Goal: Task Accomplishment & Management: Manage account settings

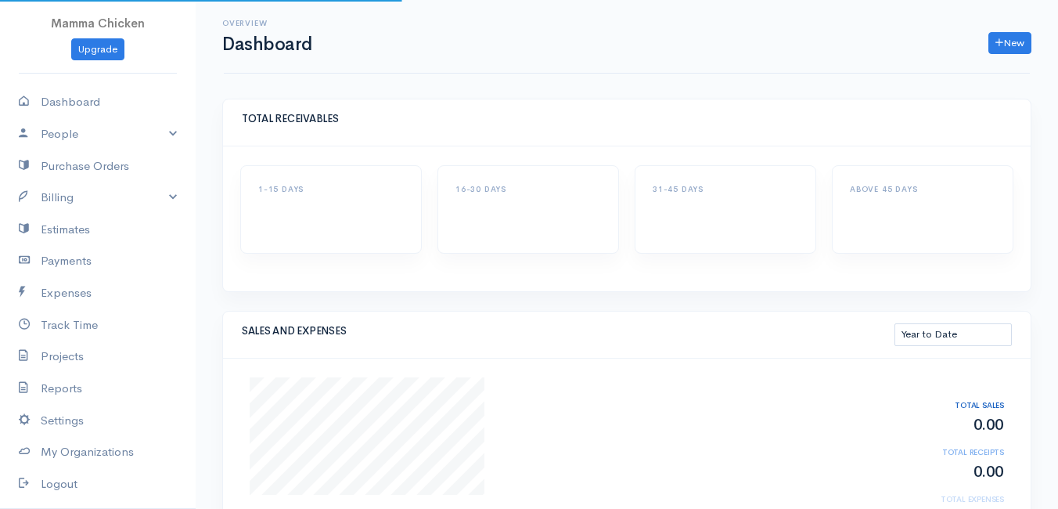
select select "thistoyear"
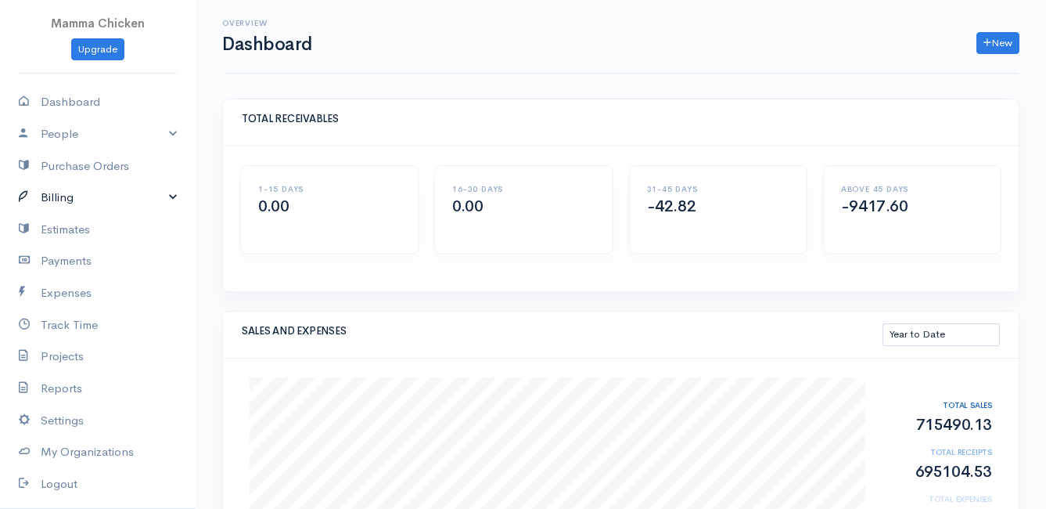
click at [69, 197] on link "Billing" at bounding box center [98, 198] width 196 height 32
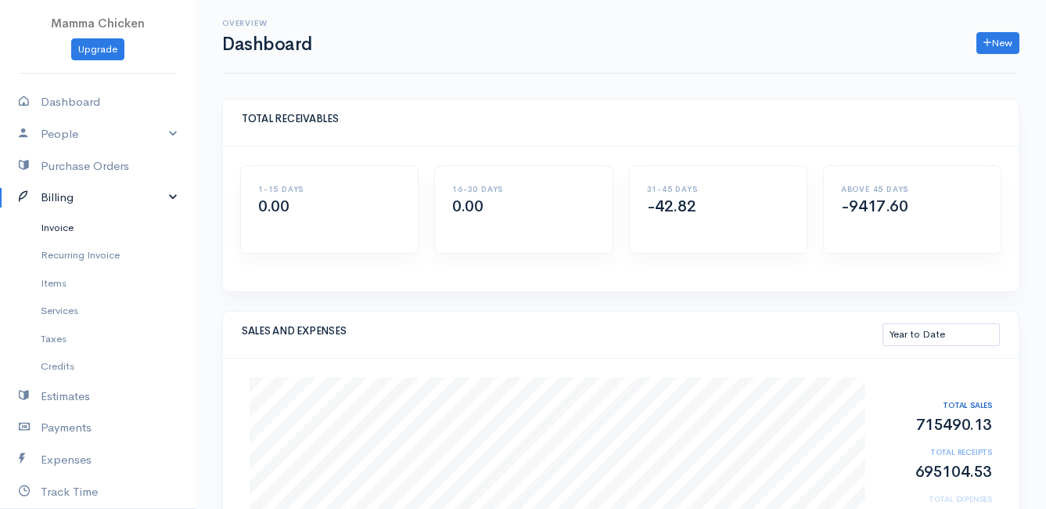
click at [95, 225] on link "Invoice" at bounding box center [98, 228] width 196 height 28
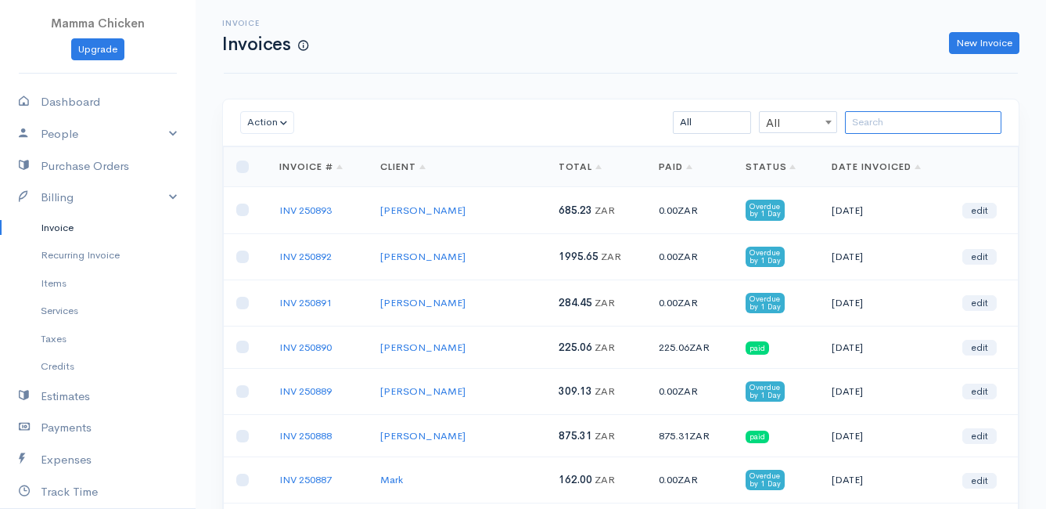
click at [877, 128] on input "search" at bounding box center [923, 122] width 157 height 23
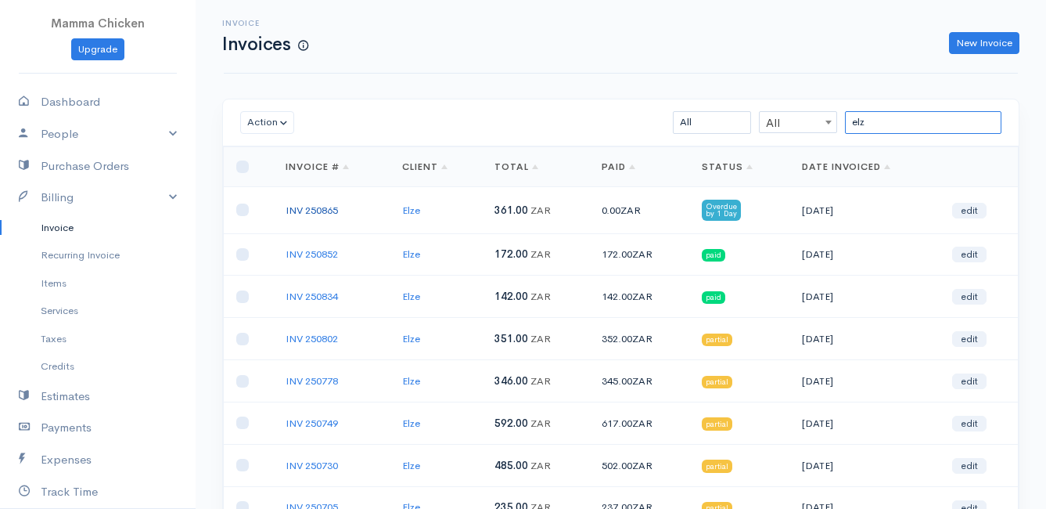
type input "elz"
click at [314, 212] on link "INV 250865" at bounding box center [312, 209] width 52 height 13
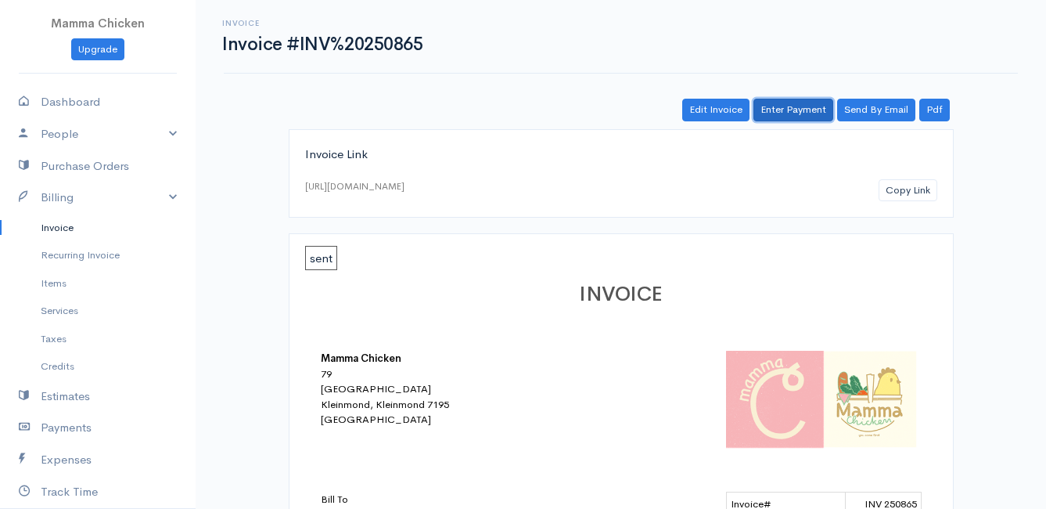
click at [790, 115] on link "Enter Payment" at bounding box center [794, 110] width 80 height 23
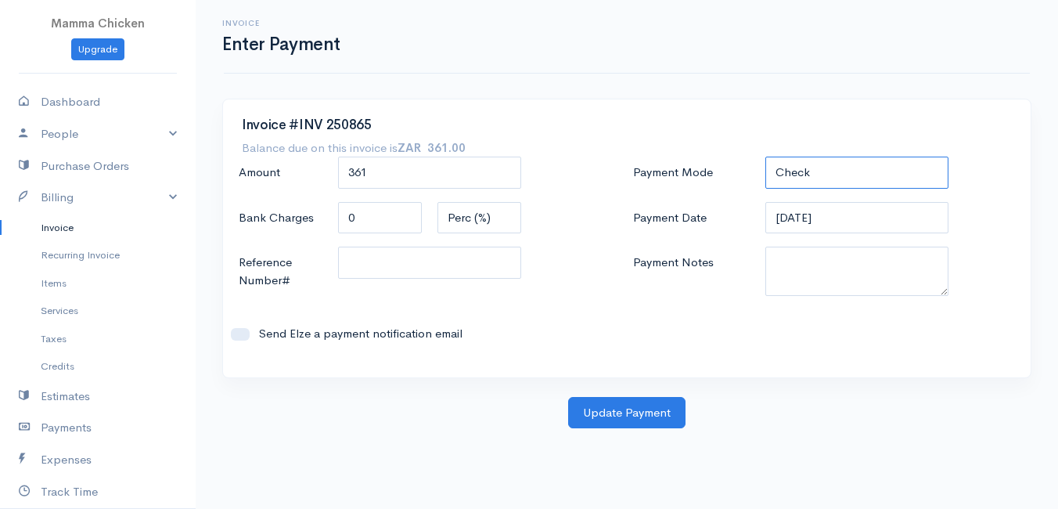
click at [852, 176] on select "Check Bank Transfer Credit Cash Debit ACH VISA MASTERCARD AMEX DISCOVER DINERS …" at bounding box center [856, 173] width 183 height 32
select select "Cash"
click at [765, 157] on select "Check Bank Transfer Credit Cash Debit ACH VISA MASTERCARD AMEX DISCOVER DINERS …" at bounding box center [856, 173] width 183 height 32
click at [635, 419] on button "Update Payment" at bounding box center [626, 413] width 117 height 32
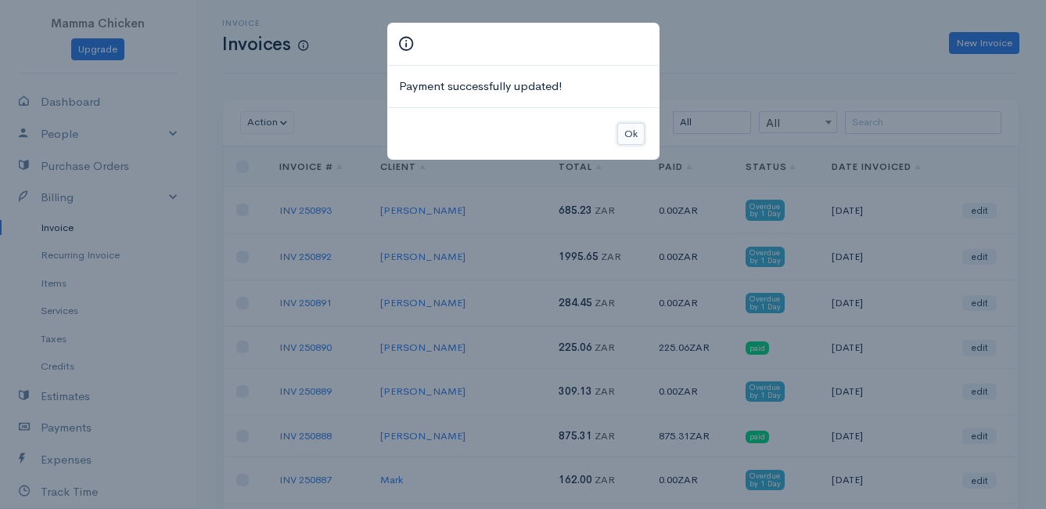
click at [622, 133] on button "Ok" at bounding box center [631, 134] width 27 height 23
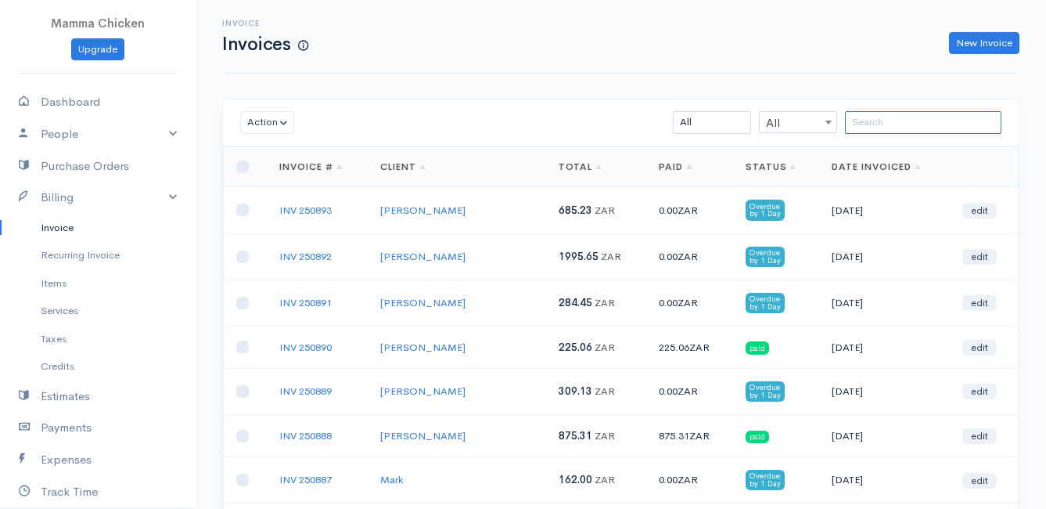
click at [912, 122] on input "search" at bounding box center [923, 122] width 157 height 23
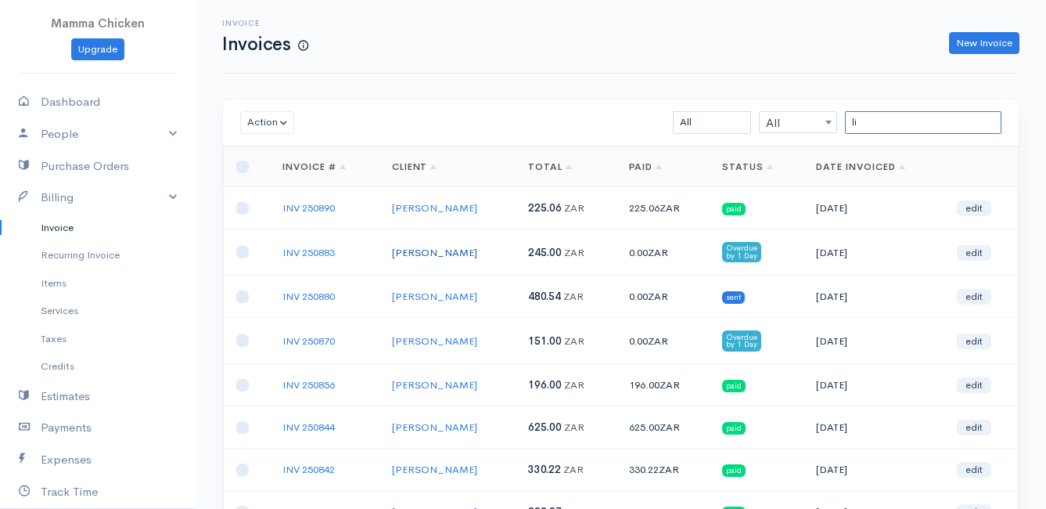
type input "li"
click at [410, 251] on link "[PERSON_NAME]" at bounding box center [434, 252] width 85 height 13
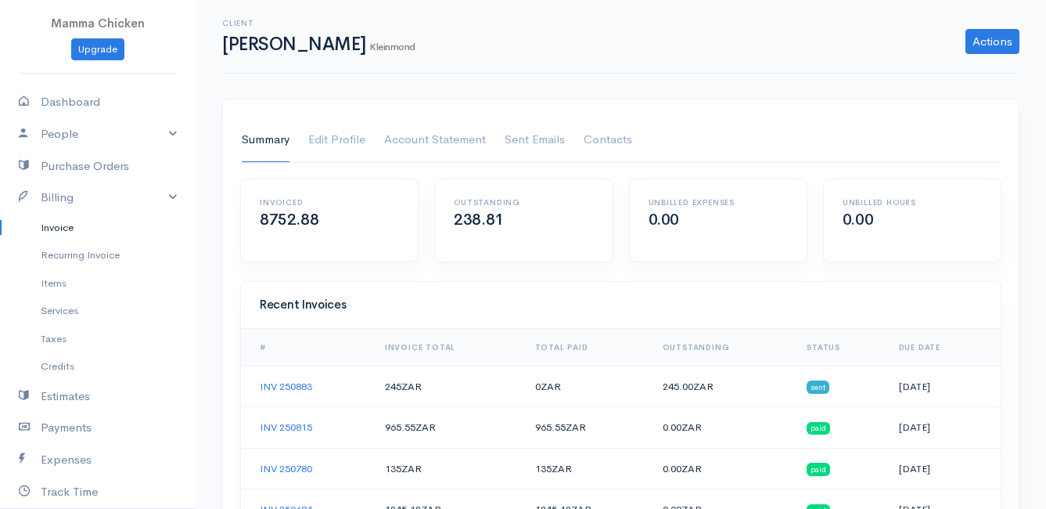
scroll to position [78, 0]
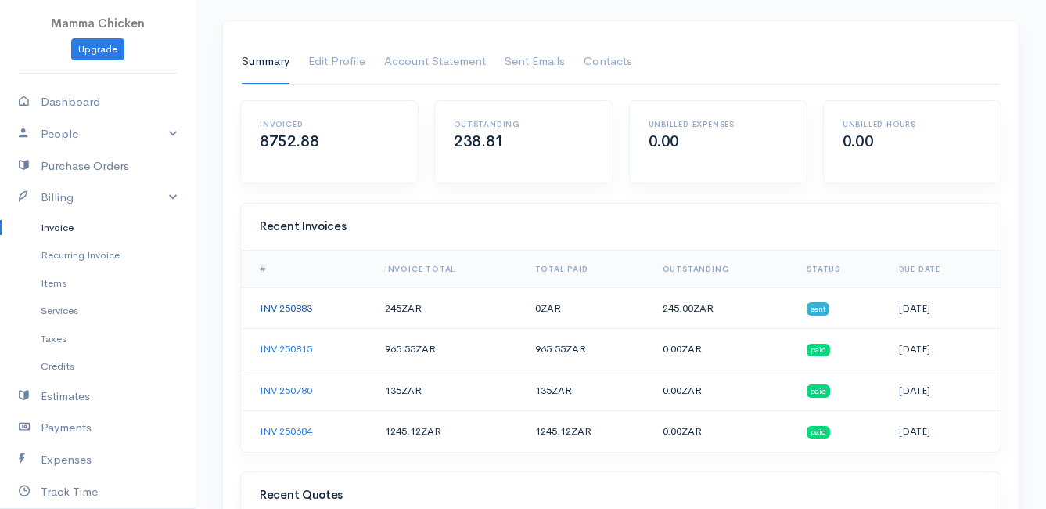
click at [297, 309] on link "INV 250883" at bounding box center [286, 307] width 52 height 13
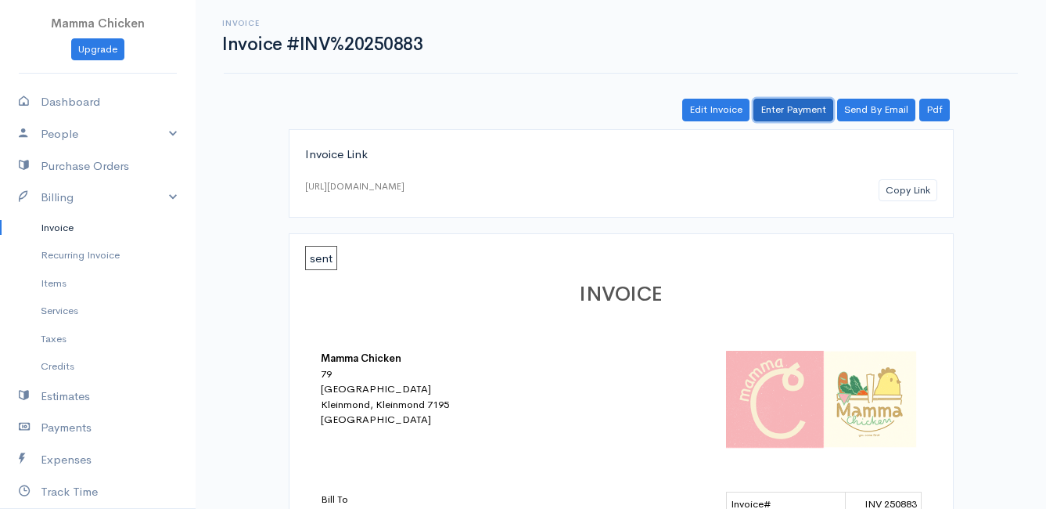
click at [810, 115] on link "Enter Payment" at bounding box center [794, 110] width 80 height 23
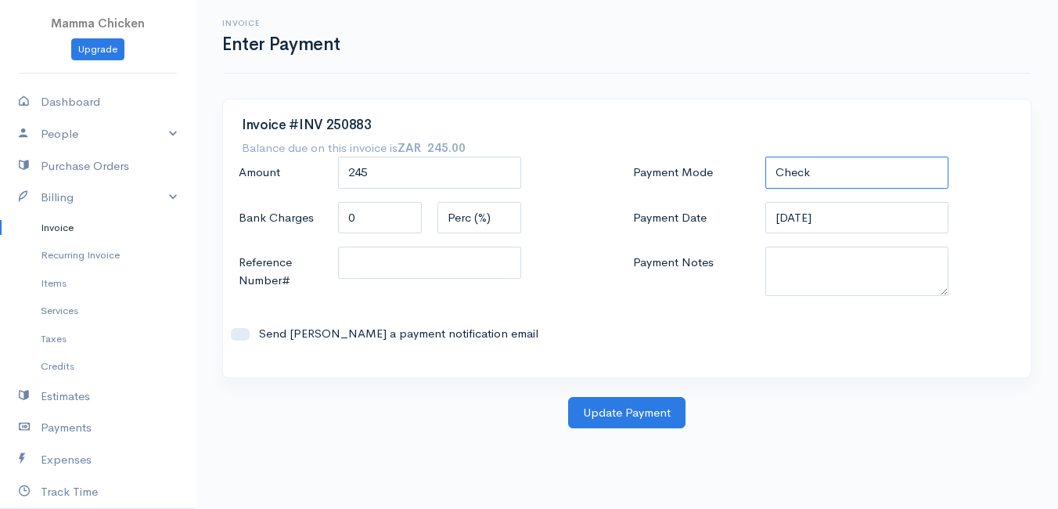
click at [831, 164] on select "Check Bank Transfer Credit Cash Debit ACH VISA MASTERCARD AMEX DISCOVER DINERS …" at bounding box center [856, 173] width 183 height 32
select select "Cash"
click at [765, 157] on select "Check Bank Transfer Credit Cash Debit ACH VISA MASTERCARD AMEX DISCOVER DINERS …" at bounding box center [856, 173] width 183 height 32
click at [424, 178] on input "245" at bounding box center [429, 173] width 183 height 32
type input "240"
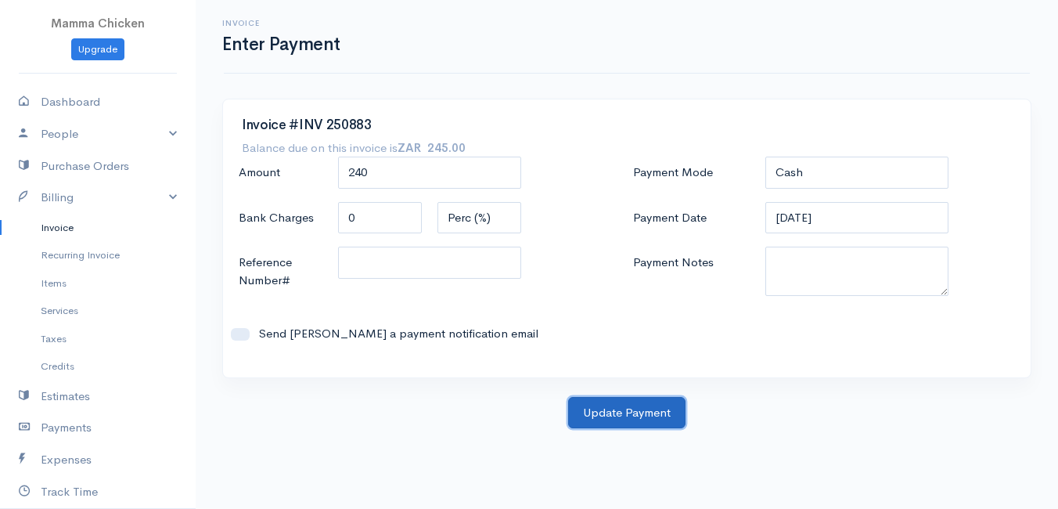
click at [648, 413] on button "Update Payment" at bounding box center [626, 413] width 117 height 32
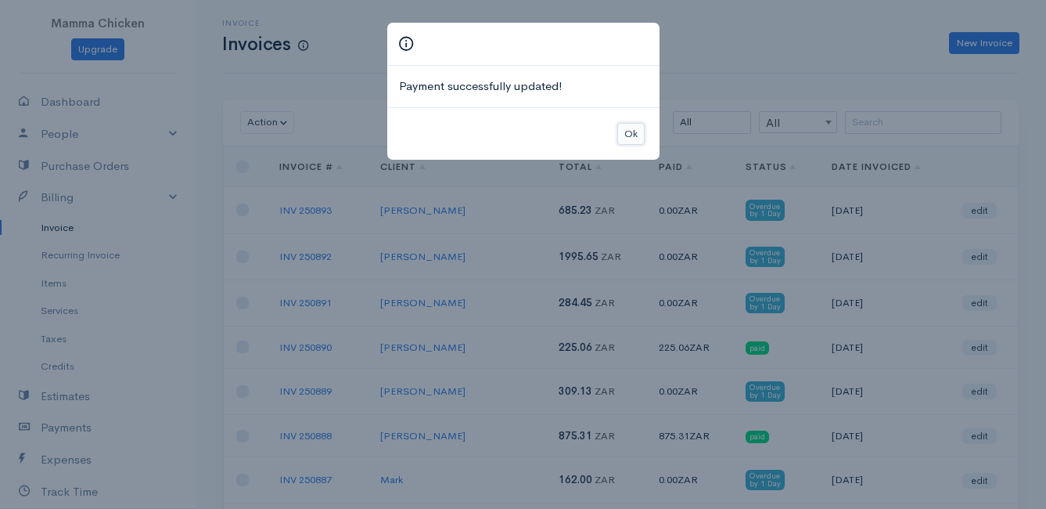
click at [633, 141] on button "Ok" at bounding box center [631, 134] width 27 height 23
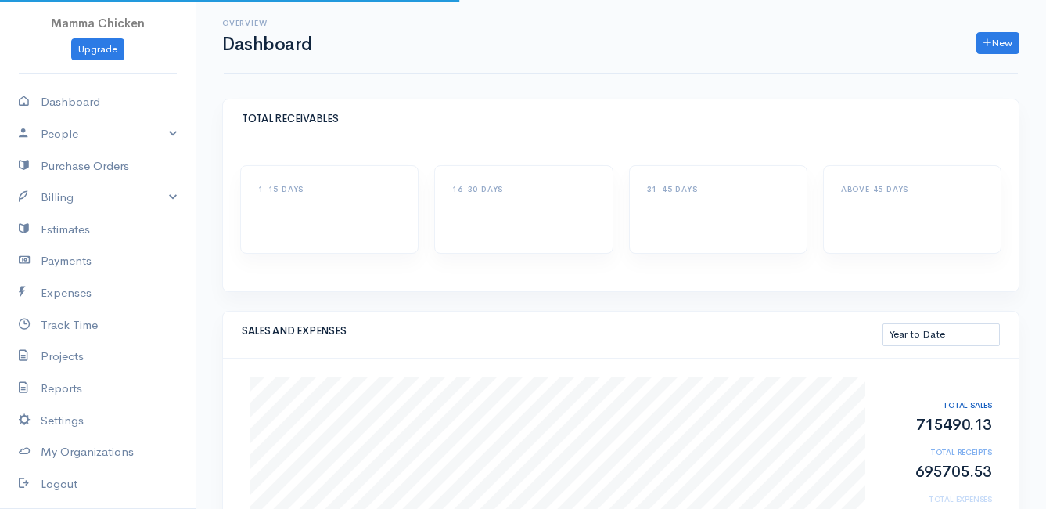
select select "thistoyear"
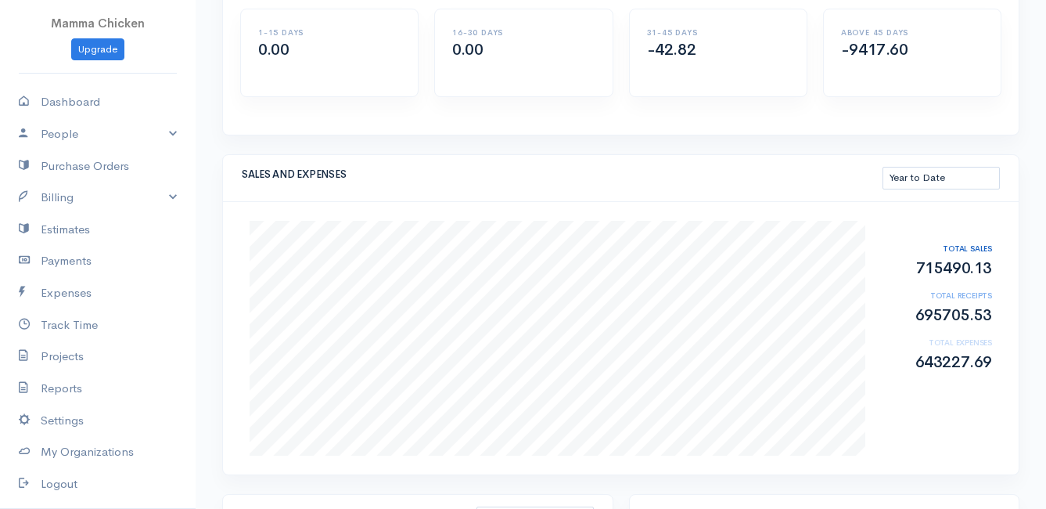
scroll to position [235, 0]
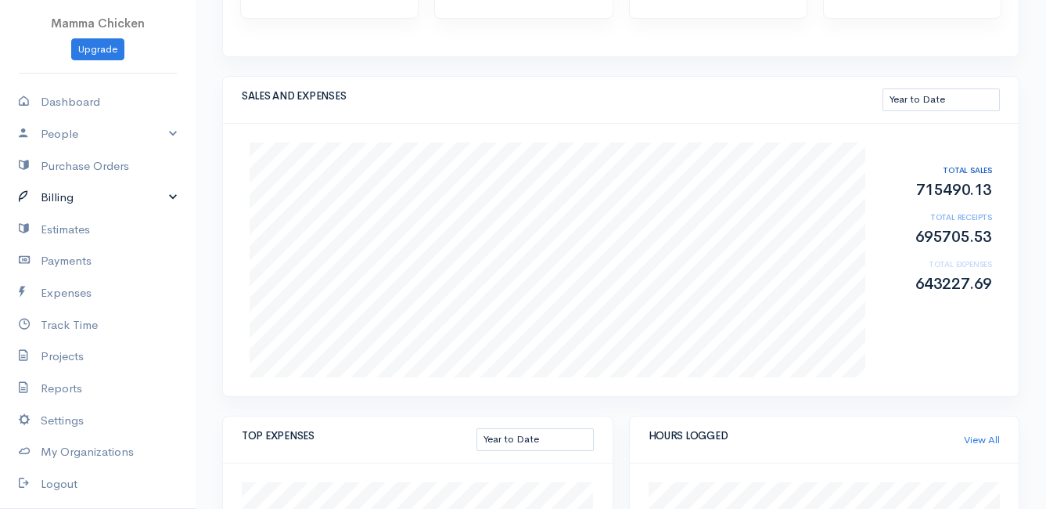
click at [52, 198] on link "Billing" at bounding box center [98, 198] width 196 height 32
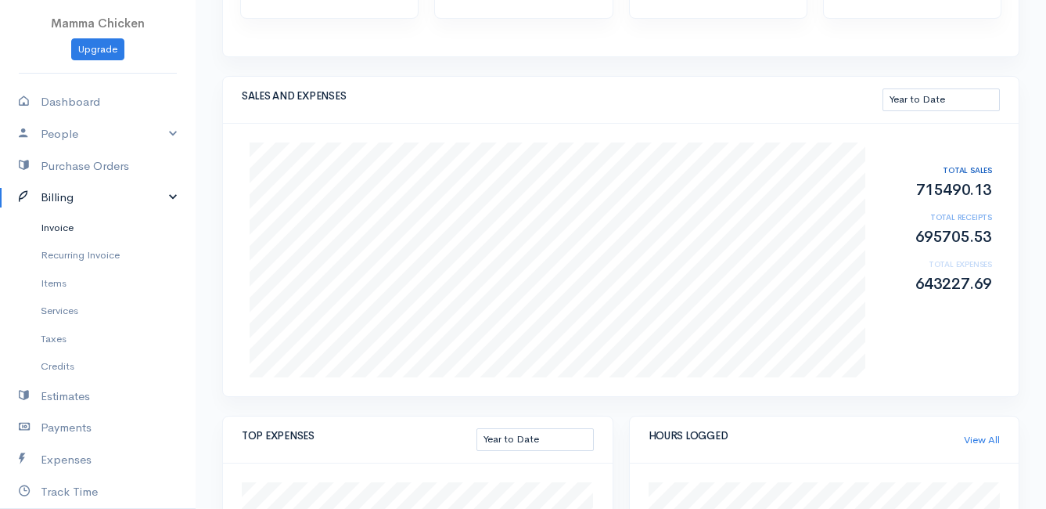
click at [56, 220] on link "Invoice" at bounding box center [98, 228] width 196 height 28
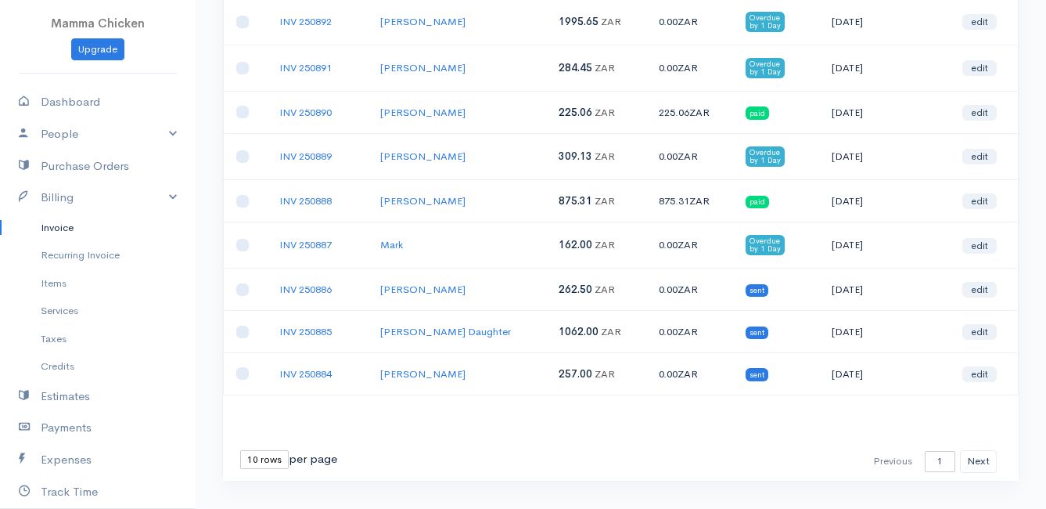
scroll to position [265, 0]
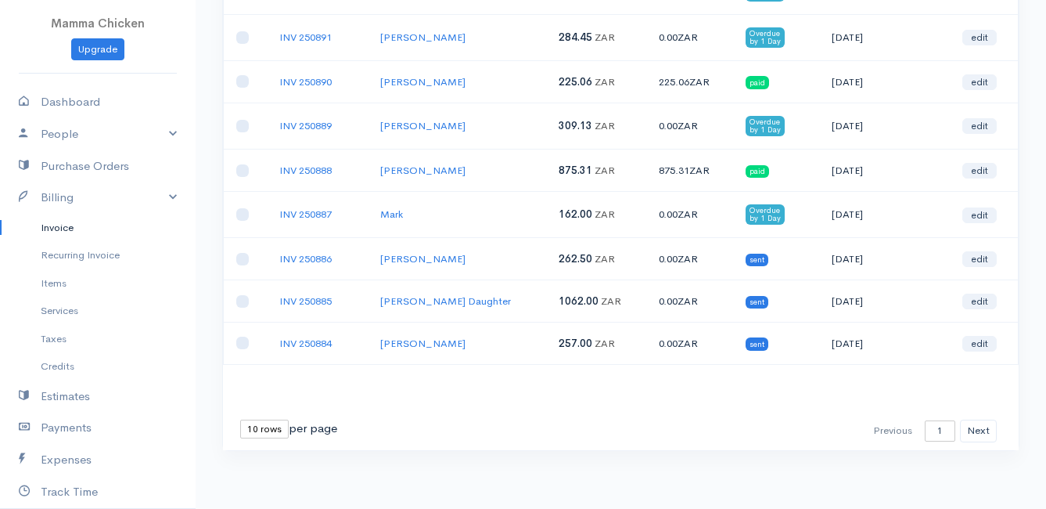
click at [269, 429] on select "10 rows 25 rows 50 rows" at bounding box center [264, 428] width 49 height 19
select select "50"
click at [240, 419] on select "10 rows 25 rows 50 rows" at bounding box center [264, 428] width 49 height 19
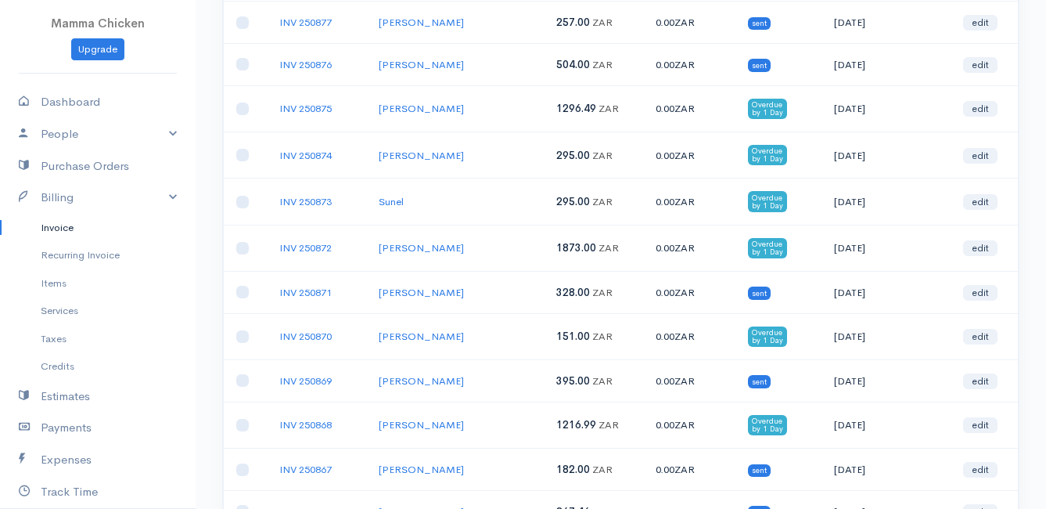
scroll to position [803, 0]
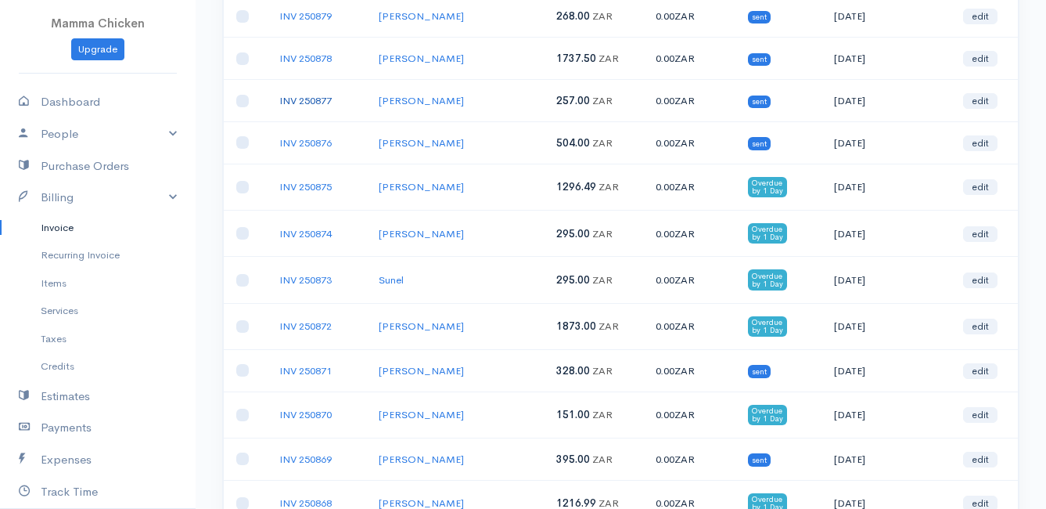
click at [315, 94] on link "INV 250877" at bounding box center [305, 100] width 52 height 13
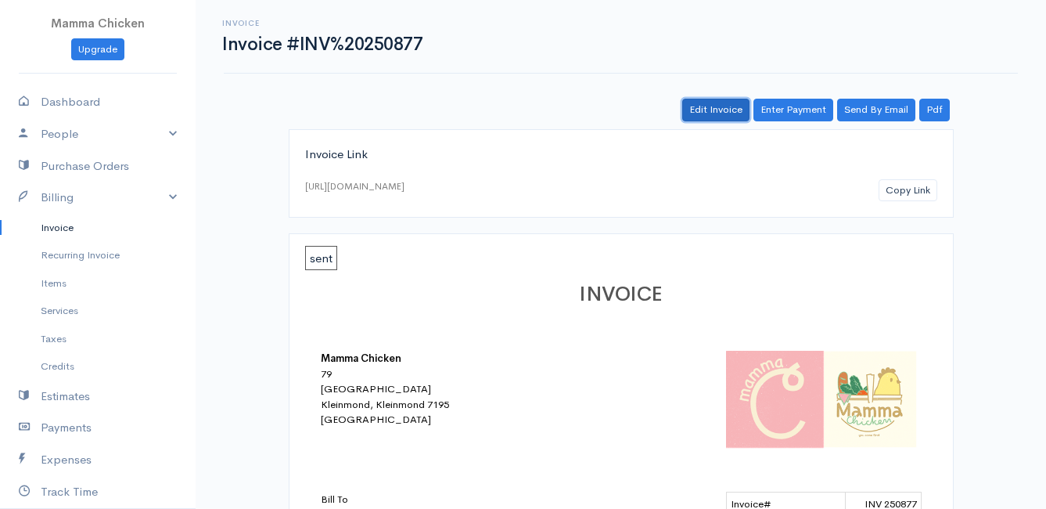
click at [718, 111] on link "Edit Invoice" at bounding box center [715, 110] width 67 height 23
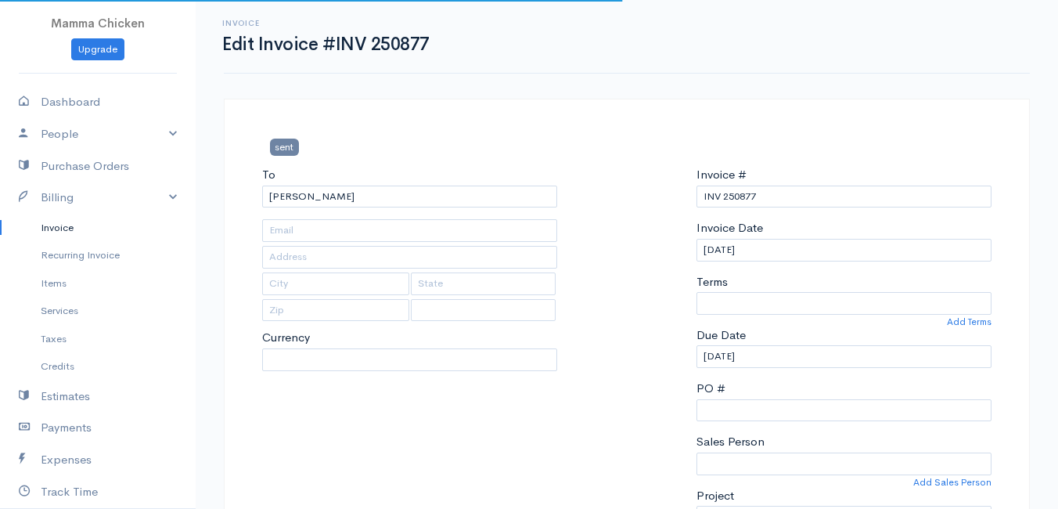
type input "[STREET_ADDRESS][GEOGRAPHIC_DATA][PERSON_NAME]"
type input "[PERSON_NAME] Bay"
type input "7195"
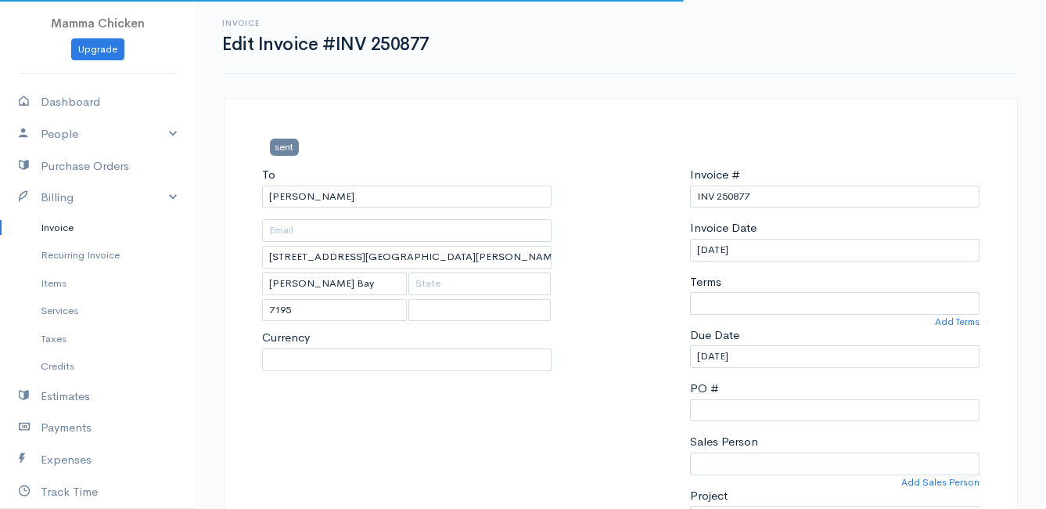
select select "[GEOGRAPHIC_DATA]"
select select "0"
select select
select select "ZAR"
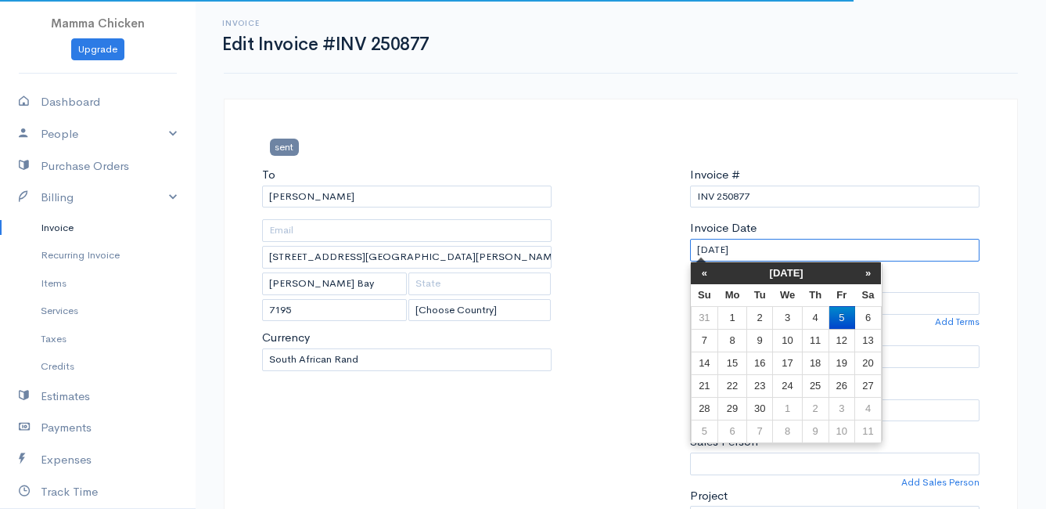
click at [774, 252] on input "[DATE]" at bounding box center [835, 250] width 290 height 23
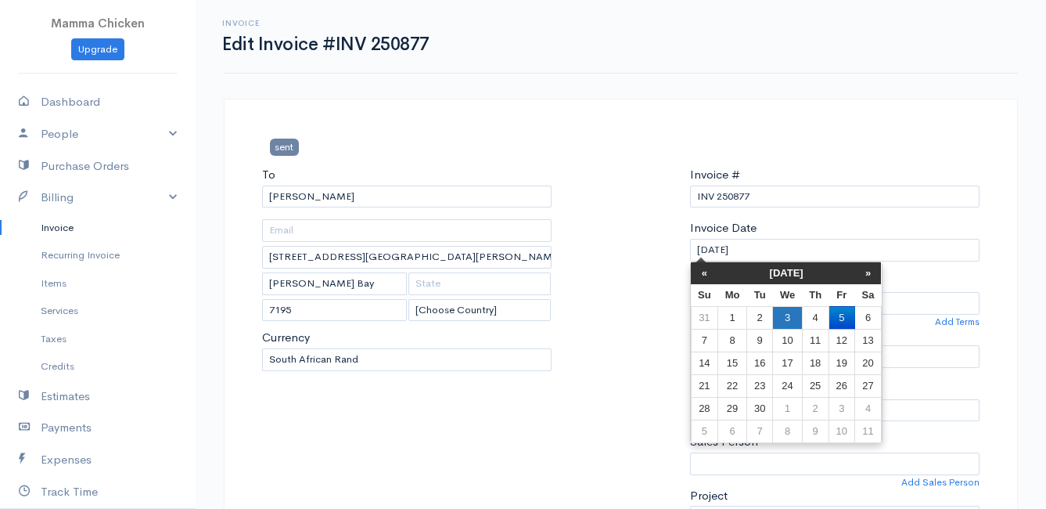
click at [796, 315] on td "3" at bounding box center [787, 317] width 29 height 23
type input "[DATE]"
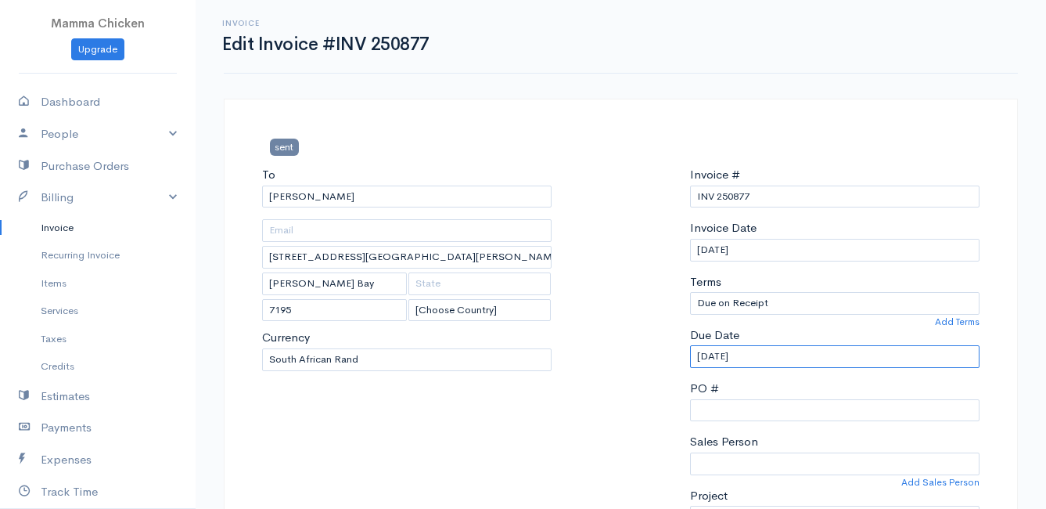
click at [776, 354] on input "[DATE]" at bounding box center [835, 356] width 290 height 23
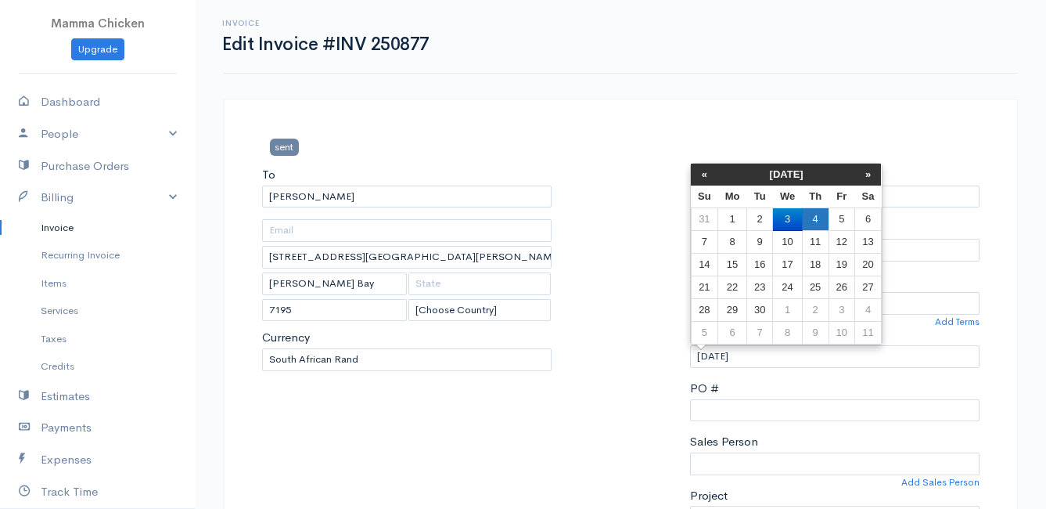
click at [815, 217] on td "4" at bounding box center [815, 219] width 27 height 23
type input "[DATE]"
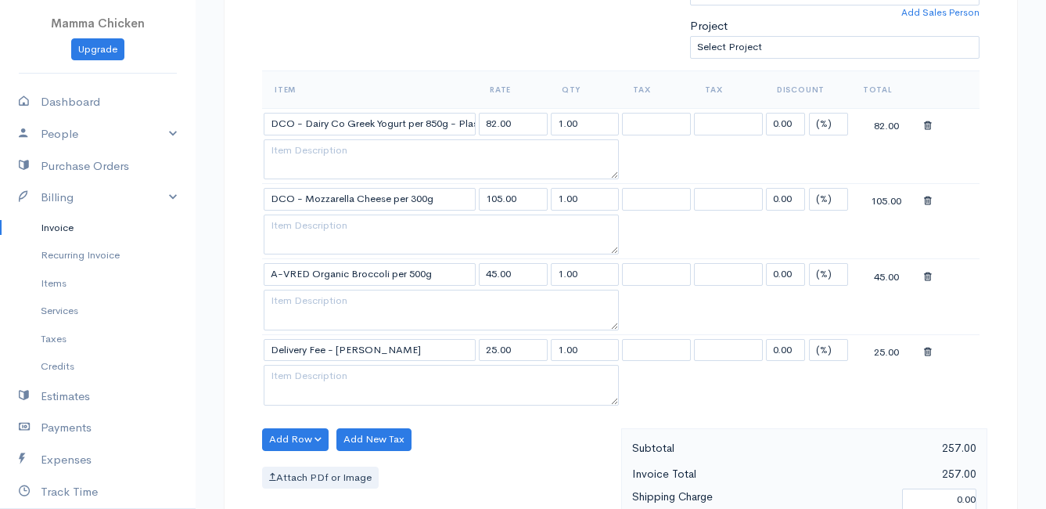
scroll to position [548, 0]
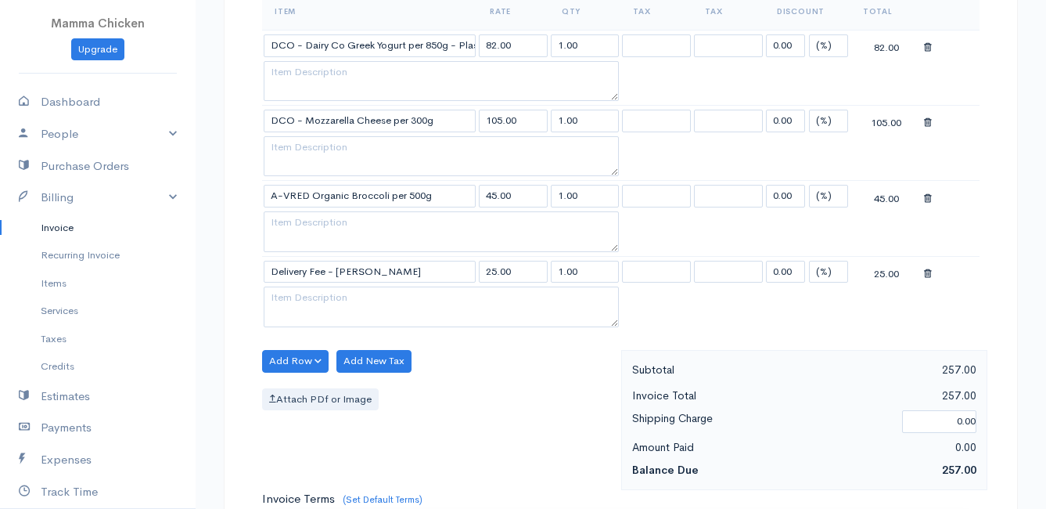
click at [926, 273] on icon at bounding box center [928, 273] width 8 height 11
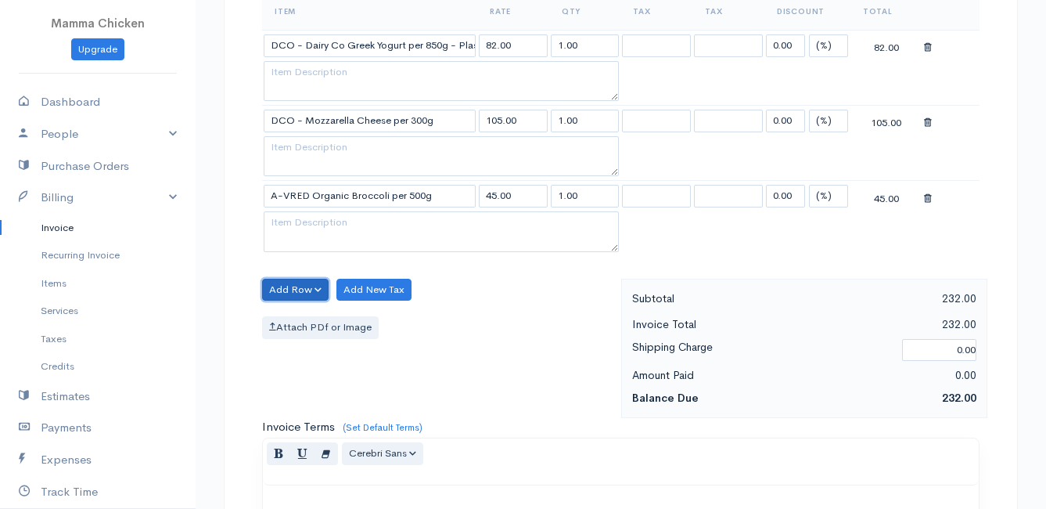
click at [301, 287] on button "Add Row" at bounding box center [295, 290] width 67 height 23
click at [297, 311] on link "Add Item Row" at bounding box center [325, 321] width 124 height 27
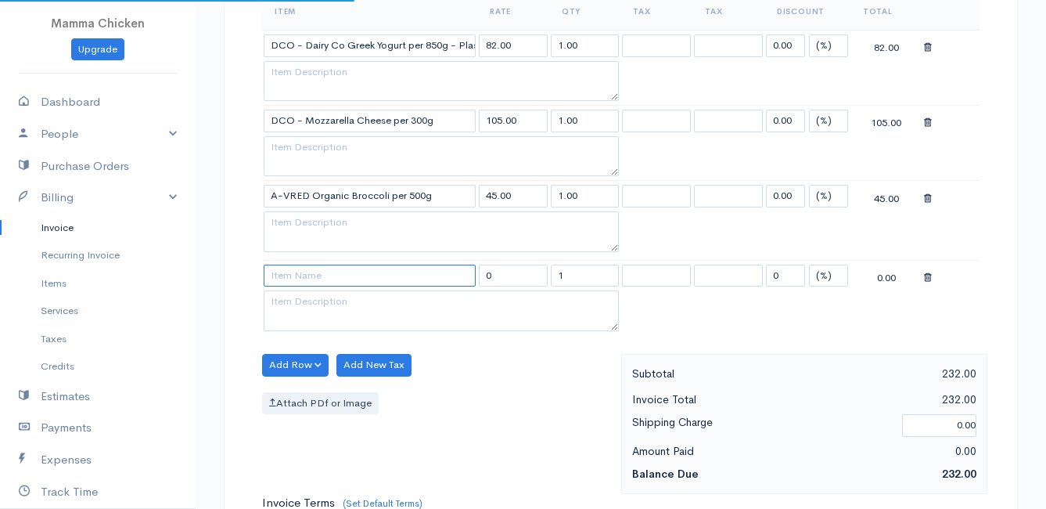
click at [297, 281] on input at bounding box center [370, 276] width 212 height 23
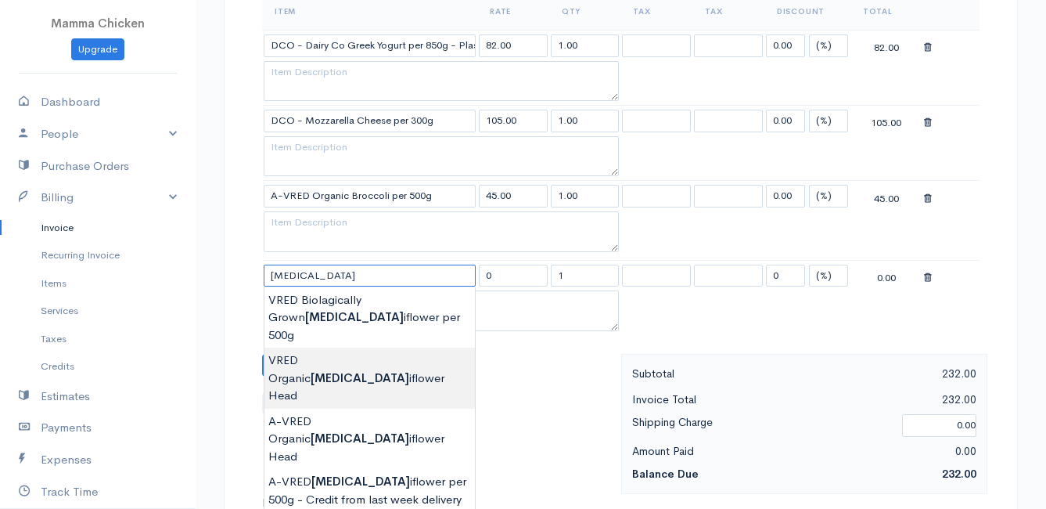
type input "VRED Organic Cauliflower Head"
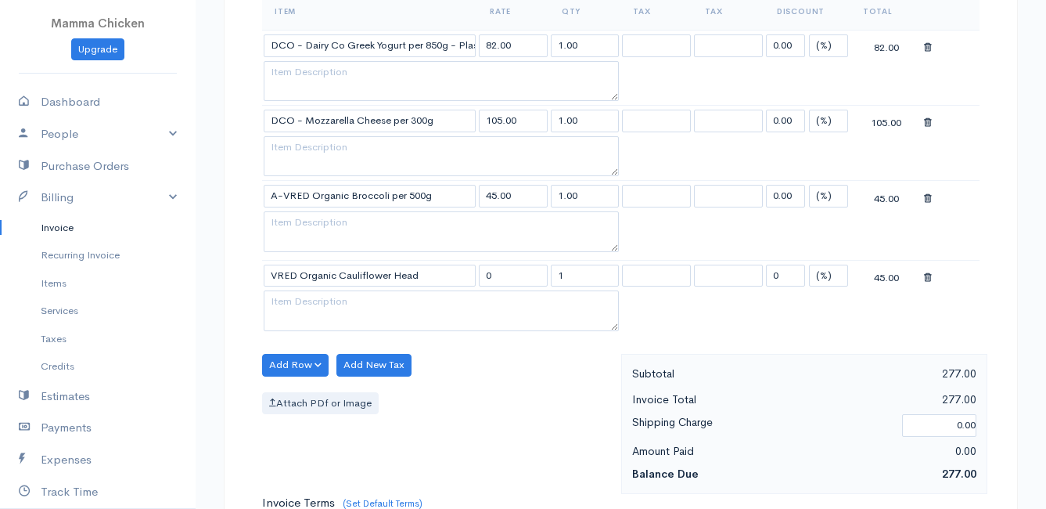
type input "45.00"
click at [391, 347] on body "Mamma Chicken Upgrade Dashboard People Clients Vendors Staff Users Purchase Ord…" at bounding box center [523, 243] width 1046 height 1583
click at [303, 356] on button "Add Row" at bounding box center [295, 365] width 67 height 23
click at [304, 396] on link "Add Item Row" at bounding box center [325, 396] width 124 height 27
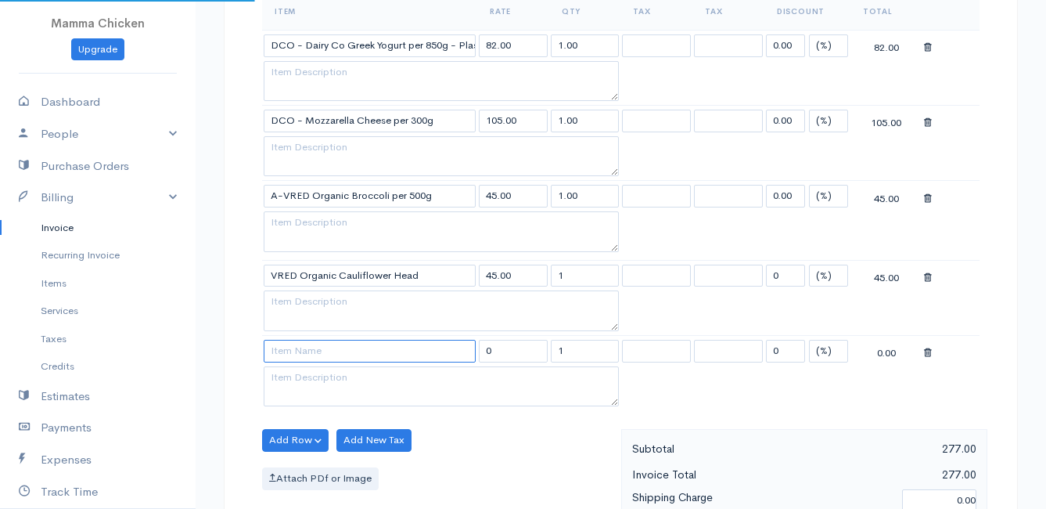
click at [306, 355] on input at bounding box center [370, 351] width 212 height 23
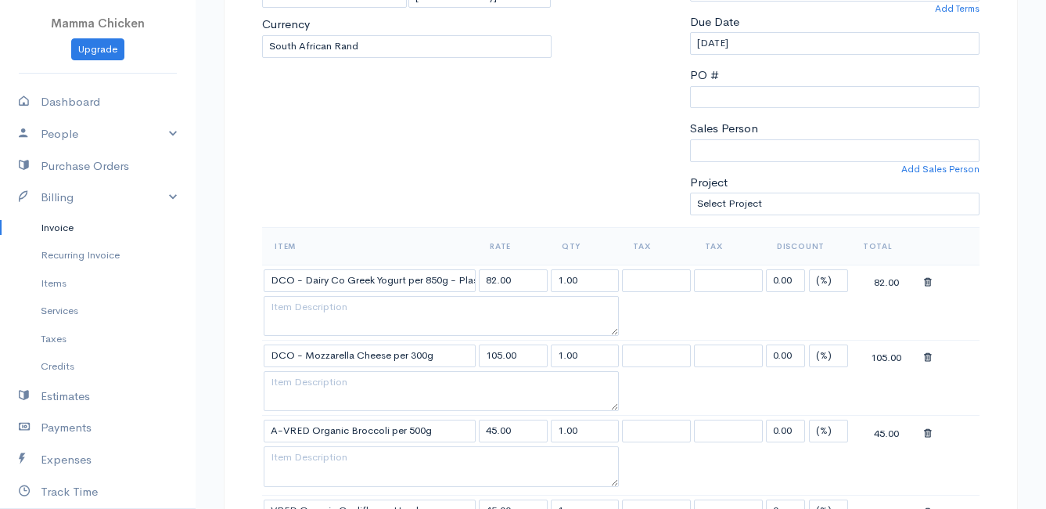
scroll to position [470, 0]
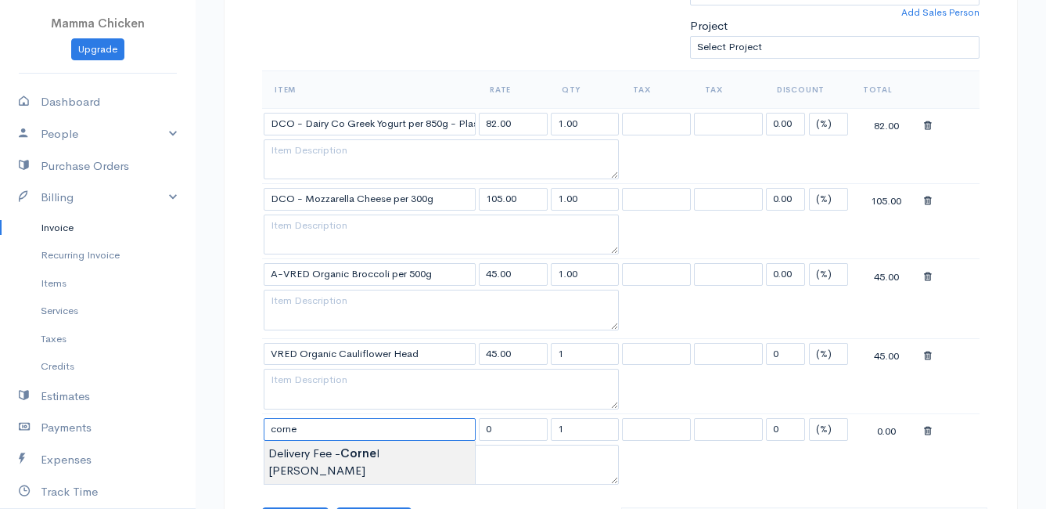
type input "Delivery Fee - [PERSON_NAME]"
type input "25.00"
click at [346, 455] on body "Mamma Chicken Upgrade Dashboard People Clients Vendors Staff Users Purchase Ord…" at bounding box center [523, 359] width 1046 height 1658
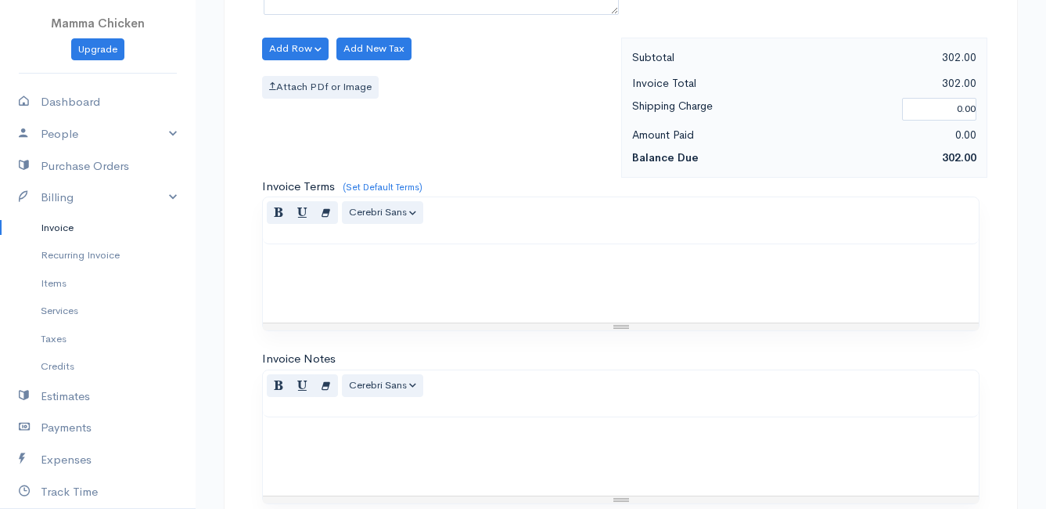
scroll to position [1150, 0]
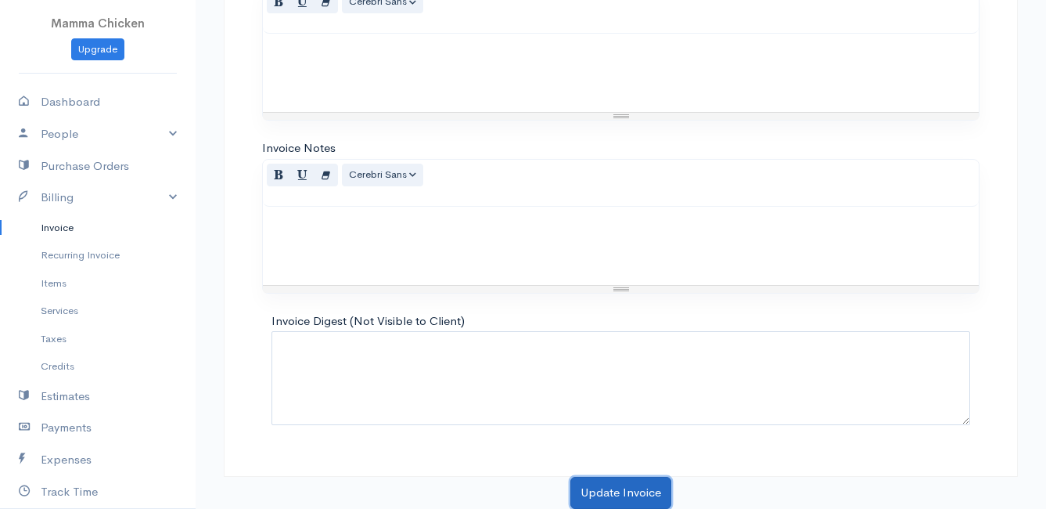
click at [636, 488] on button "Update Invoice" at bounding box center [621, 493] width 101 height 32
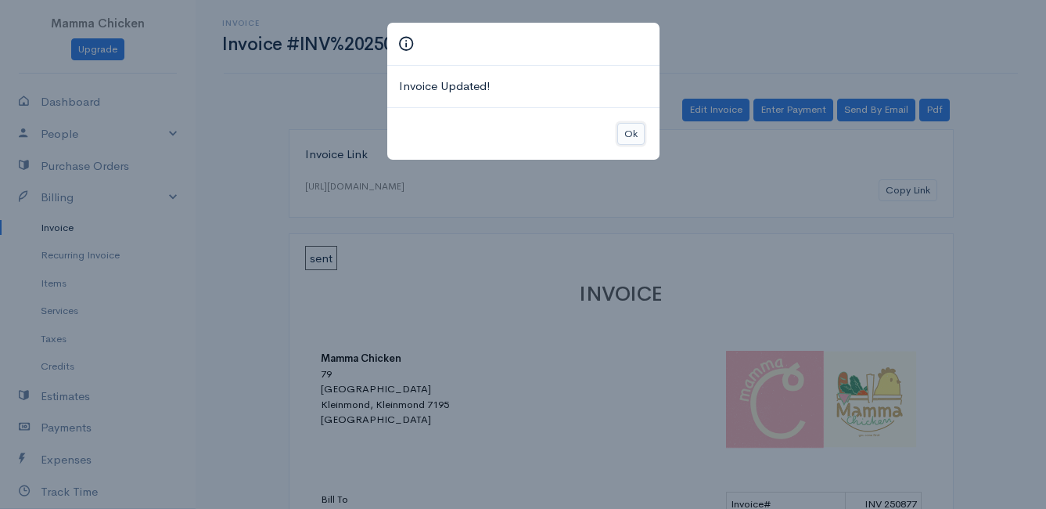
click at [627, 132] on button "Ok" at bounding box center [631, 134] width 27 height 23
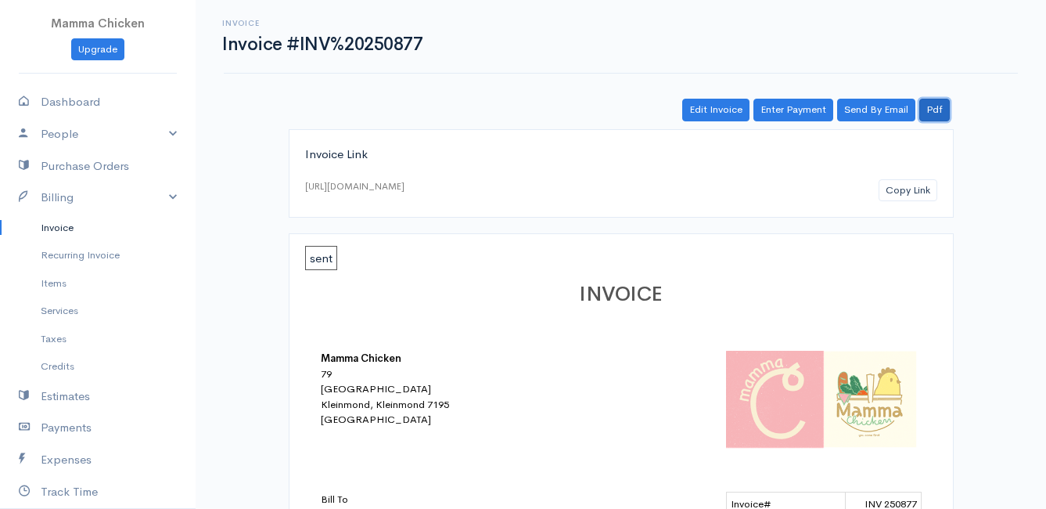
click at [939, 107] on link "Pdf" at bounding box center [935, 110] width 31 height 23
click at [65, 221] on link "Invoice" at bounding box center [98, 228] width 196 height 28
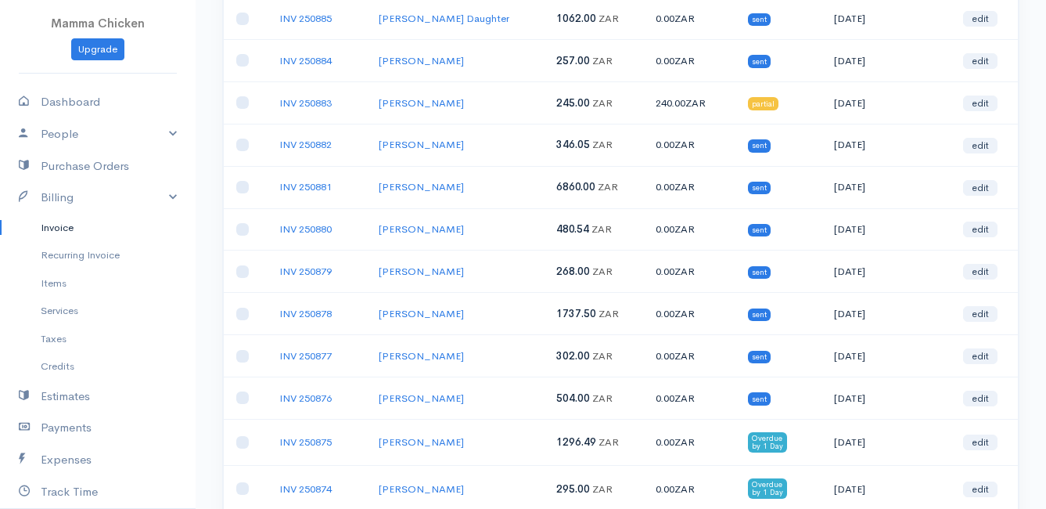
scroll to position [626, 0]
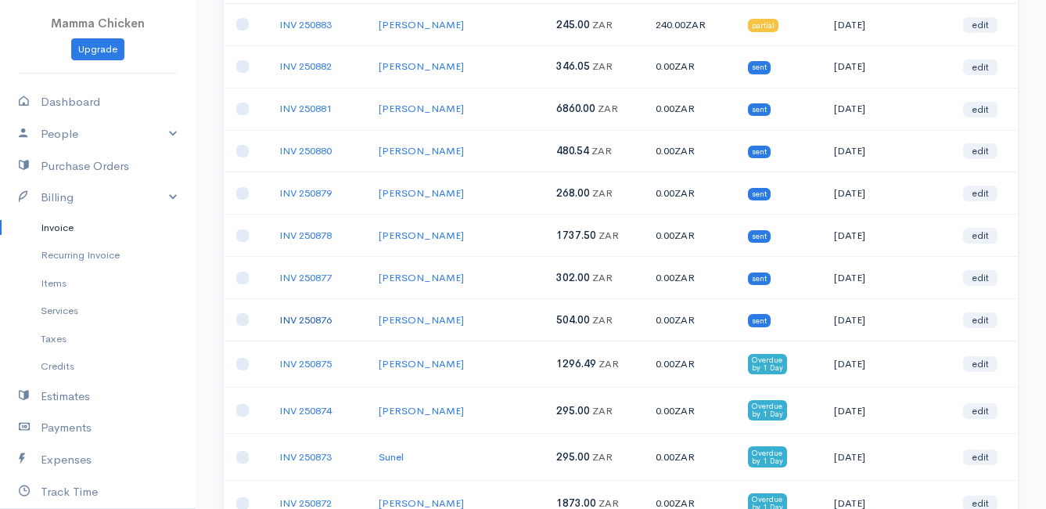
click at [308, 319] on link "INV 250876" at bounding box center [305, 319] width 52 height 13
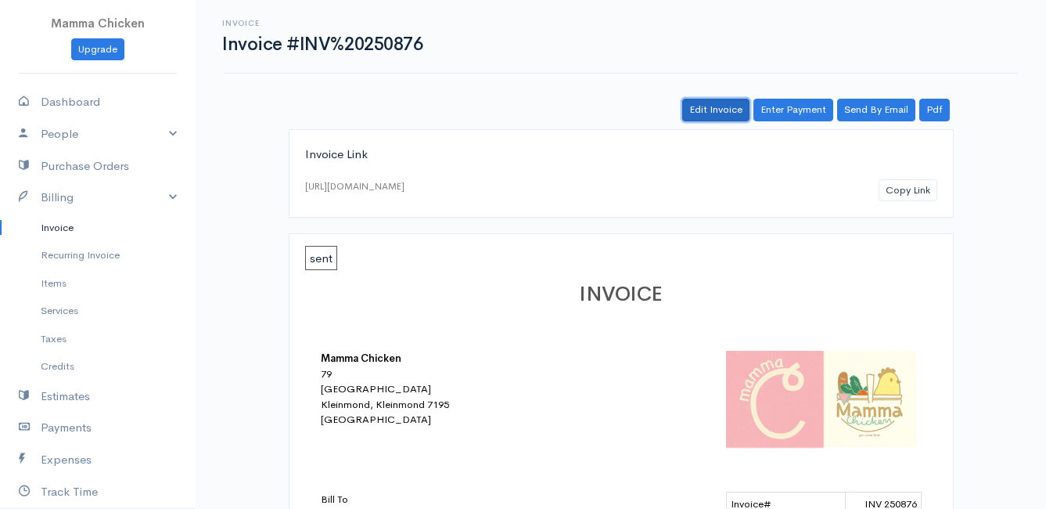
click at [719, 110] on link "Edit Invoice" at bounding box center [715, 110] width 67 height 23
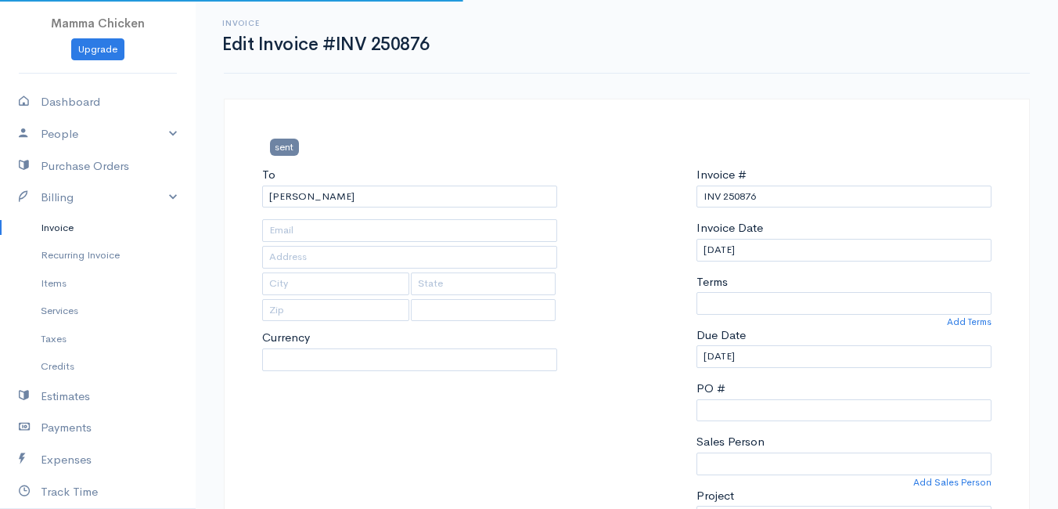
type input "[STREET_ADDRESS]"
type input "[PERSON_NAME] Bay"
type input "7195"
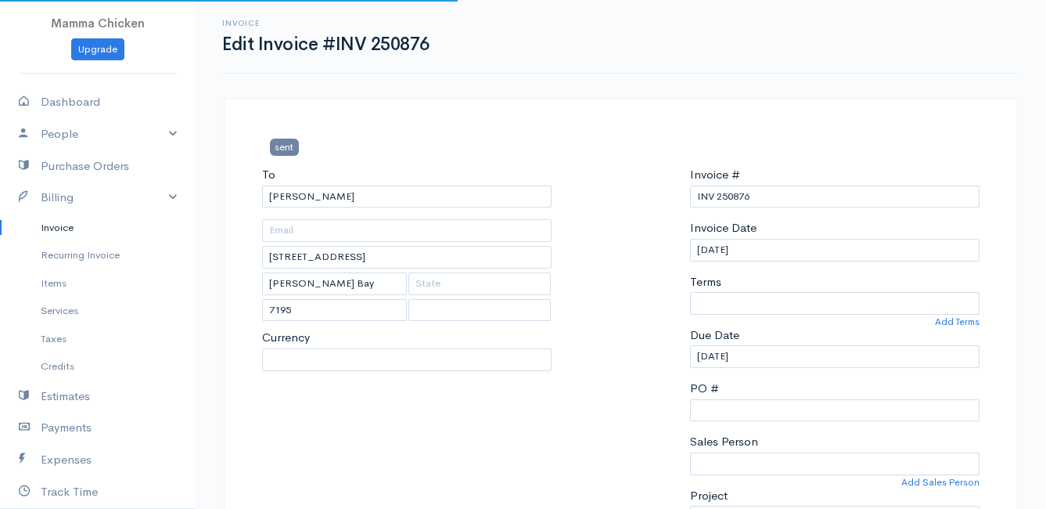
select select
select select "[GEOGRAPHIC_DATA]"
select select "ZAR"
select select "0"
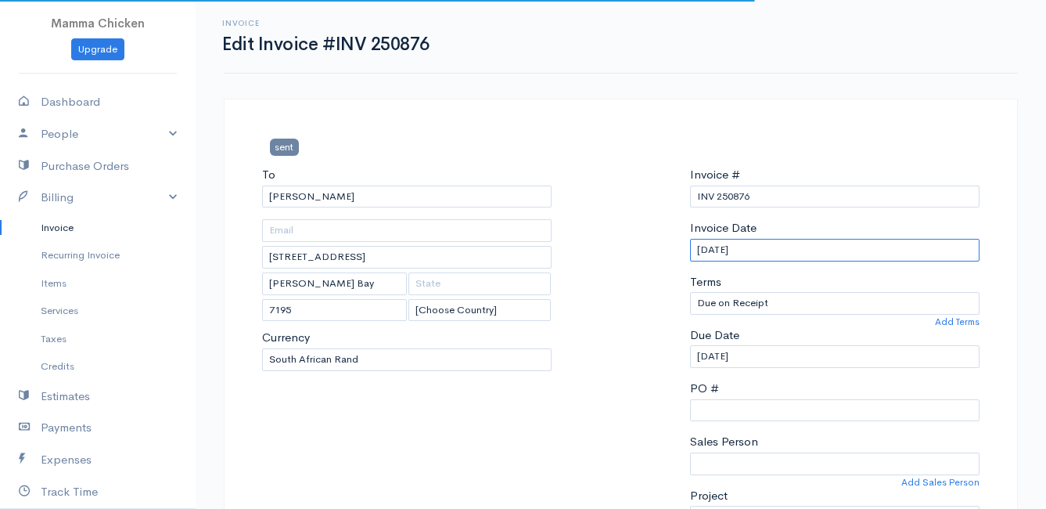
click at [806, 240] on input "[DATE]" at bounding box center [835, 250] width 290 height 23
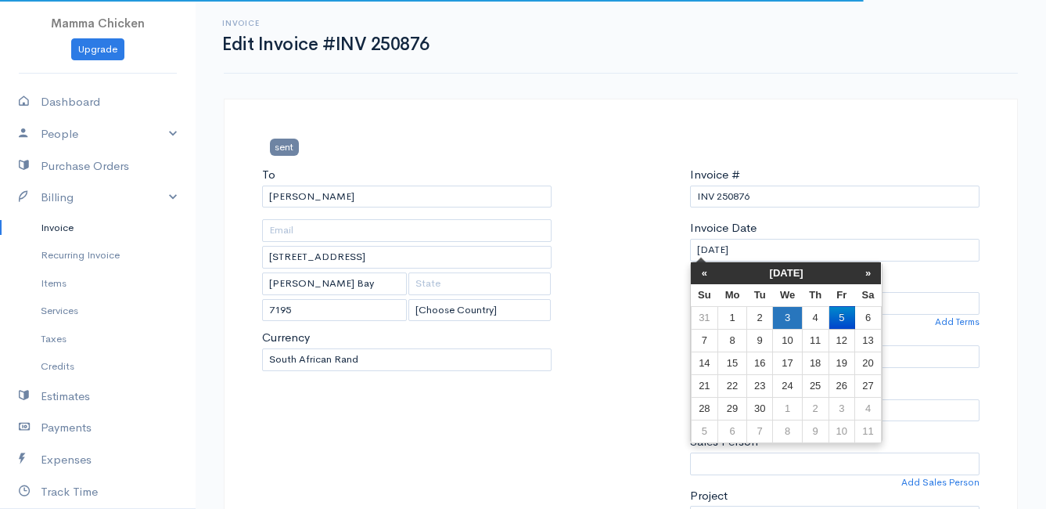
click at [794, 316] on td "3" at bounding box center [787, 317] width 29 height 23
type input "[DATE]"
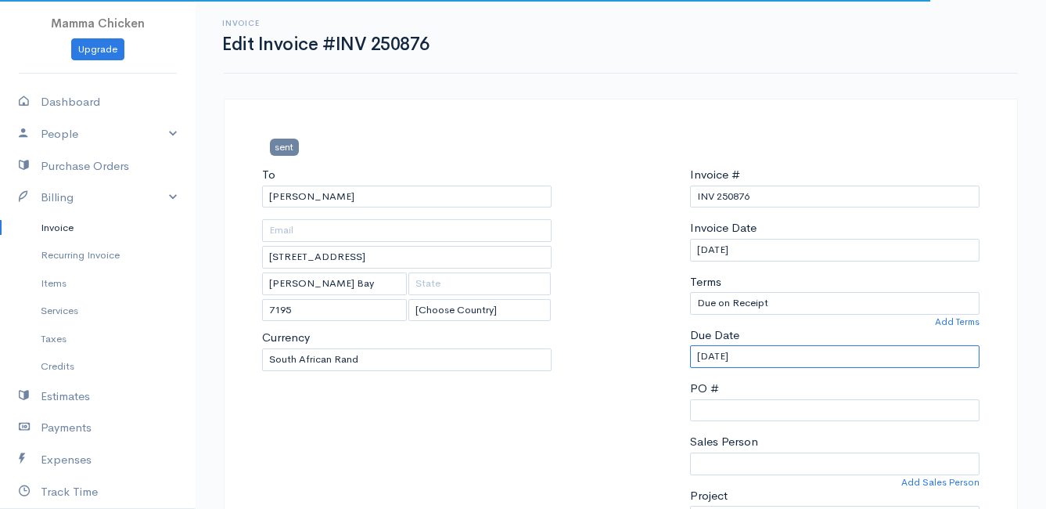
click at [788, 359] on input "[DATE]" at bounding box center [835, 356] width 290 height 23
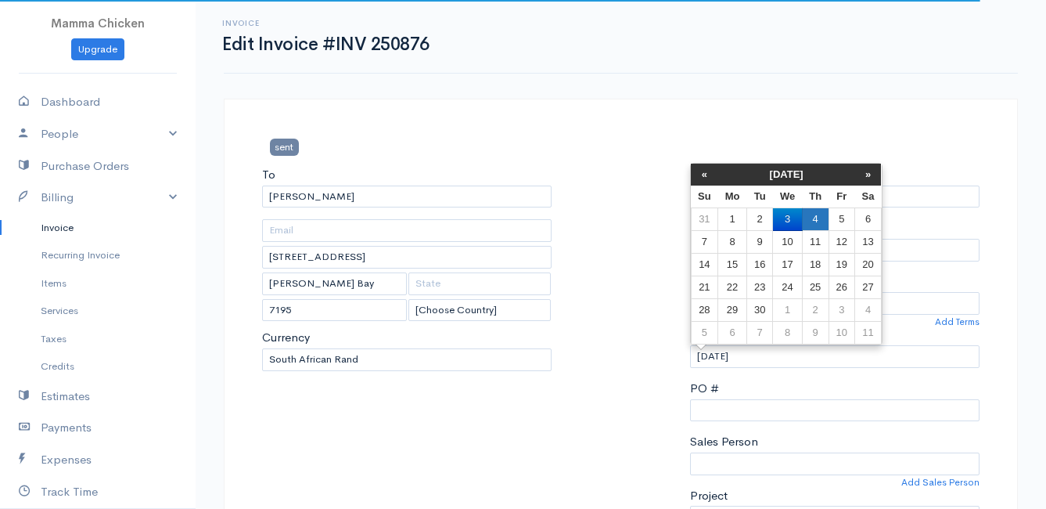
click at [823, 217] on td "4" at bounding box center [815, 219] width 27 height 23
type input "[DATE]"
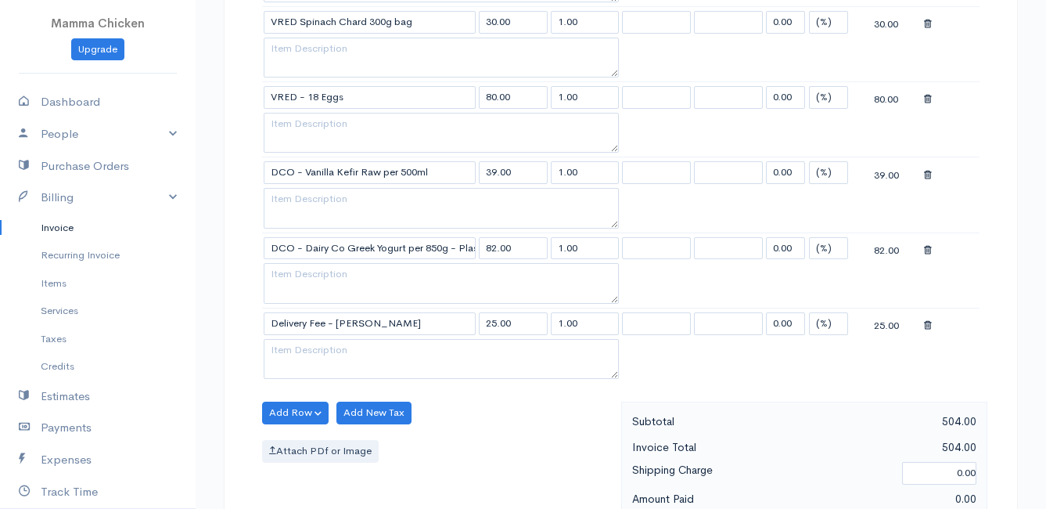
scroll to position [1748, 0]
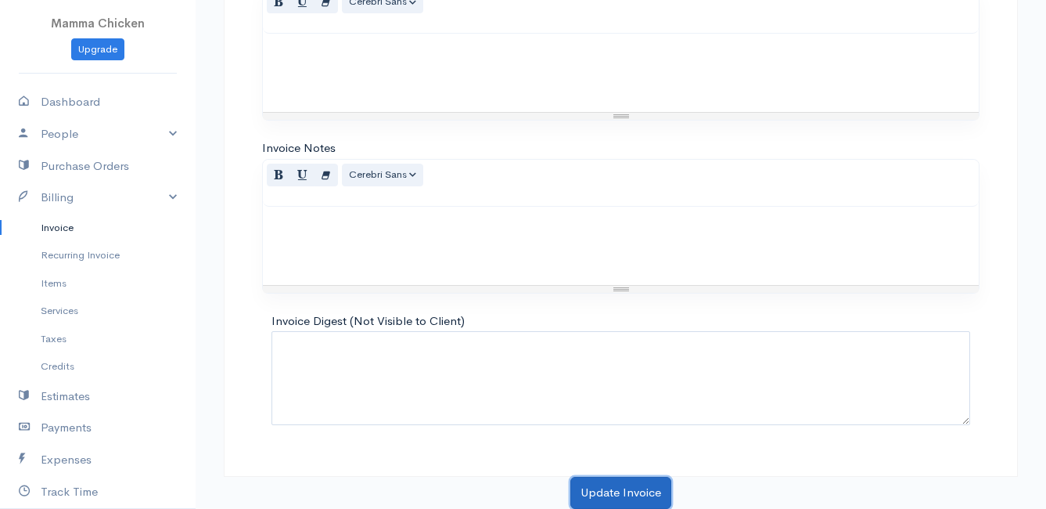
click at [607, 494] on button "Update Invoice" at bounding box center [621, 493] width 101 height 32
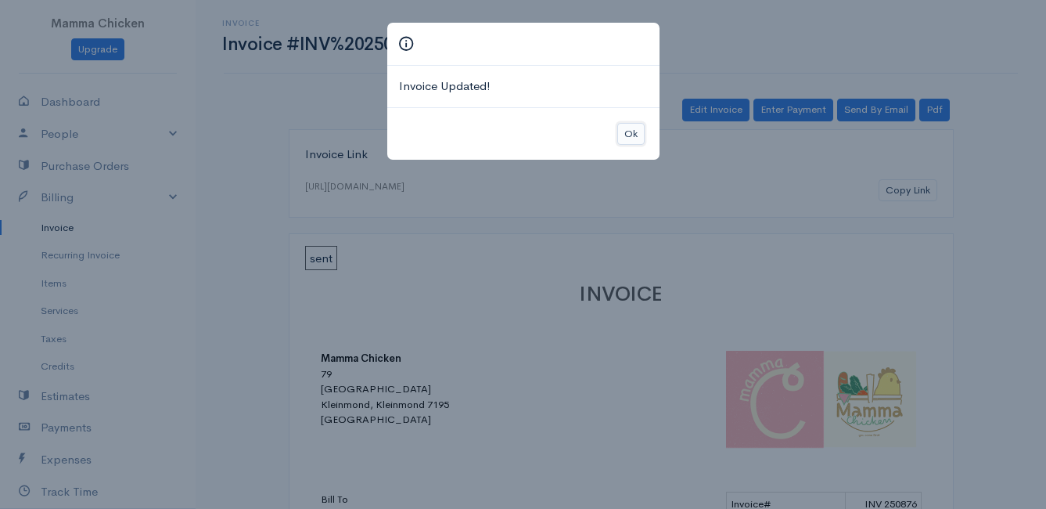
click at [639, 132] on button "Ok" at bounding box center [631, 134] width 27 height 23
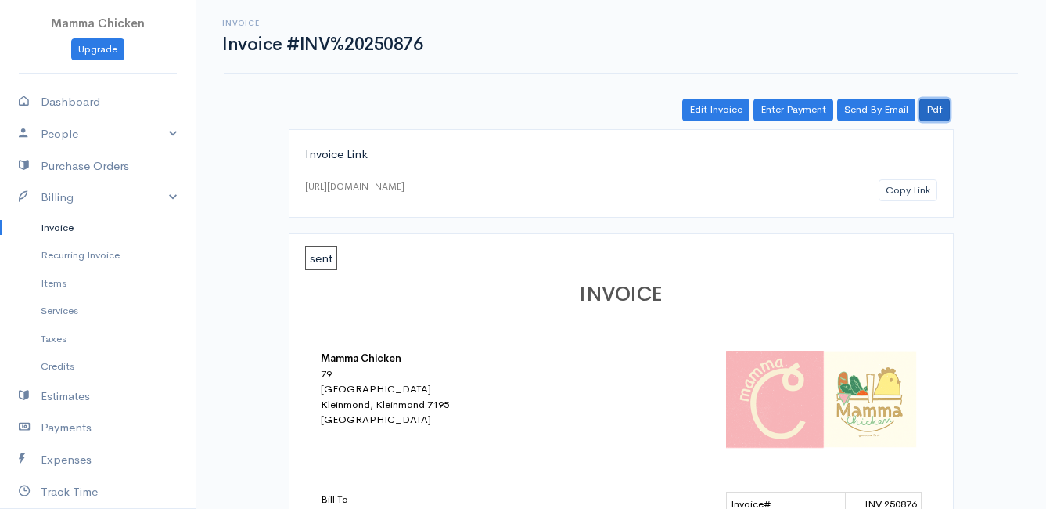
click at [941, 104] on link "Pdf" at bounding box center [935, 110] width 31 height 23
click at [65, 223] on link "Invoice" at bounding box center [98, 228] width 196 height 28
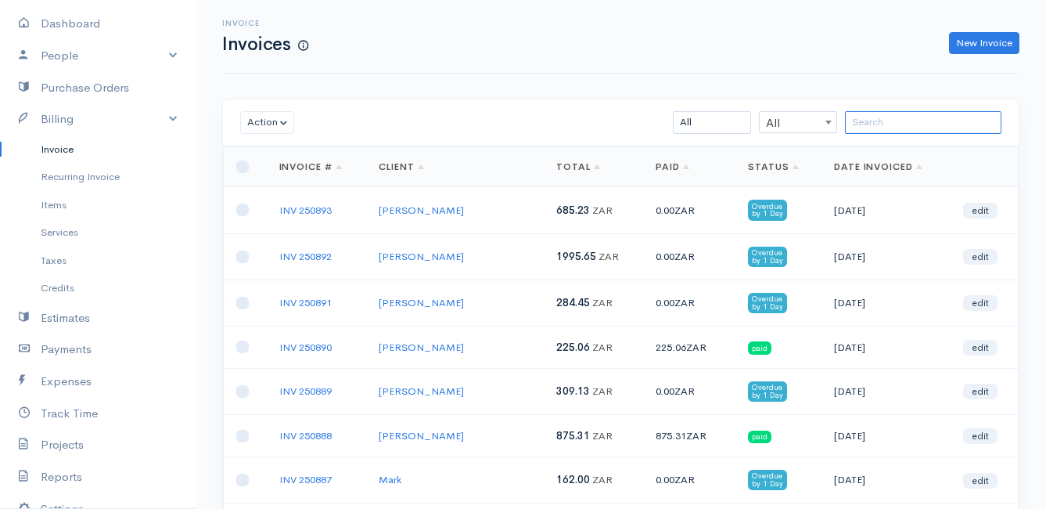
click at [873, 126] on input "search" at bounding box center [923, 122] width 157 height 23
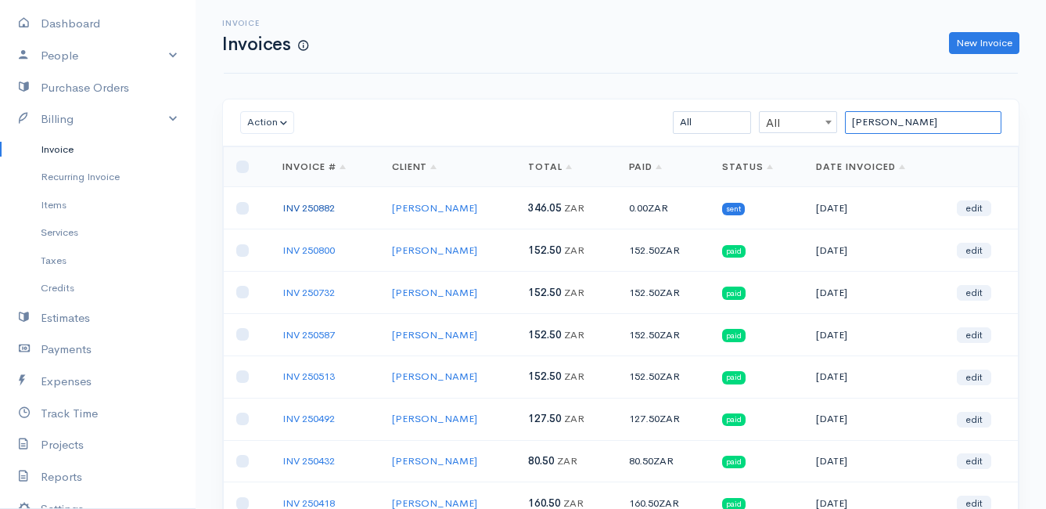
type input "[PERSON_NAME]"
click at [303, 211] on link "INV 250882" at bounding box center [309, 207] width 52 height 13
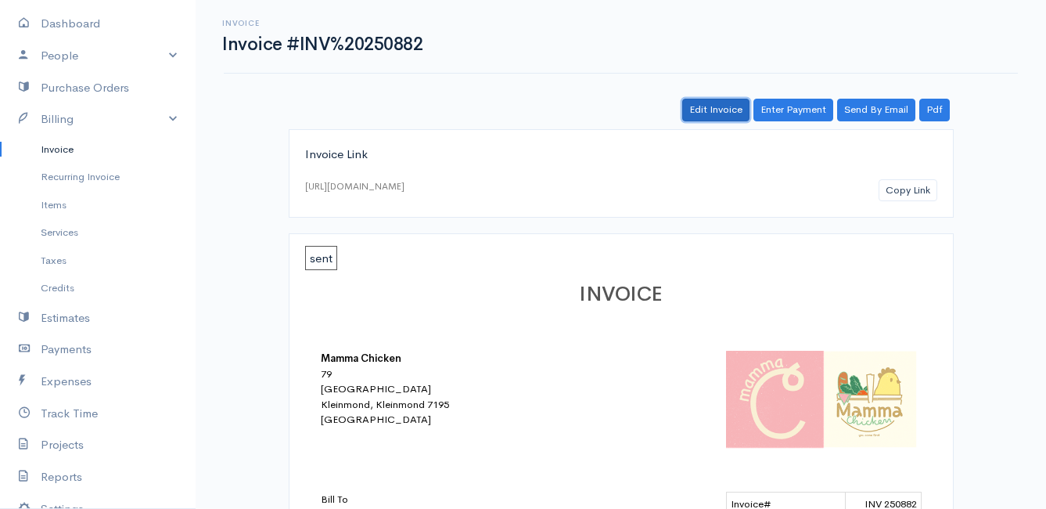
click at [712, 115] on link "Edit Invoice" at bounding box center [715, 110] width 67 height 23
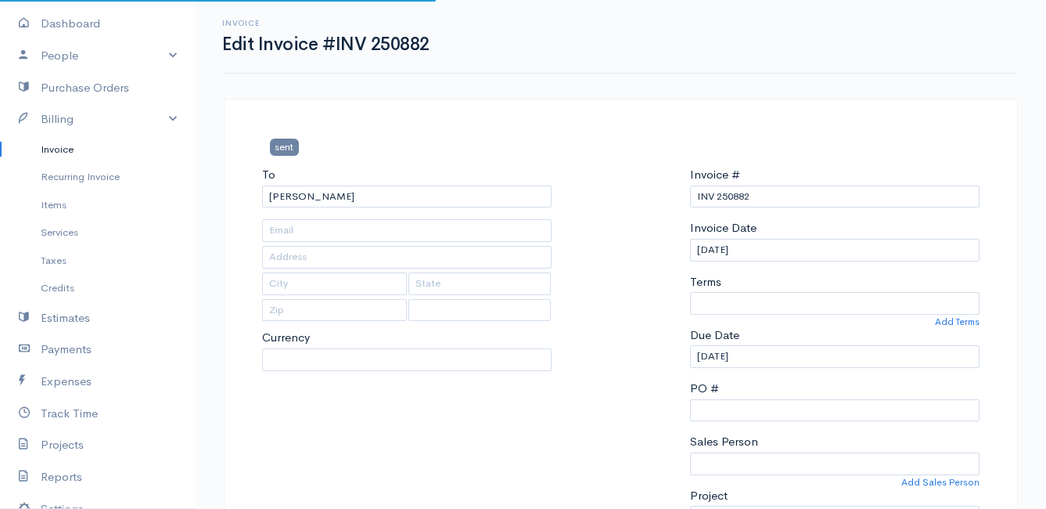
type input "678 [PERSON_NAME]"
type input "[PERSON_NAME] Bay"
type input "7195"
select select
select select "[GEOGRAPHIC_DATA]"
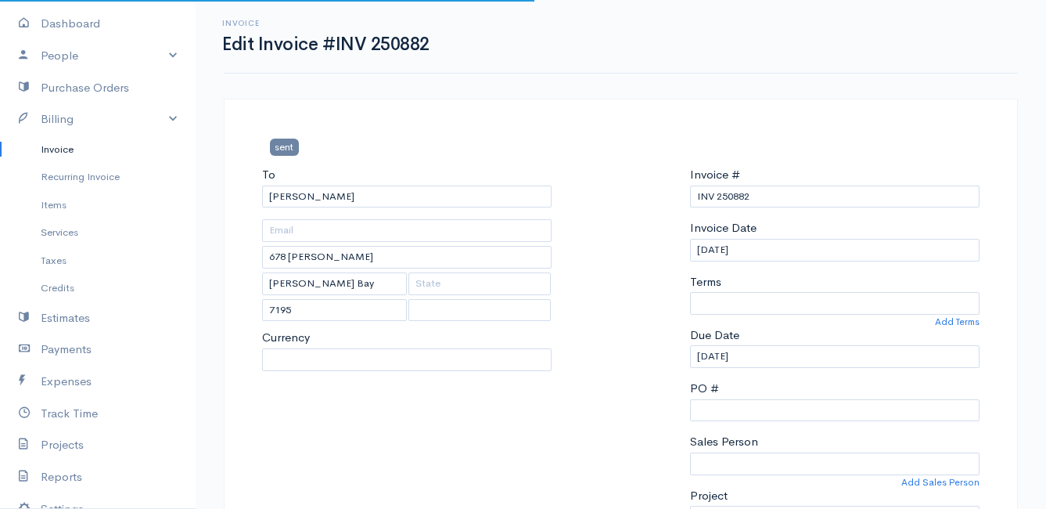
select select "ZAR"
select select "0"
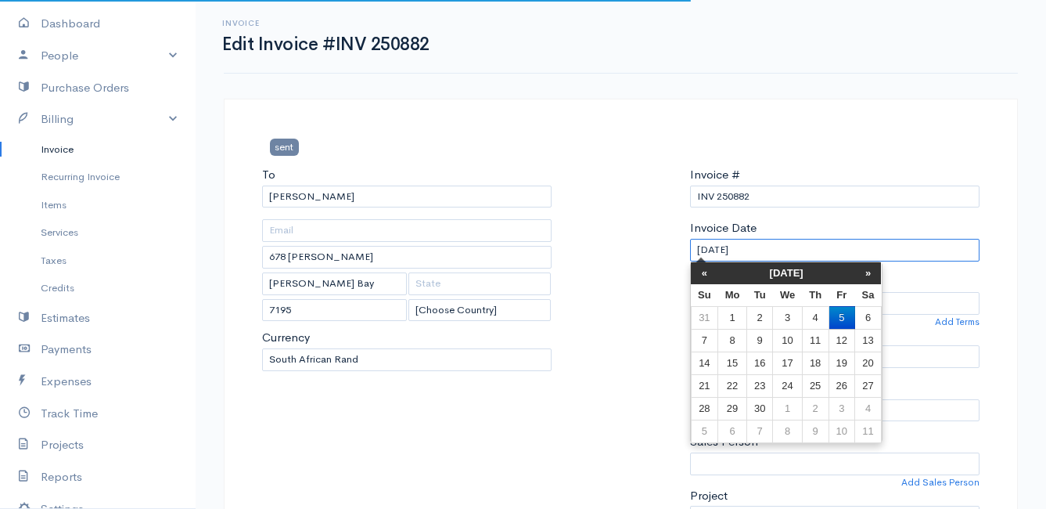
click at [780, 243] on input "[DATE]" at bounding box center [835, 250] width 290 height 23
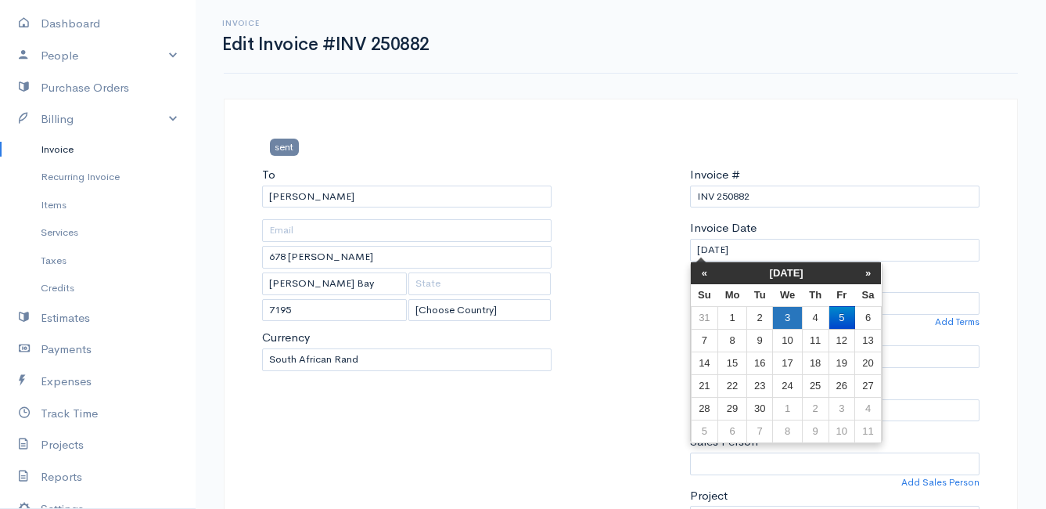
click at [785, 313] on td "3" at bounding box center [787, 317] width 29 height 23
type input "[DATE]"
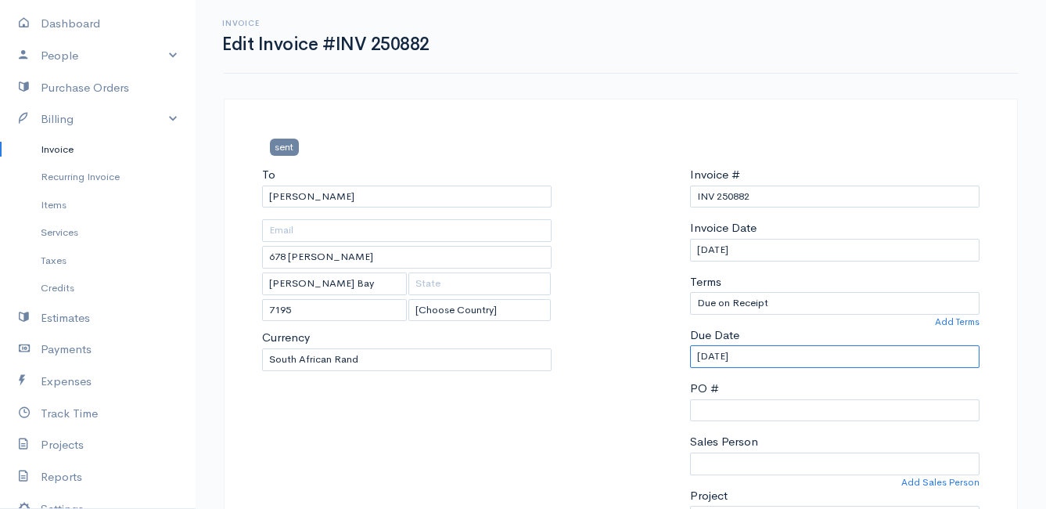
click at [763, 354] on input "[DATE]" at bounding box center [835, 356] width 290 height 23
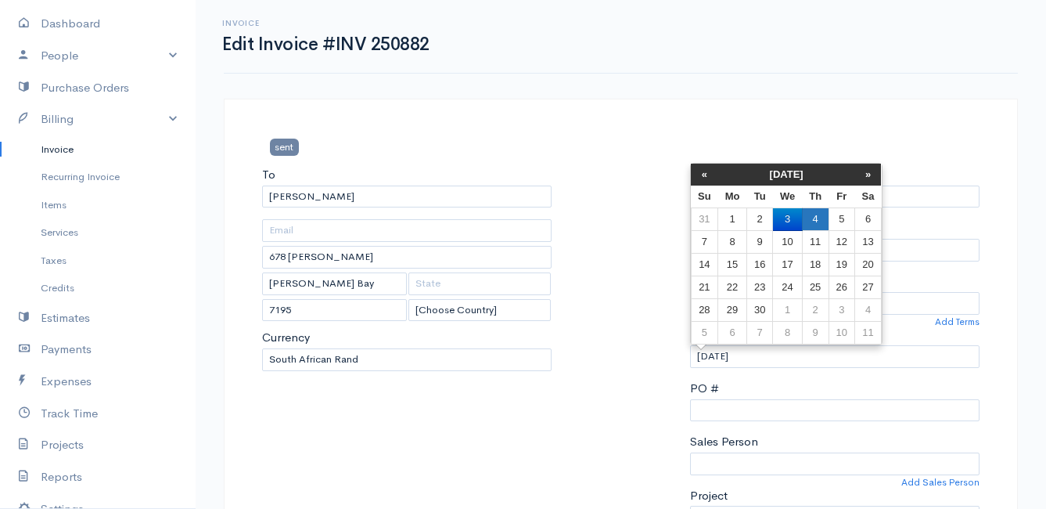
click at [809, 214] on td "4" at bounding box center [815, 219] width 27 height 23
type input "[DATE]"
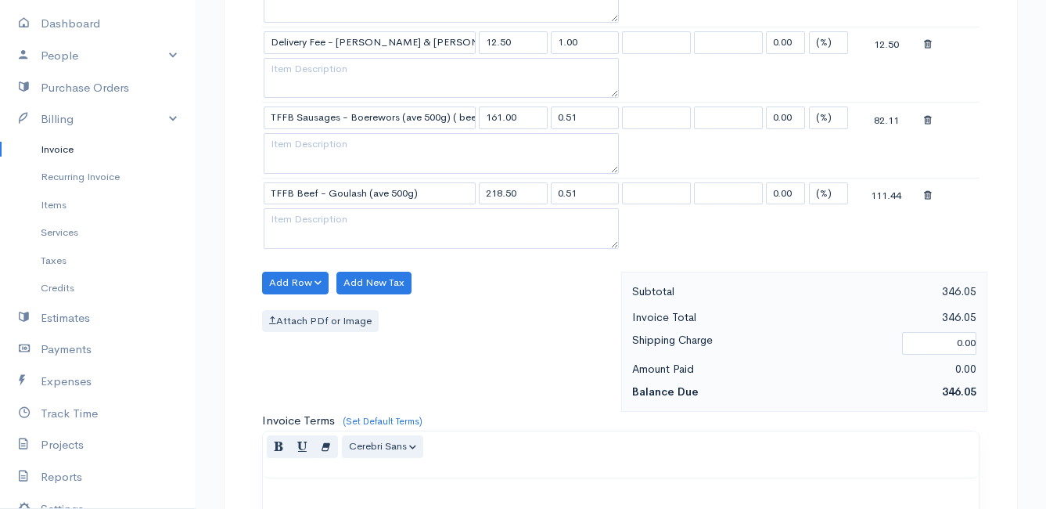
scroll to position [1070, 0]
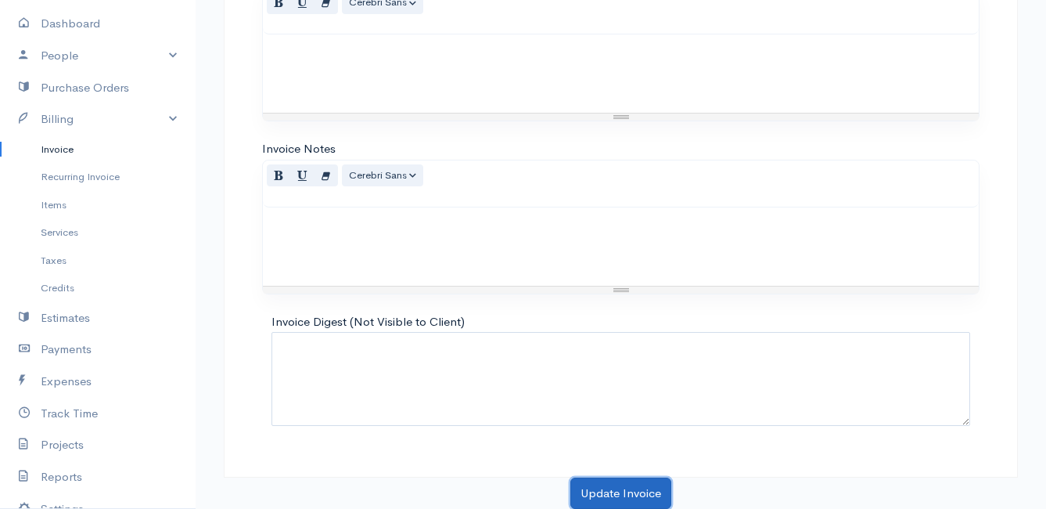
click at [610, 490] on button "Update Invoice" at bounding box center [621, 493] width 101 height 32
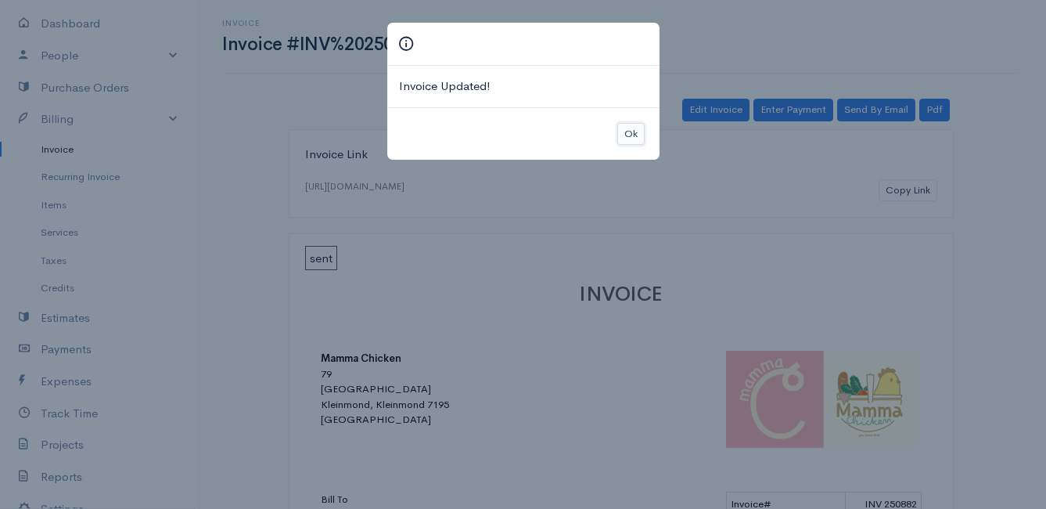
click at [632, 136] on button "Ok" at bounding box center [631, 134] width 27 height 23
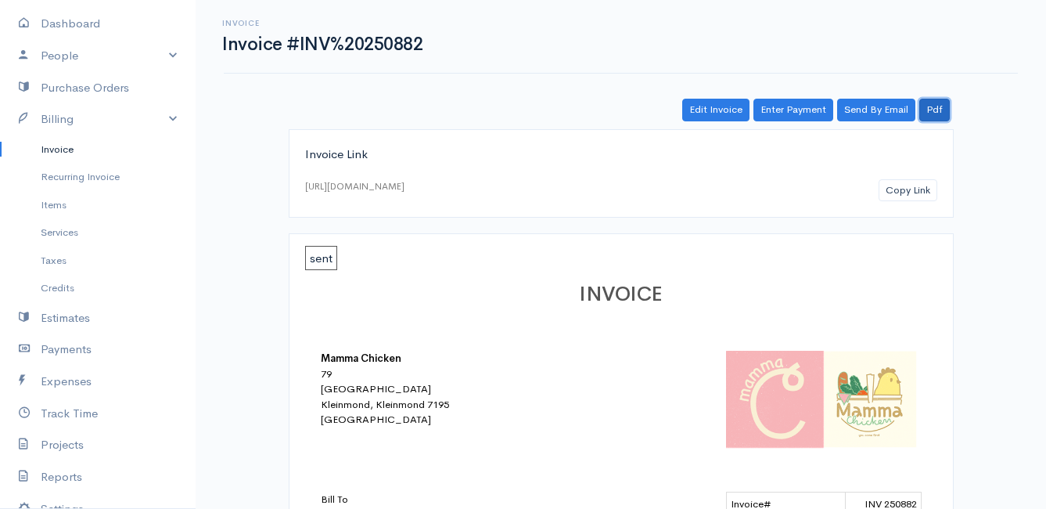
click at [940, 105] on link "Pdf" at bounding box center [935, 110] width 31 height 23
click at [939, 115] on link "Pdf" at bounding box center [935, 110] width 31 height 23
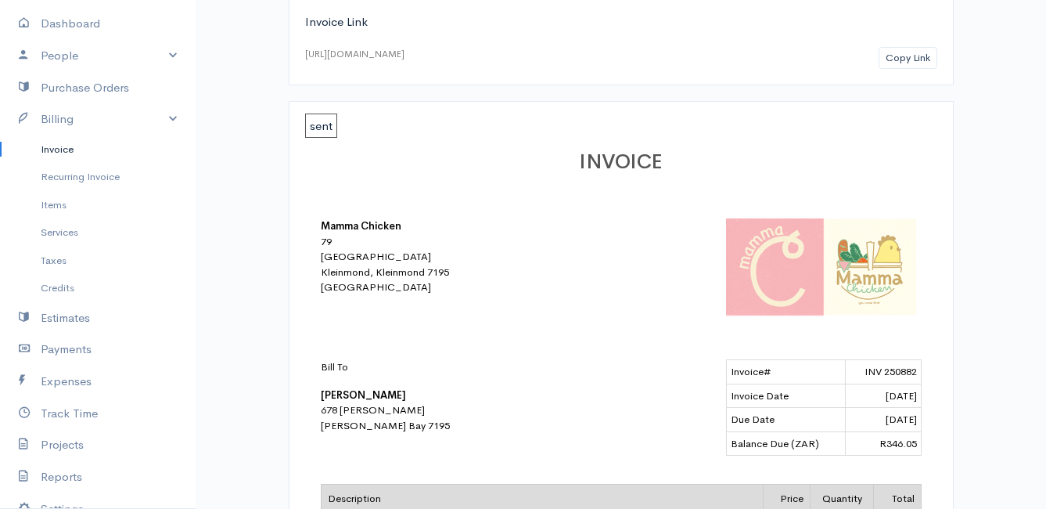
scroll to position [54, 0]
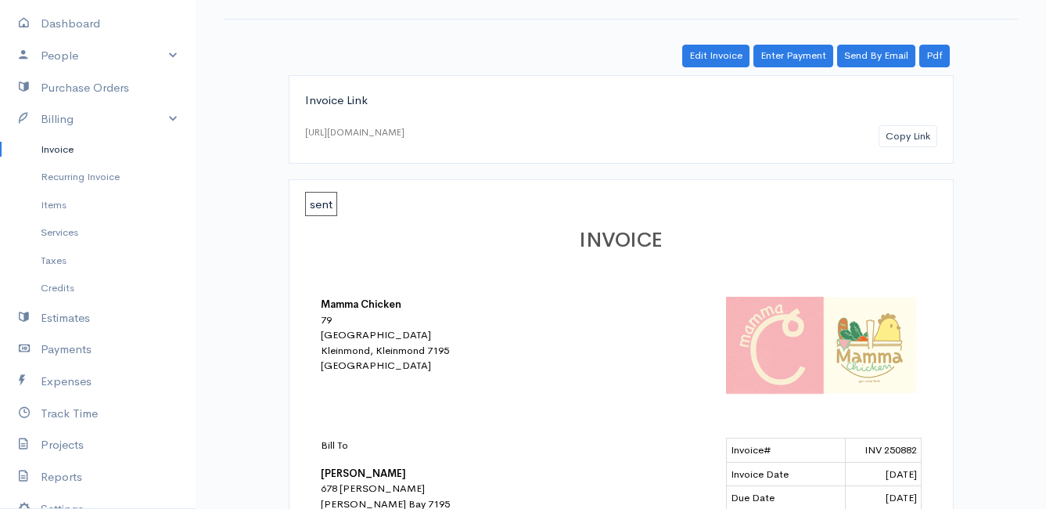
click at [76, 142] on link "Invoice" at bounding box center [98, 149] width 196 height 28
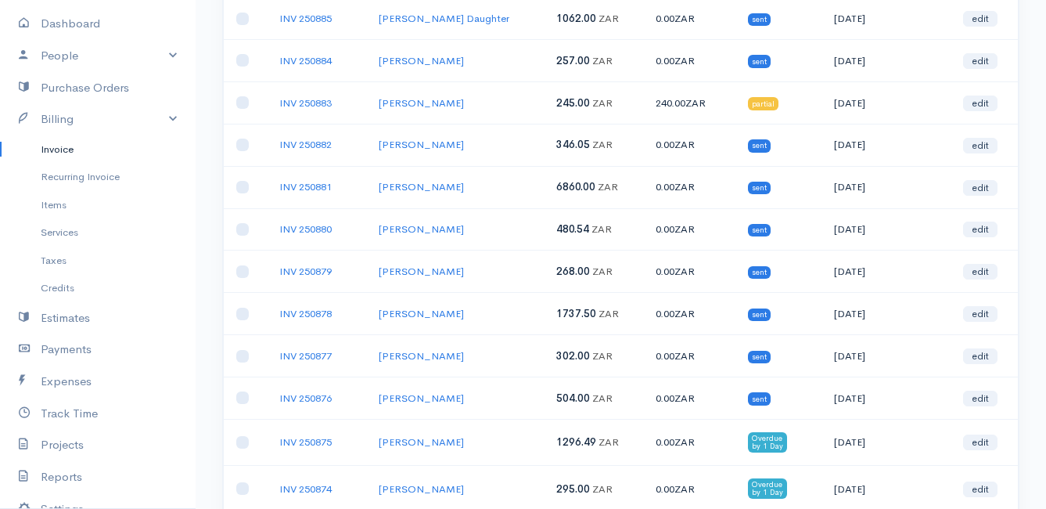
scroll to position [470, 0]
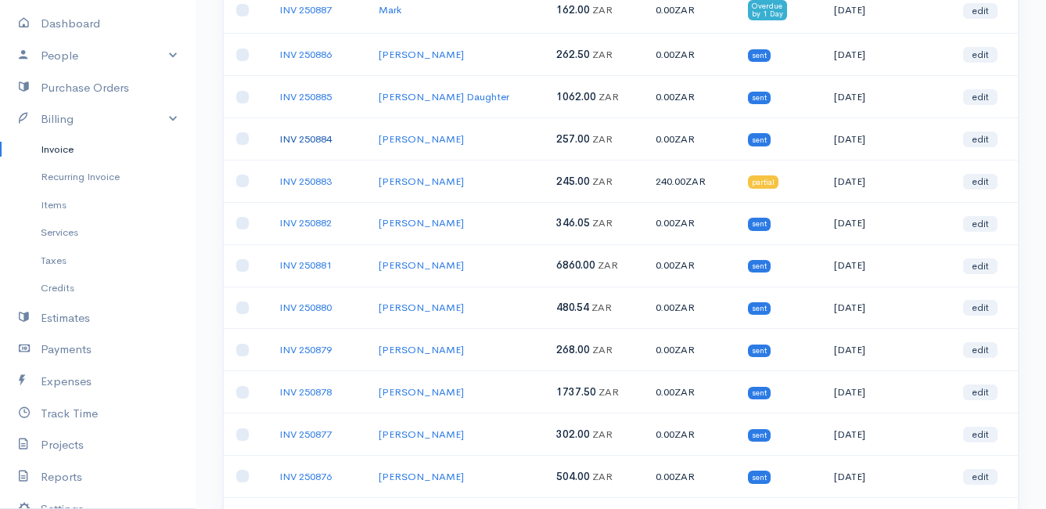
click at [301, 136] on link "INV 250884" at bounding box center [305, 138] width 52 height 13
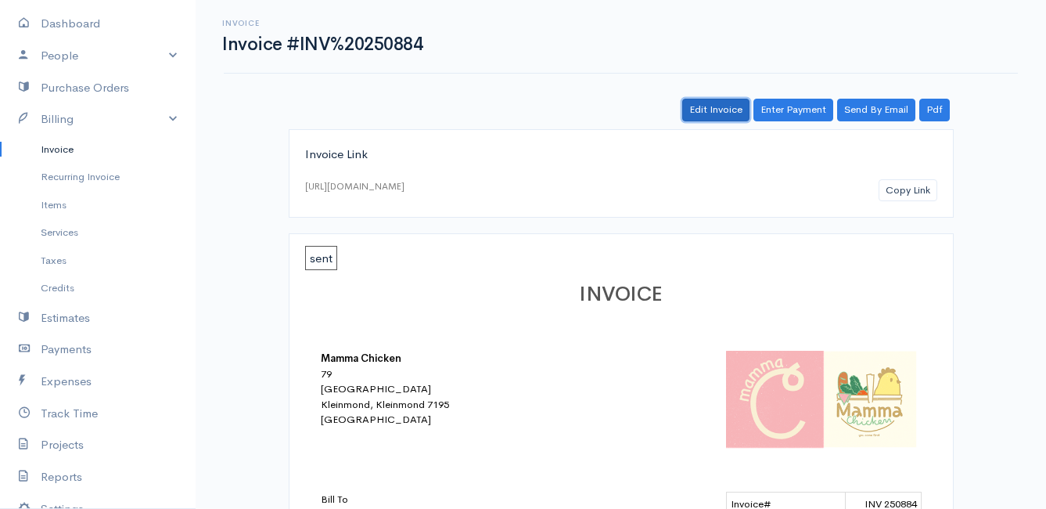
click at [701, 108] on link "Edit Invoice" at bounding box center [715, 110] width 67 height 23
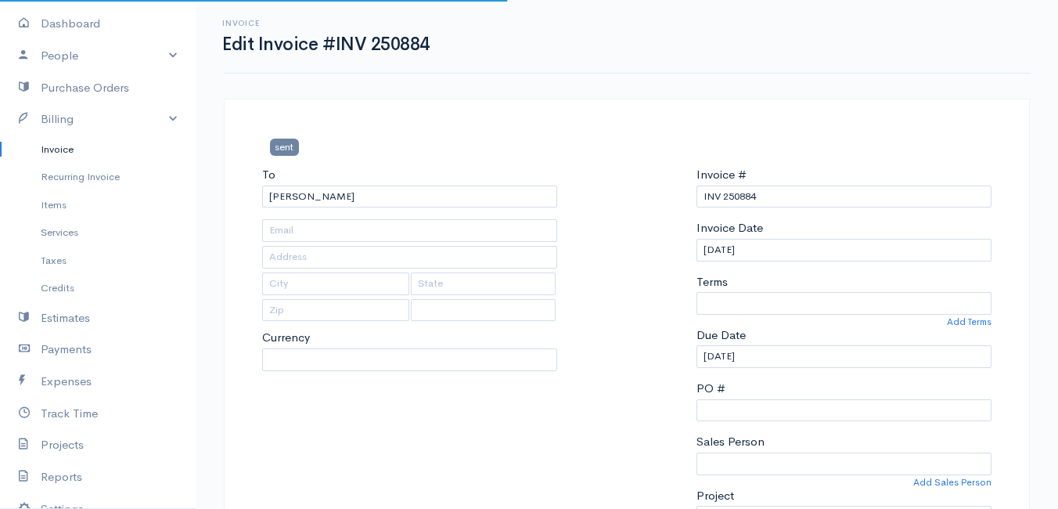
type input "[STREET_ADDRESS]"
type input "Rooiels"
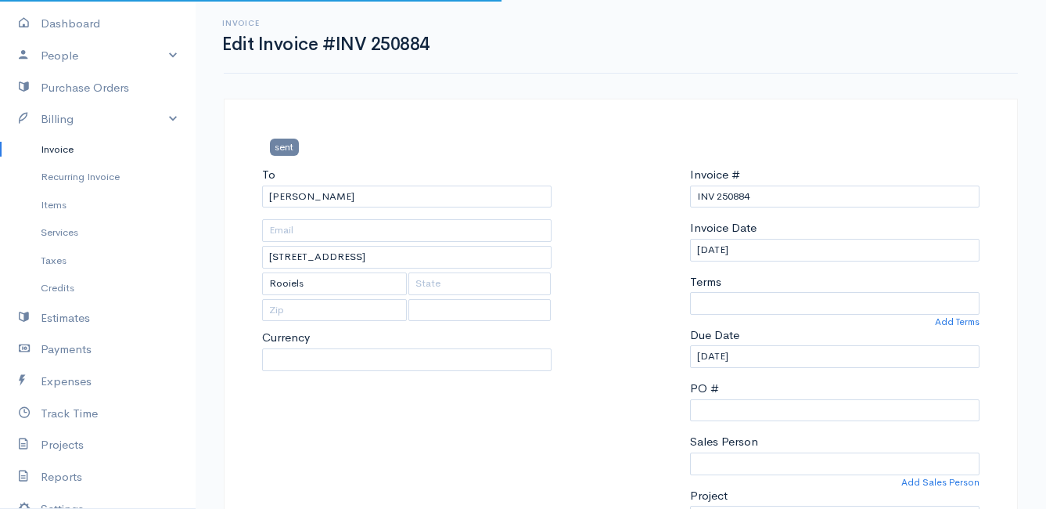
select select
select select "0"
select select "[GEOGRAPHIC_DATA]"
select select "ZAR"
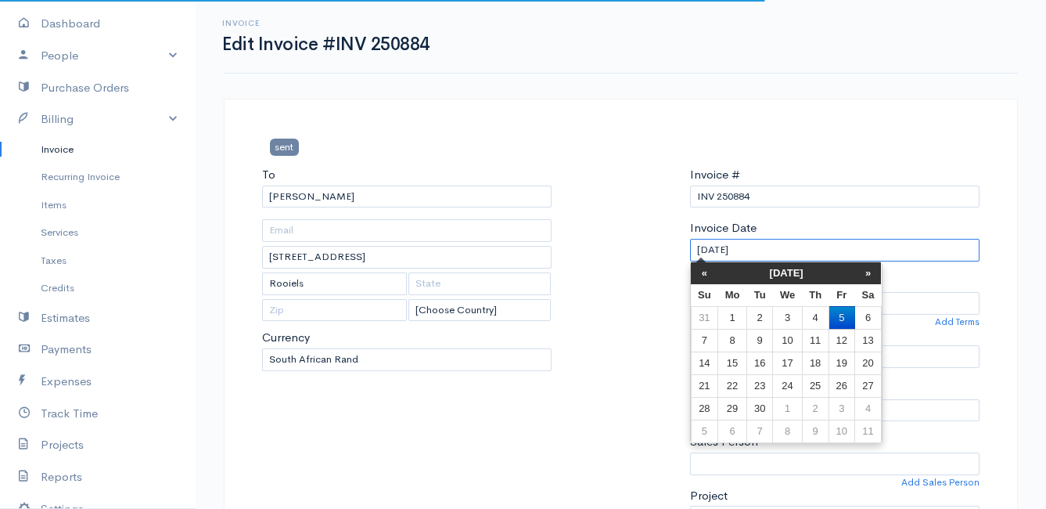
click at [789, 251] on input "[DATE]" at bounding box center [835, 250] width 290 height 23
click at [786, 319] on td "3" at bounding box center [787, 317] width 29 height 23
type input "[DATE]"
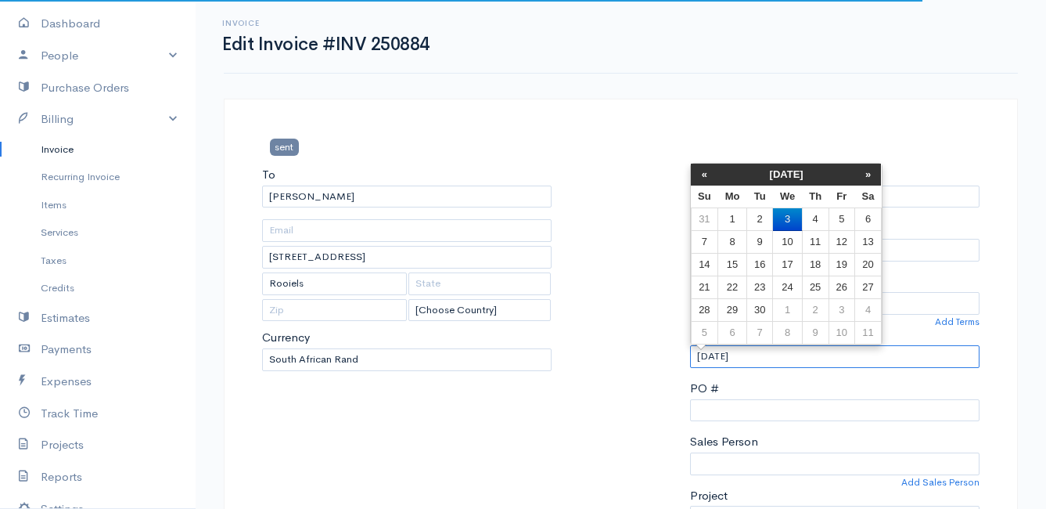
click at [768, 357] on input "[DATE]" at bounding box center [835, 356] width 290 height 23
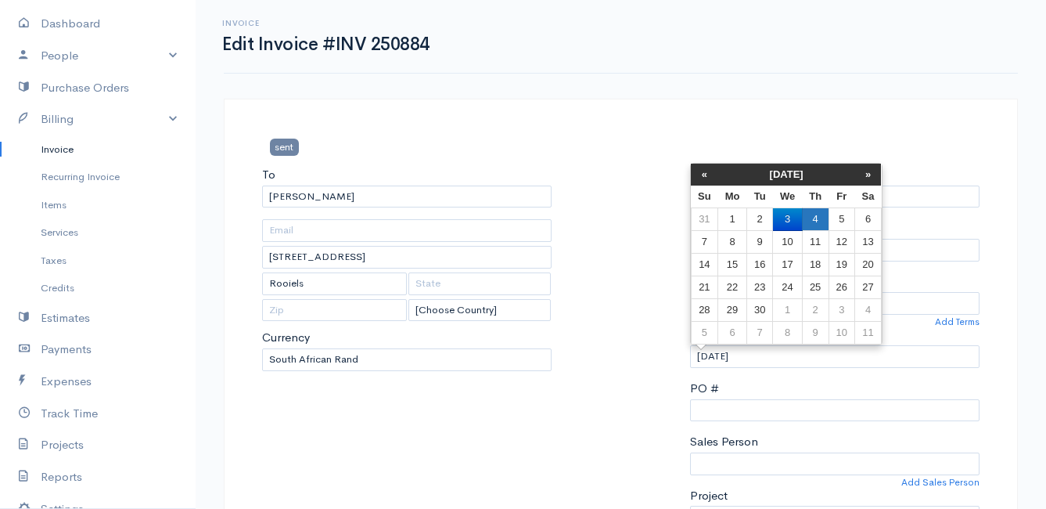
click at [816, 216] on td "4" at bounding box center [815, 219] width 27 height 23
type input "[DATE]"
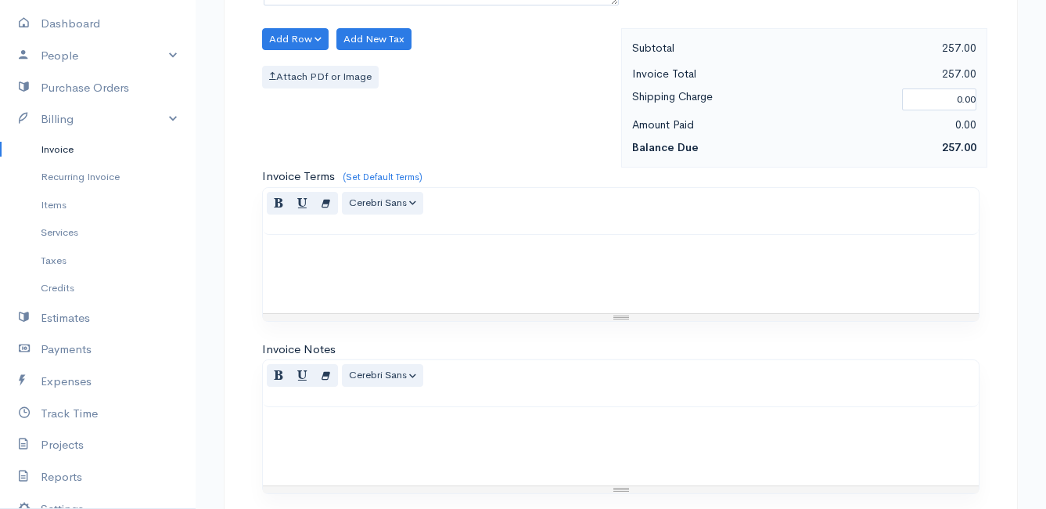
scroll to position [1296, 0]
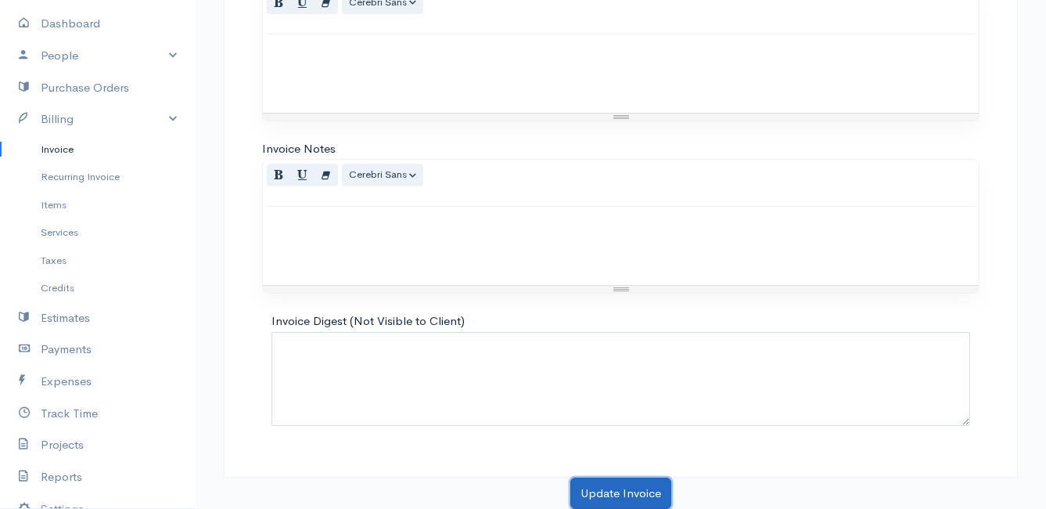
click at [630, 490] on button "Update Invoice" at bounding box center [621, 493] width 101 height 32
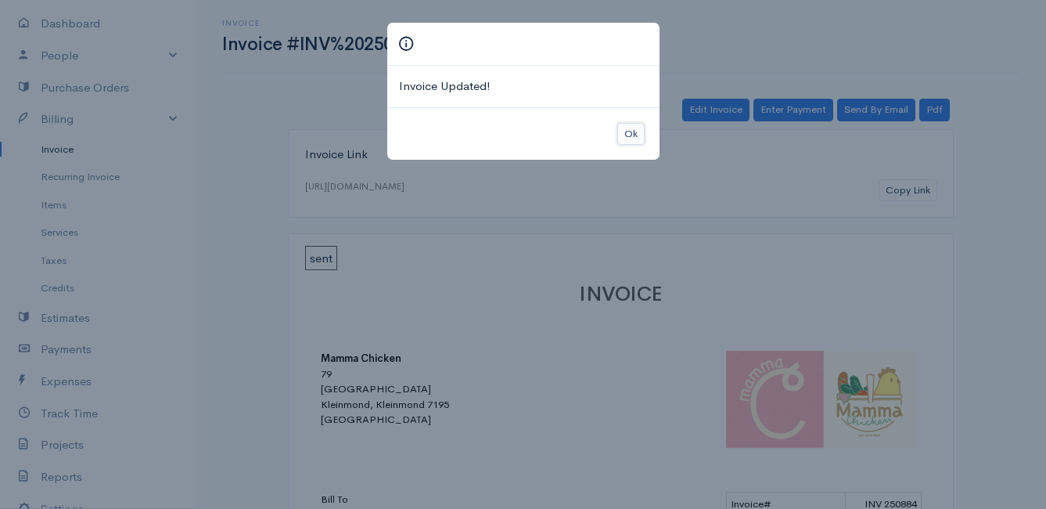
click at [631, 131] on button "Ok" at bounding box center [631, 134] width 27 height 23
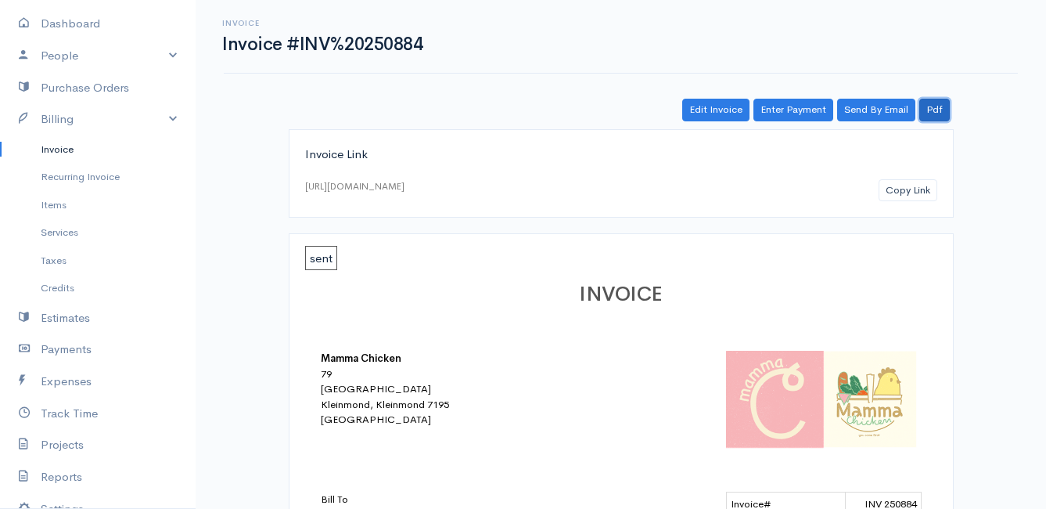
click at [937, 106] on link "Pdf" at bounding box center [935, 110] width 31 height 23
click at [67, 148] on link "Invoice" at bounding box center [98, 149] width 196 height 28
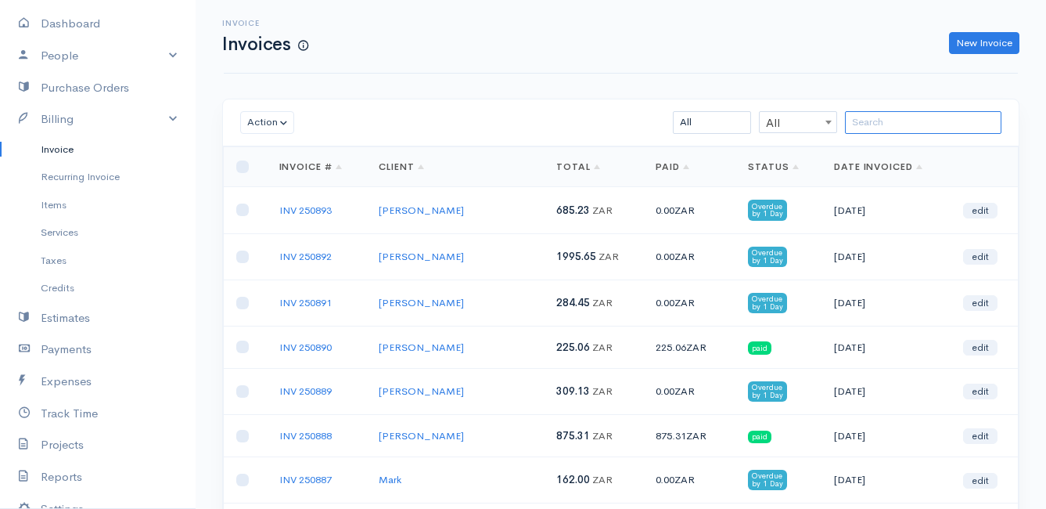
click at [862, 120] on input "search" at bounding box center [923, 122] width 157 height 23
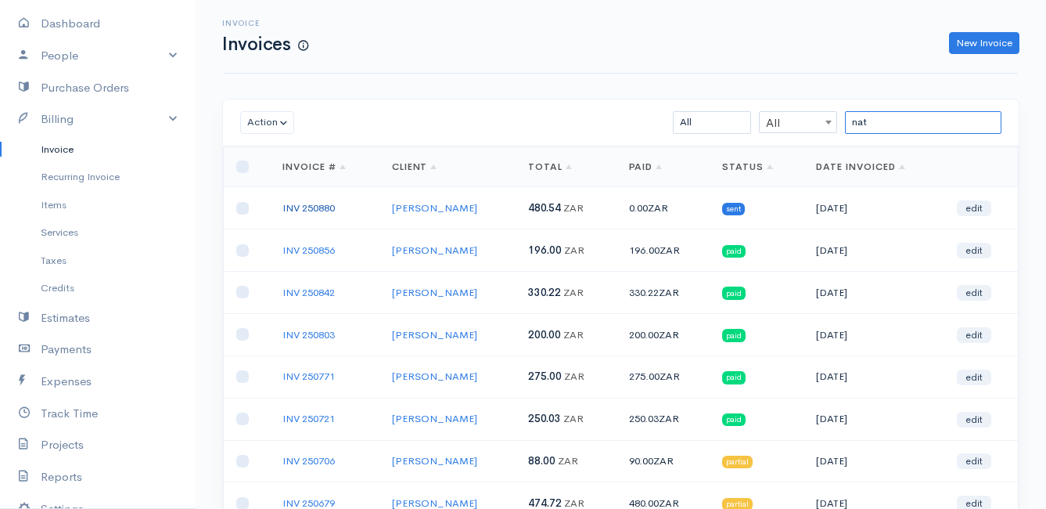
type input "nat"
click at [305, 207] on link "INV 250880" at bounding box center [309, 207] width 52 height 13
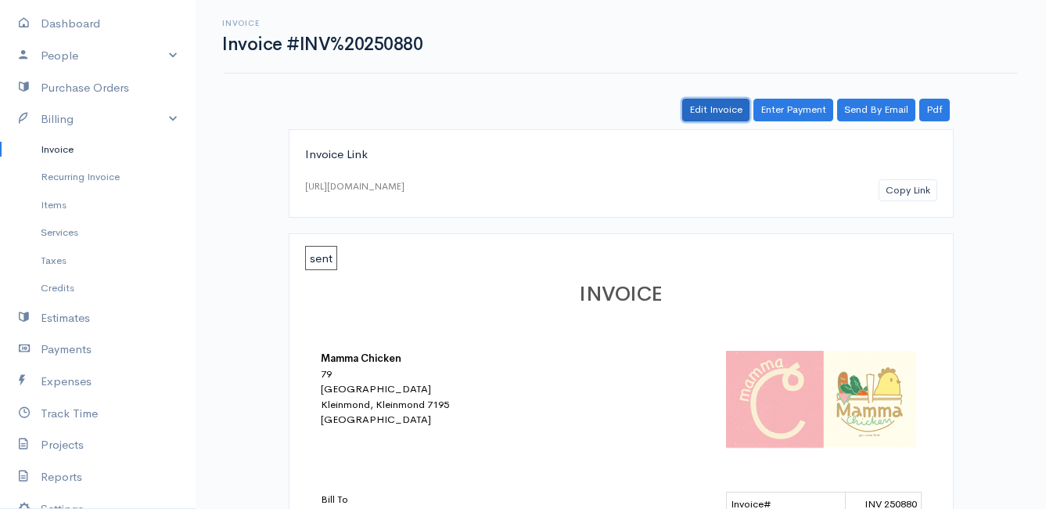
click at [721, 105] on link "Edit Invoice" at bounding box center [715, 110] width 67 height 23
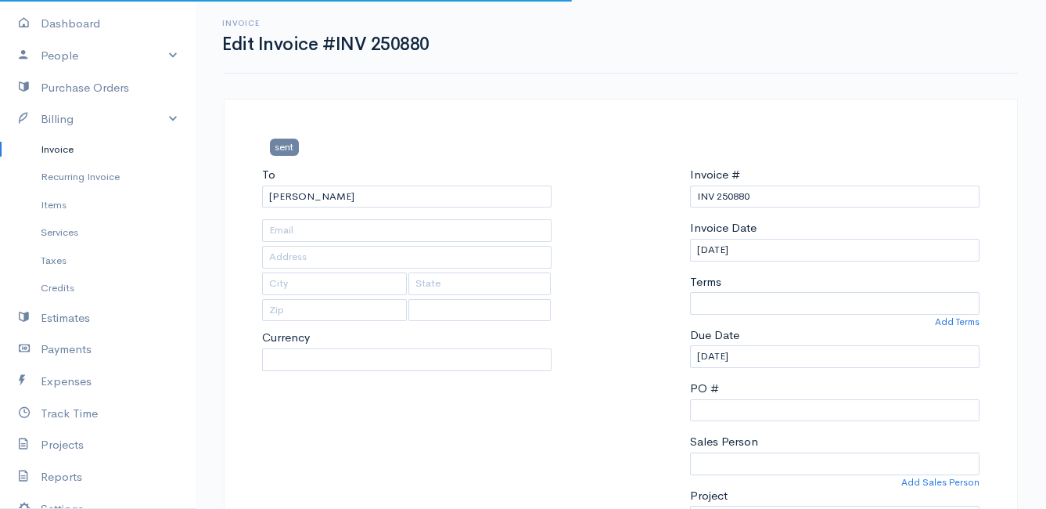
type input "ERF [STREET_ADDRESS][PERSON_NAME]"
type input "Bettys Bay"
type input "7195"
select select
select select "0"
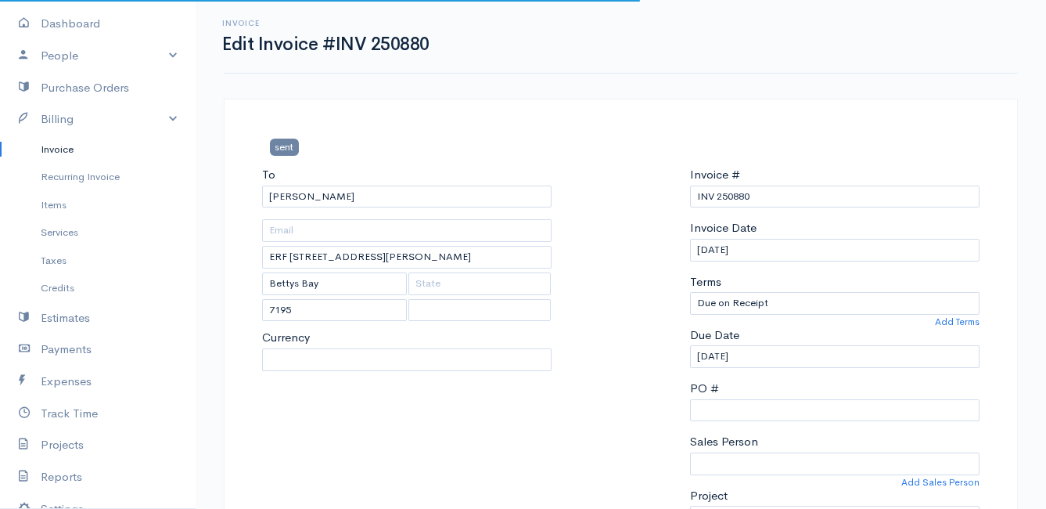
select select "[GEOGRAPHIC_DATA]"
select select "ZAR"
click at [782, 252] on input "[DATE]" at bounding box center [835, 250] width 290 height 23
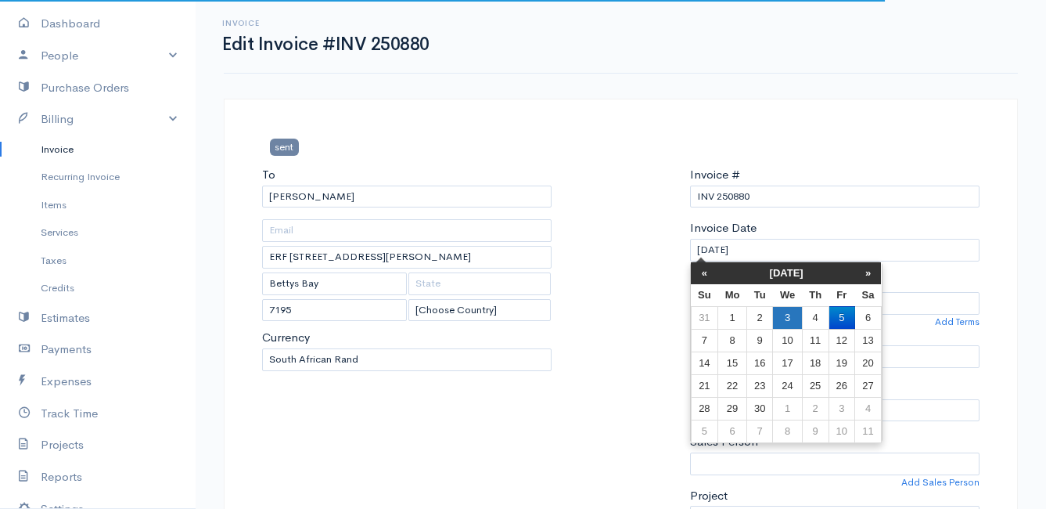
click at [782, 312] on td "3" at bounding box center [787, 317] width 29 height 23
type input "[DATE]"
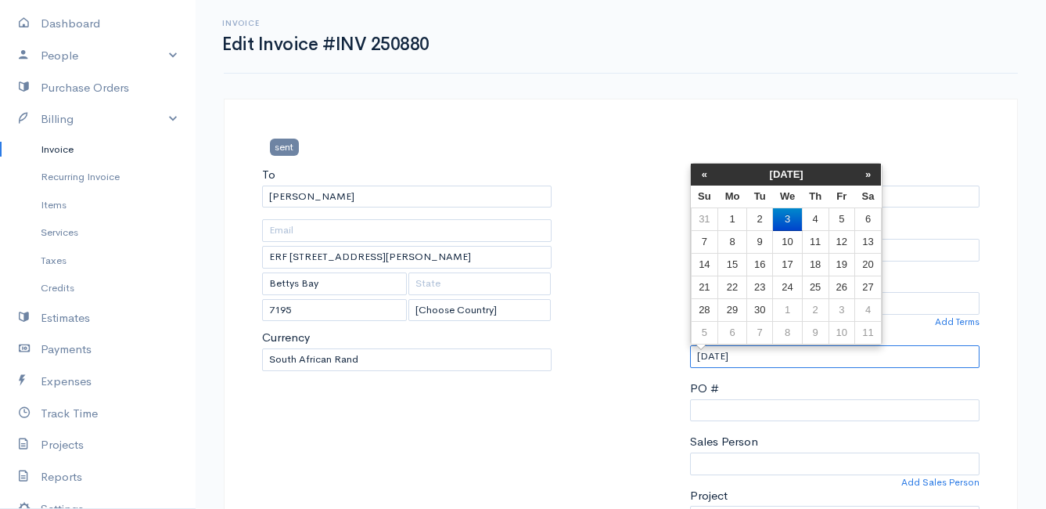
click at [769, 359] on input "[DATE]" at bounding box center [835, 356] width 290 height 23
click at [821, 218] on td "4" at bounding box center [815, 219] width 27 height 23
type input "[DATE]"
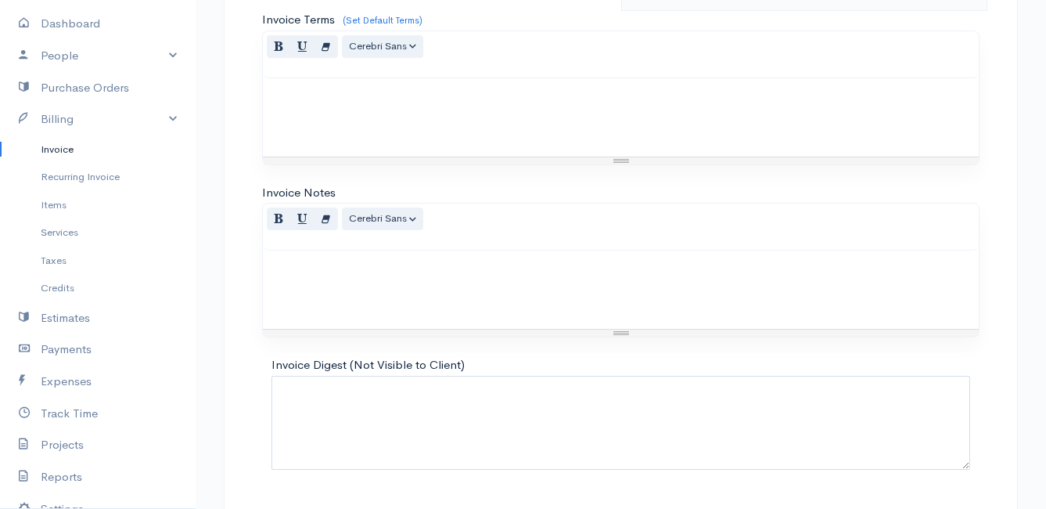
scroll to position [1296, 0]
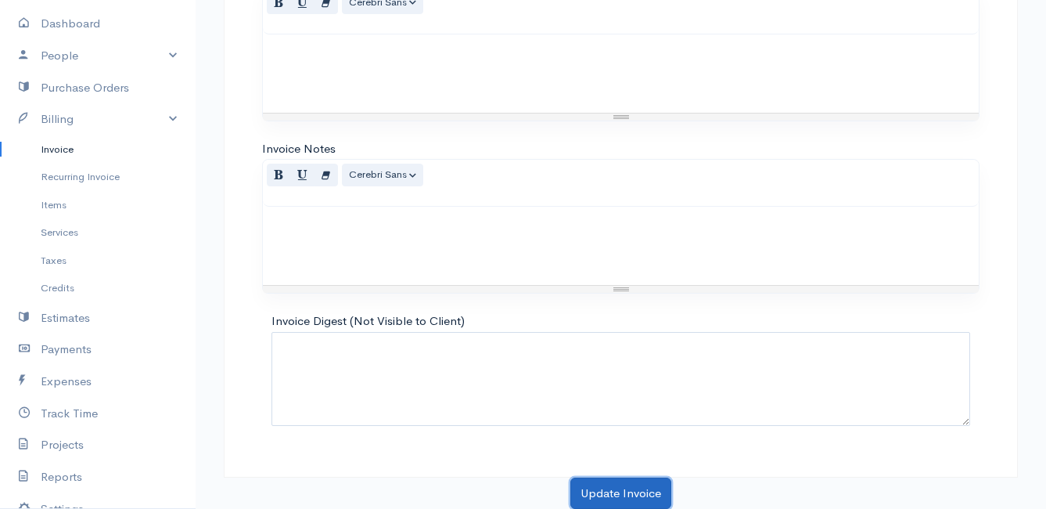
click at [609, 491] on button "Update Invoice" at bounding box center [621, 493] width 101 height 32
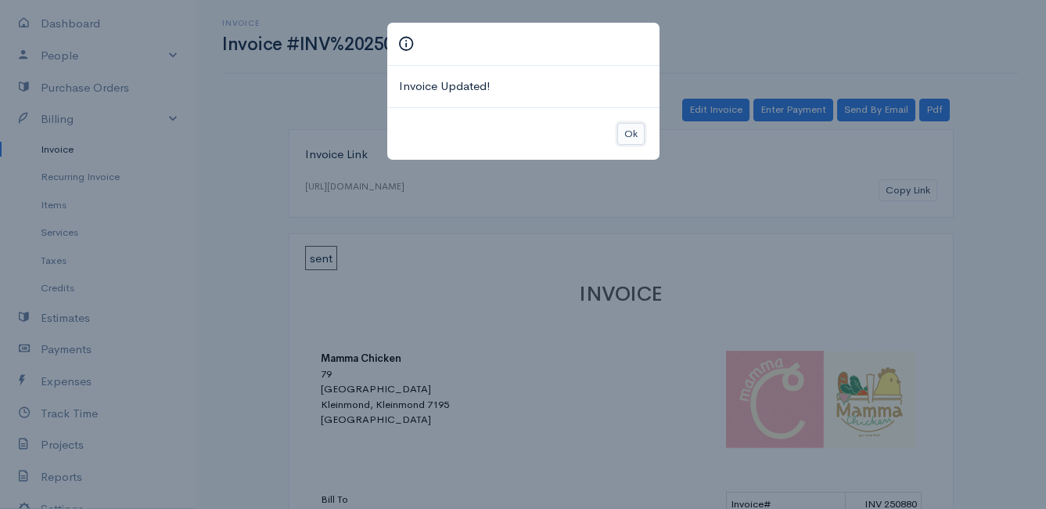
click at [630, 131] on button "Ok" at bounding box center [631, 134] width 27 height 23
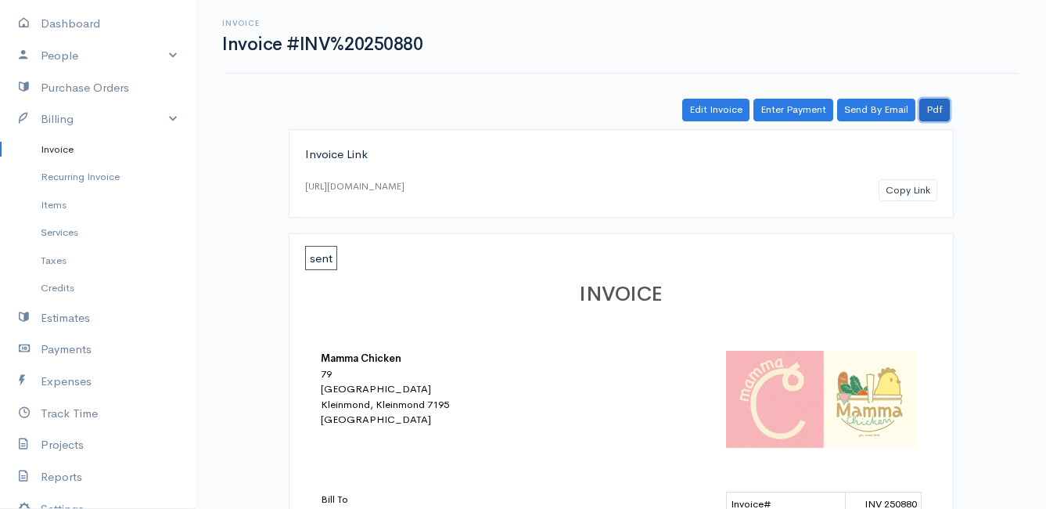
click at [940, 110] on link "Pdf" at bounding box center [935, 110] width 31 height 23
click at [67, 145] on link "Invoice" at bounding box center [98, 149] width 196 height 28
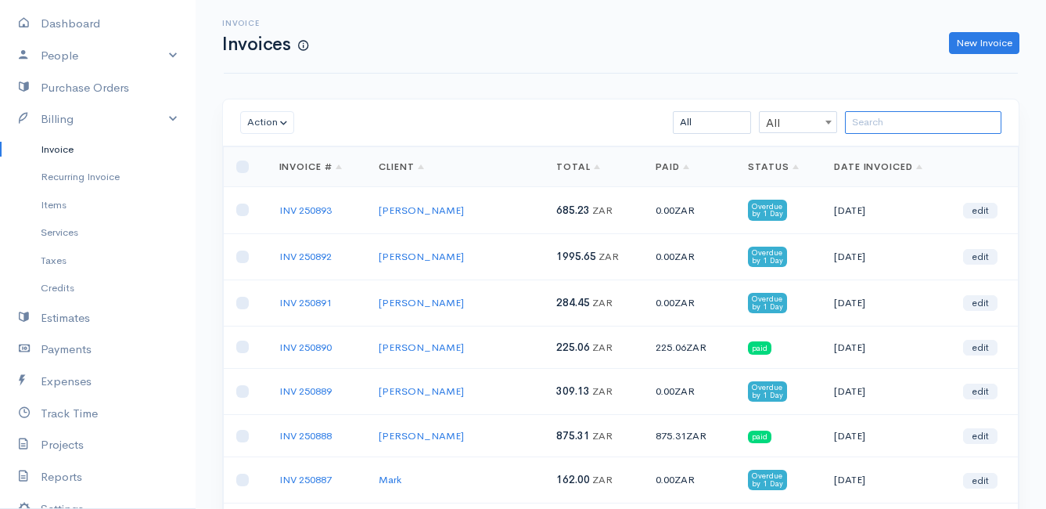
click at [933, 121] on input "search" at bounding box center [923, 122] width 157 height 23
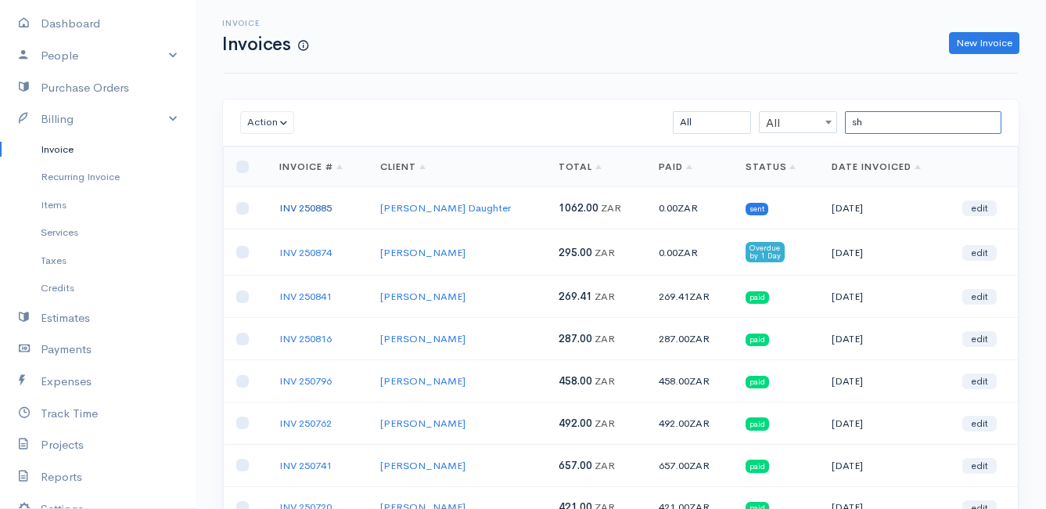
type input "sh"
click at [328, 205] on link "INV 250885" at bounding box center [305, 207] width 52 height 13
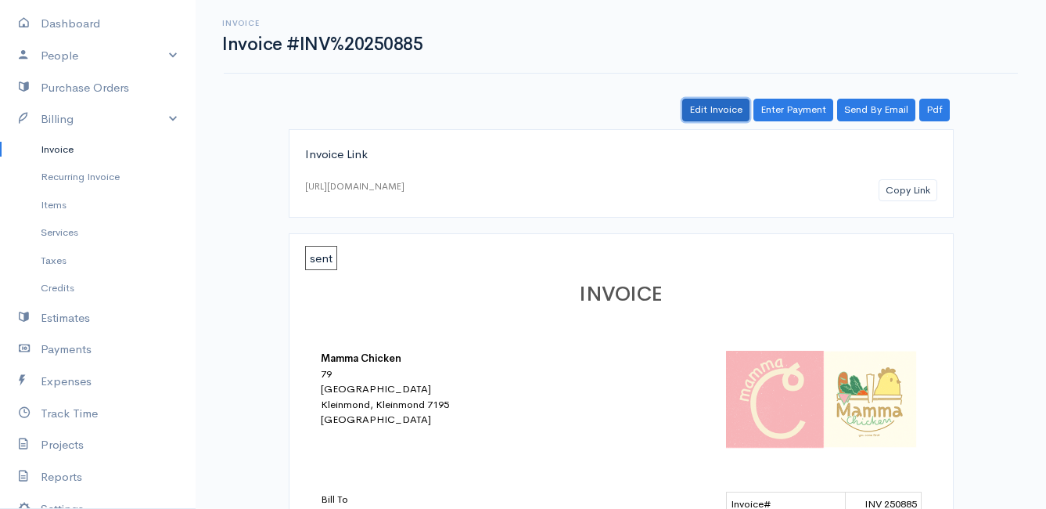
click at [708, 110] on link "Edit Invoice" at bounding box center [715, 110] width 67 height 23
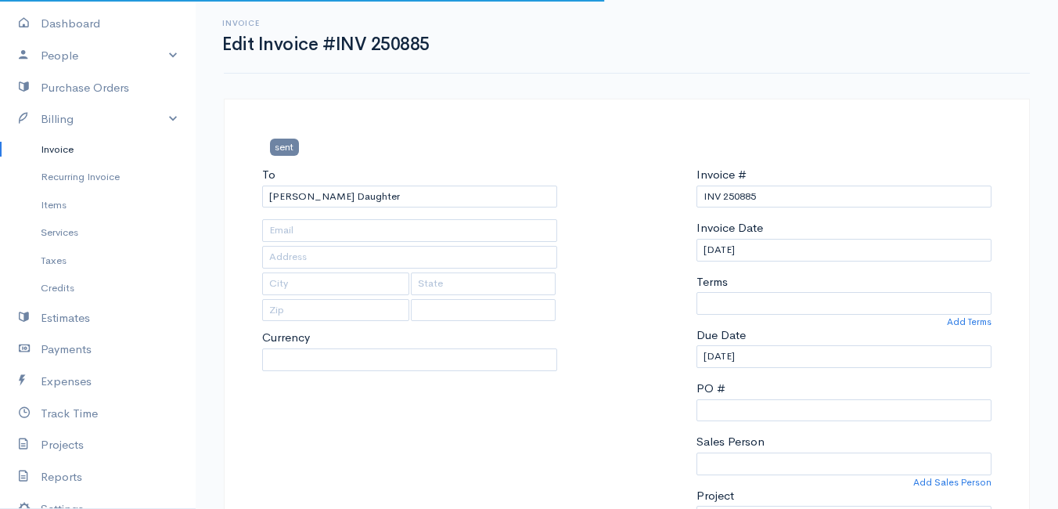
type input "[STREET_ADDRESS]"
type input "[PERSON_NAME] Bay"
type input "7195"
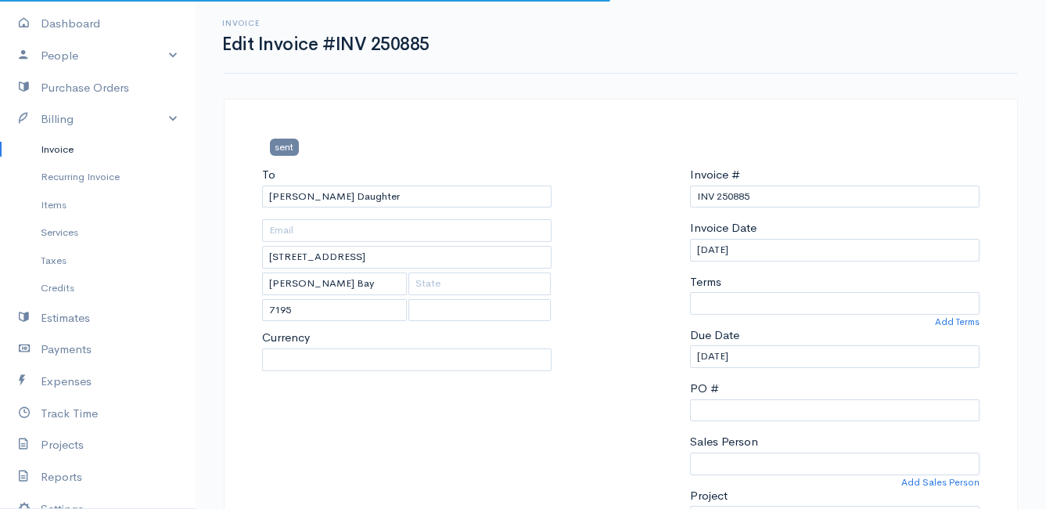
select select
select select "[GEOGRAPHIC_DATA]"
select select "ZAR"
select select "0"
click at [788, 254] on input "[DATE]" at bounding box center [835, 250] width 290 height 23
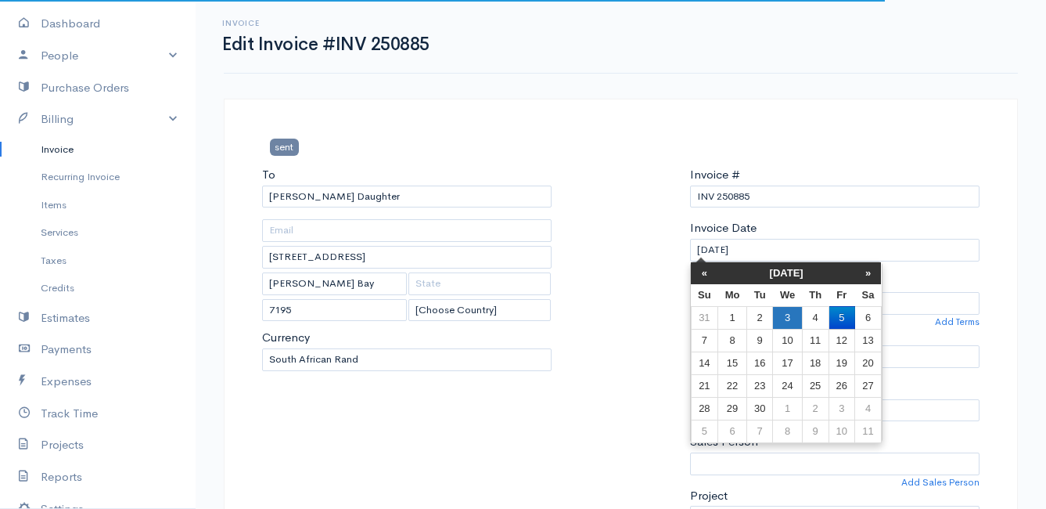
click at [790, 316] on td "3" at bounding box center [787, 317] width 29 height 23
type input "[DATE]"
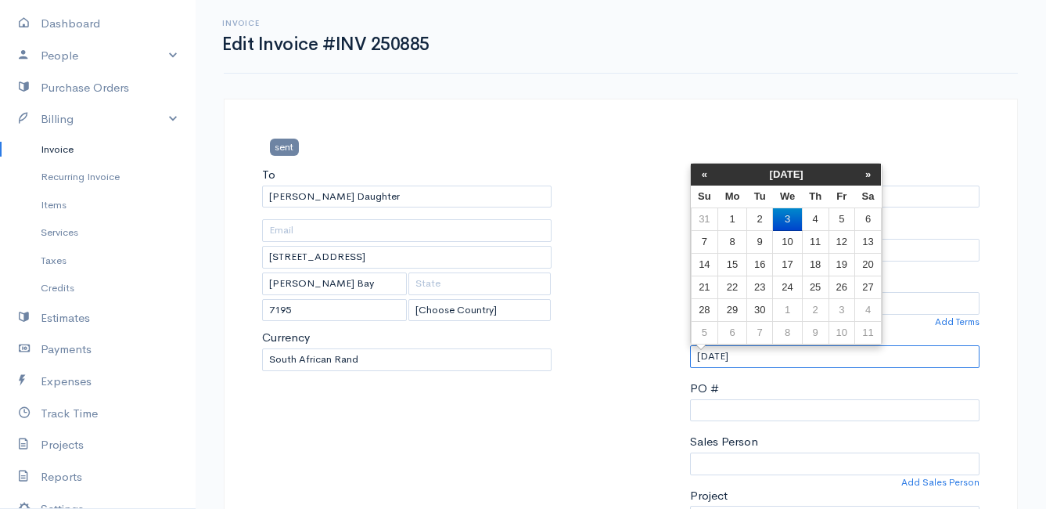
click at [783, 357] on input "[DATE]" at bounding box center [835, 356] width 290 height 23
click at [825, 219] on td "4" at bounding box center [815, 219] width 27 height 23
type input "[DATE]"
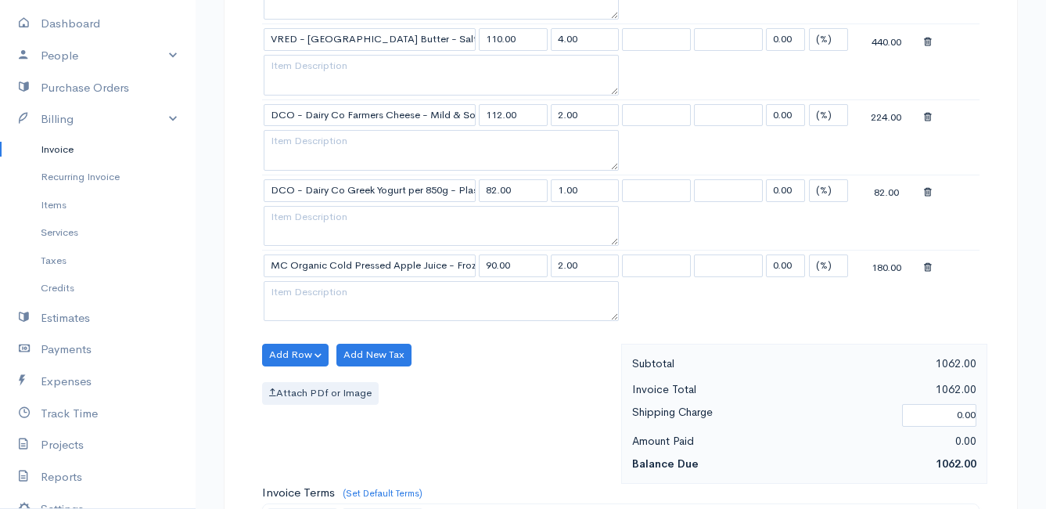
scroll to position [1221, 0]
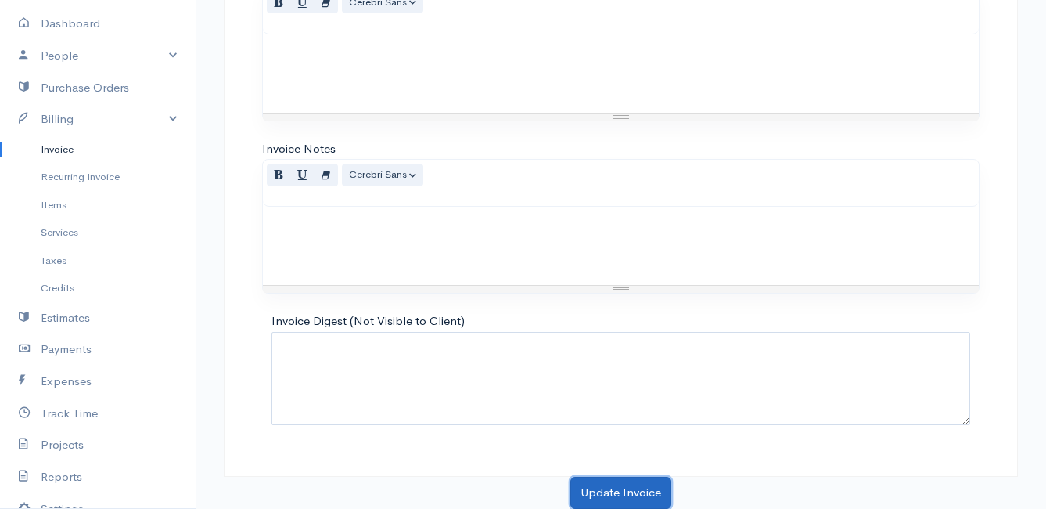
click at [646, 481] on button "Update Invoice" at bounding box center [621, 493] width 101 height 32
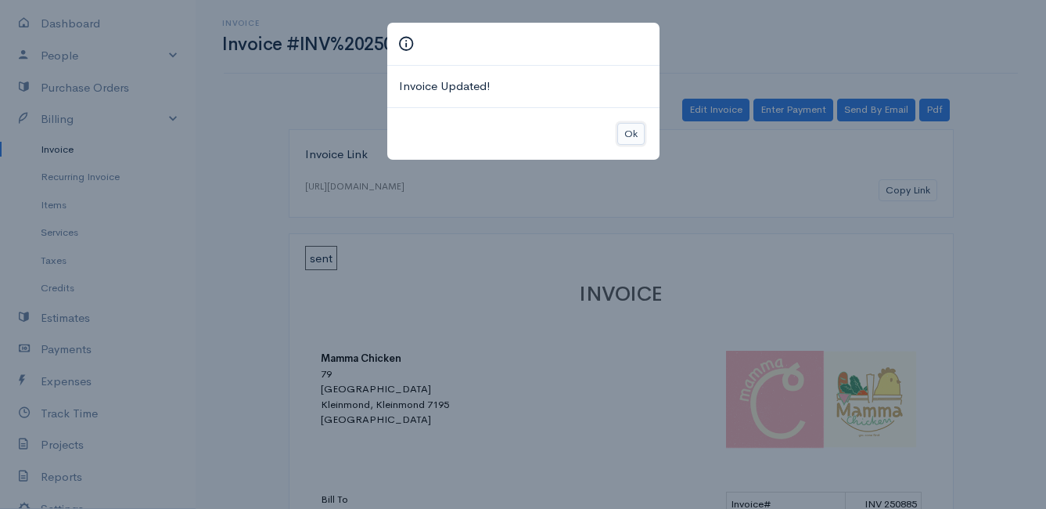
click at [631, 130] on button "Ok" at bounding box center [631, 134] width 27 height 23
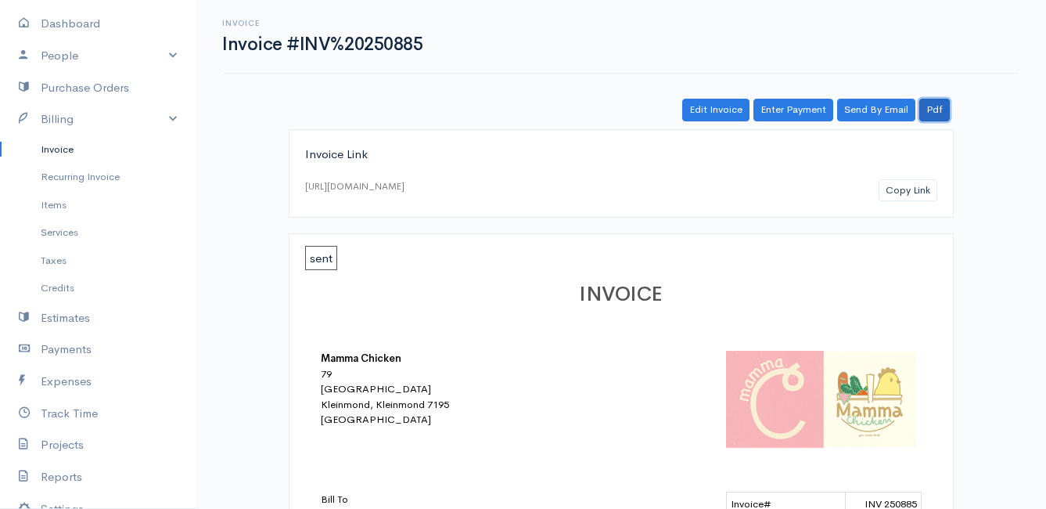
click at [942, 106] on link "Pdf" at bounding box center [935, 110] width 31 height 23
click at [59, 148] on link "Invoice" at bounding box center [98, 149] width 196 height 28
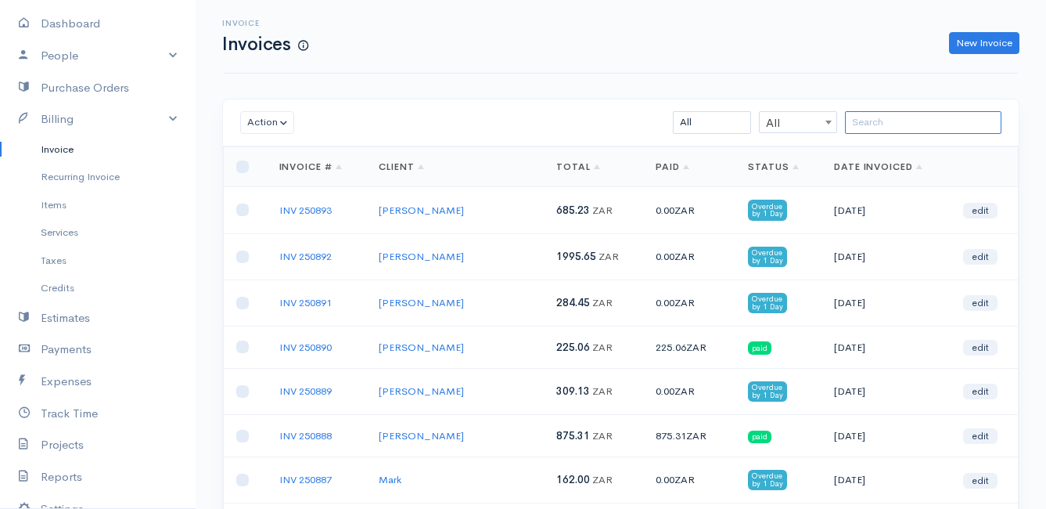
click at [885, 126] on input "search" at bounding box center [923, 122] width 157 height 23
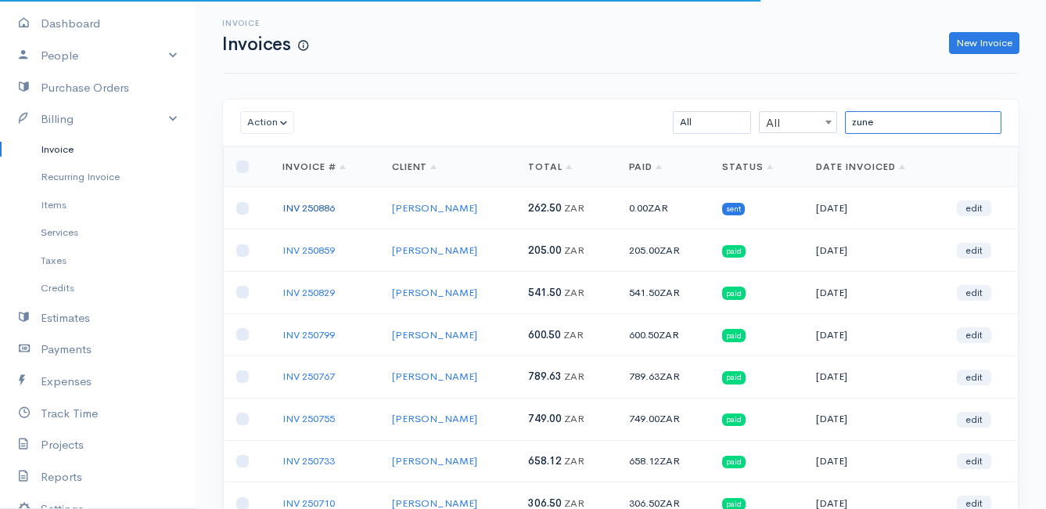
type input "zune"
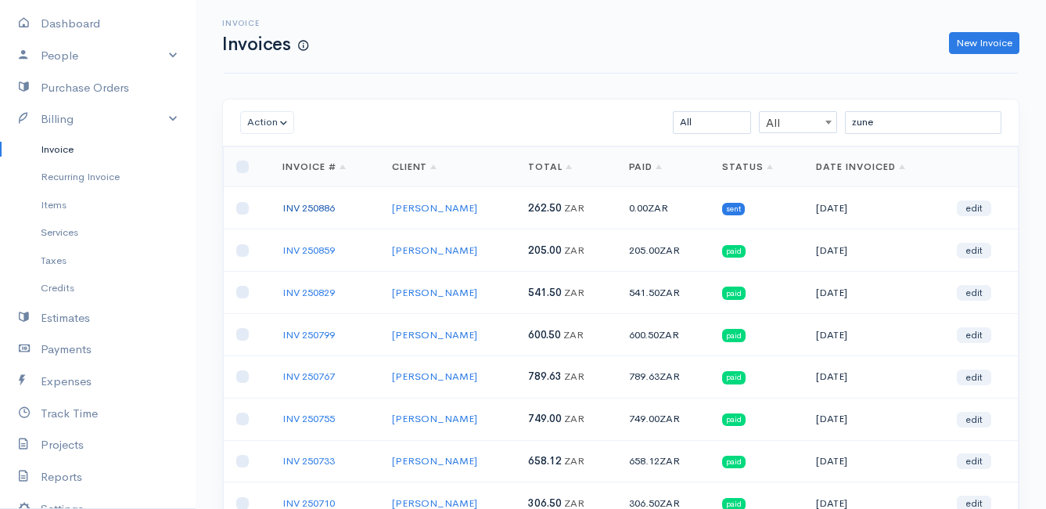
click at [302, 210] on link "INV 250886" at bounding box center [309, 207] width 52 height 13
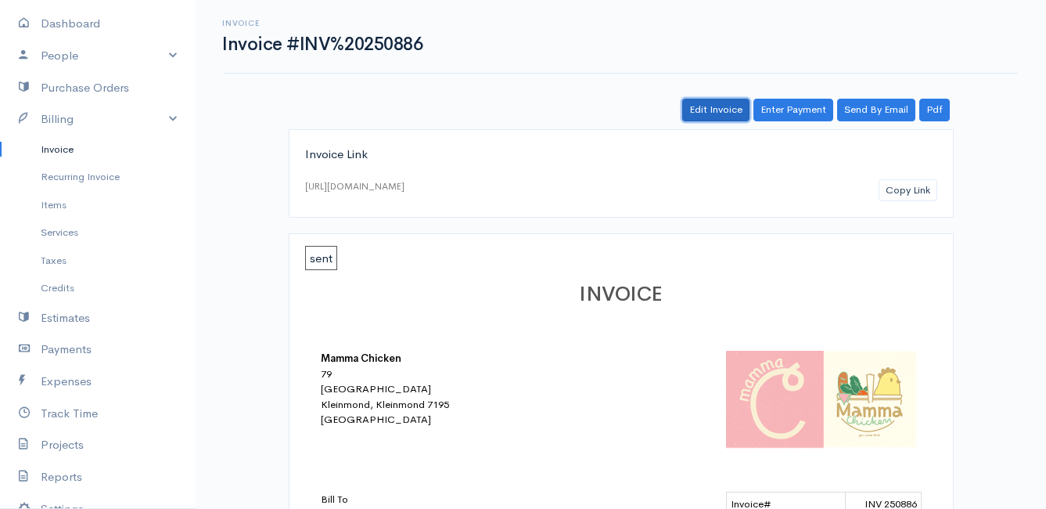
click at [726, 113] on link "Edit Invoice" at bounding box center [715, 110] width 67 height 23
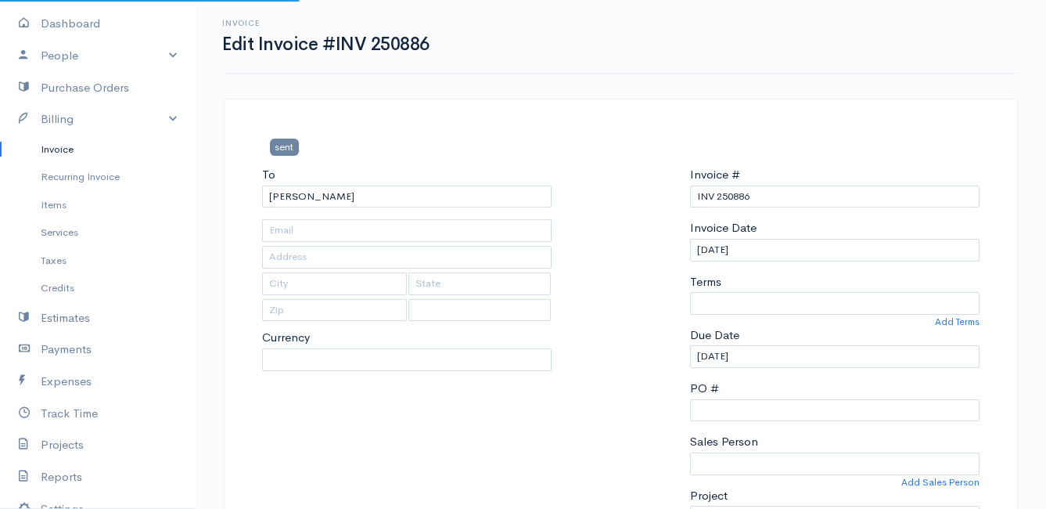
type input "[STREET_ADDRESS]"
type input "[PERSON_NAME] Bay"
type input "7195"
select select
select select "[GEOGRAPHIC_DATA]"
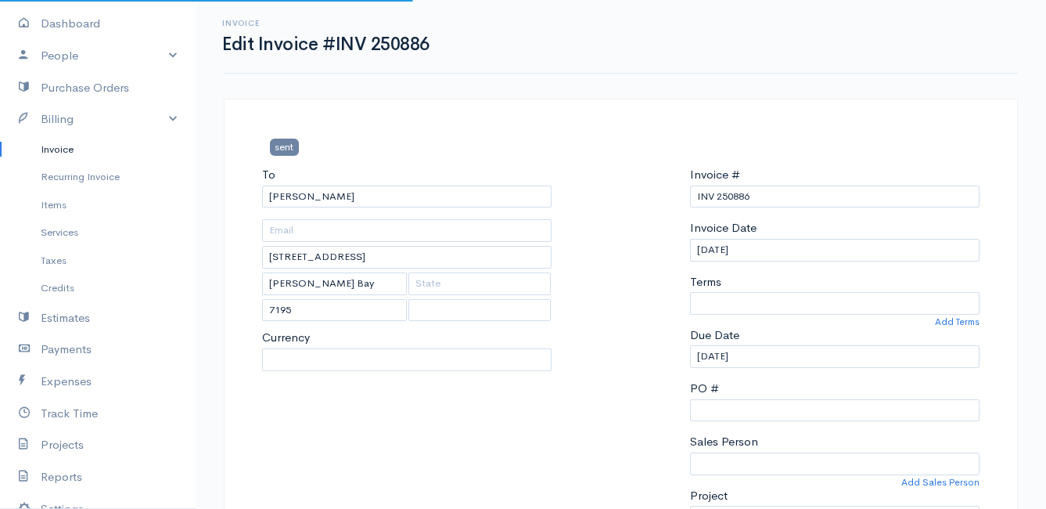
select select "ZAR"
select select "0"
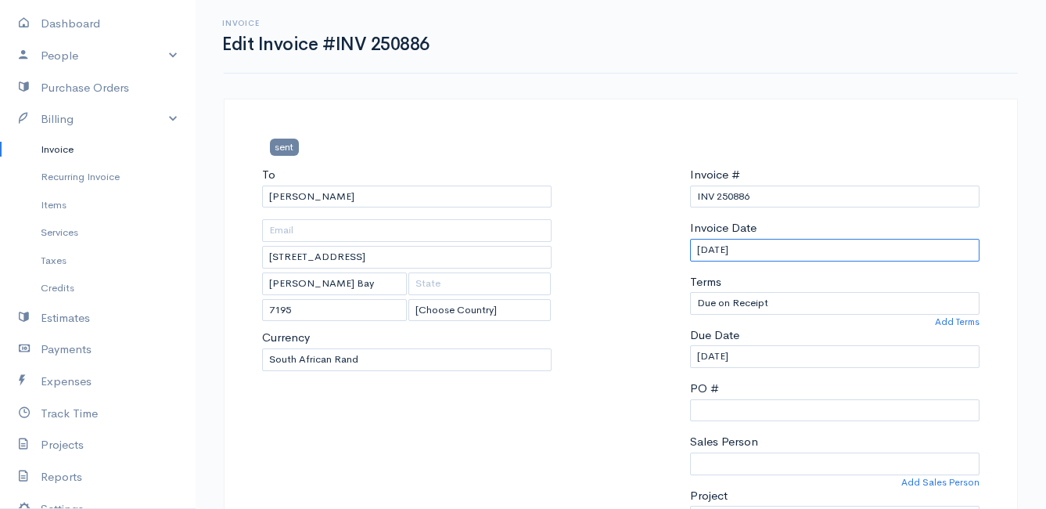
click at [790, 252] on input "[DATE]" at bounding box center [835, 250] width 290 height 23
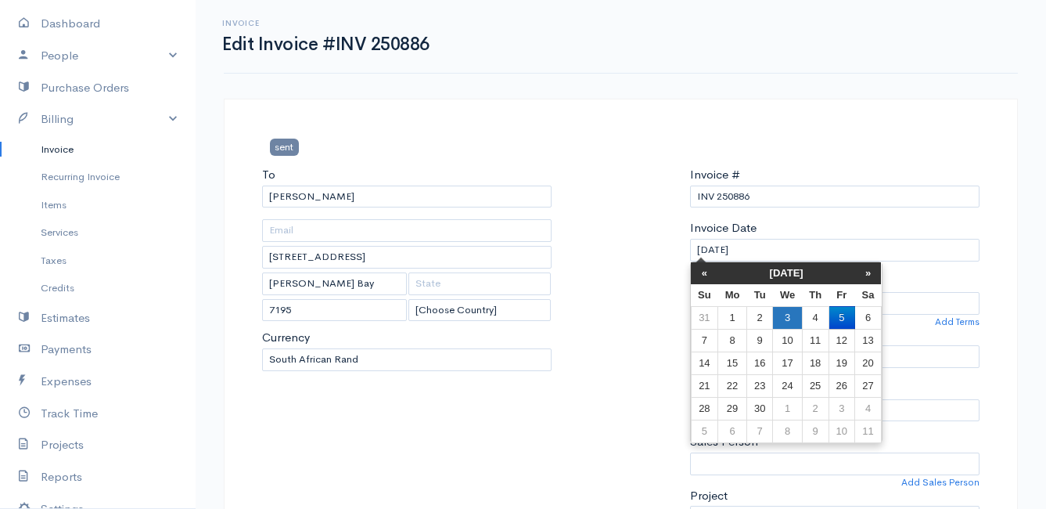
click at [783, 321] on td "3" at bounding box center [787, 317] width 29 height 23
type input "[DATE]"
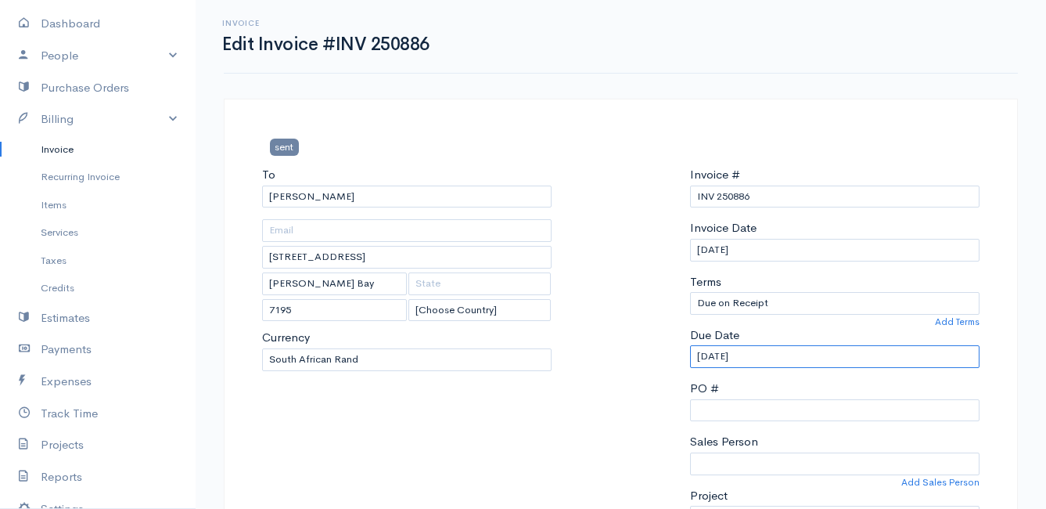
click at [781, 358] on input "[DATE]" at bounding box center [835, 356] width 290 height 23
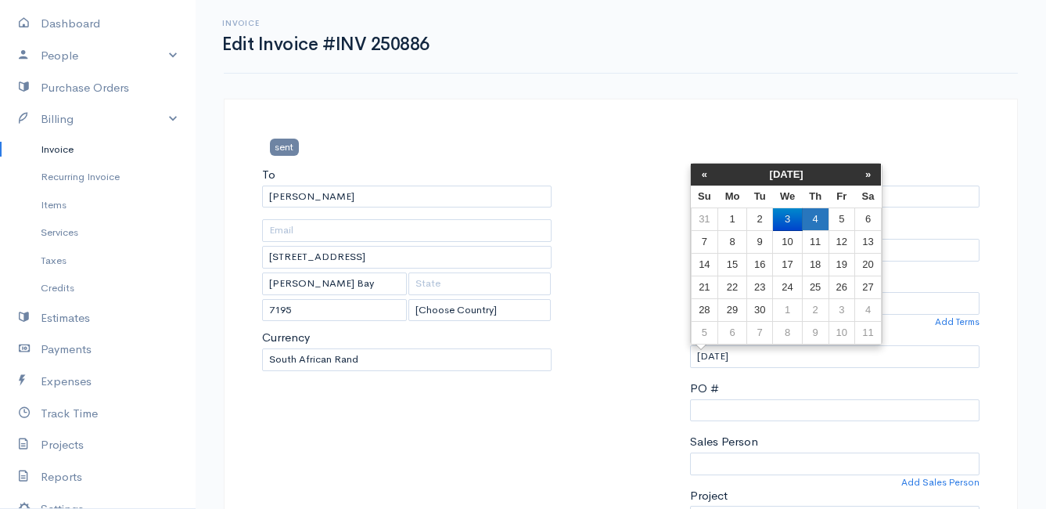
click at [819, 219] on td "4" at bounding box center [815, 219] width 27 height 23
type input "[DATE]"
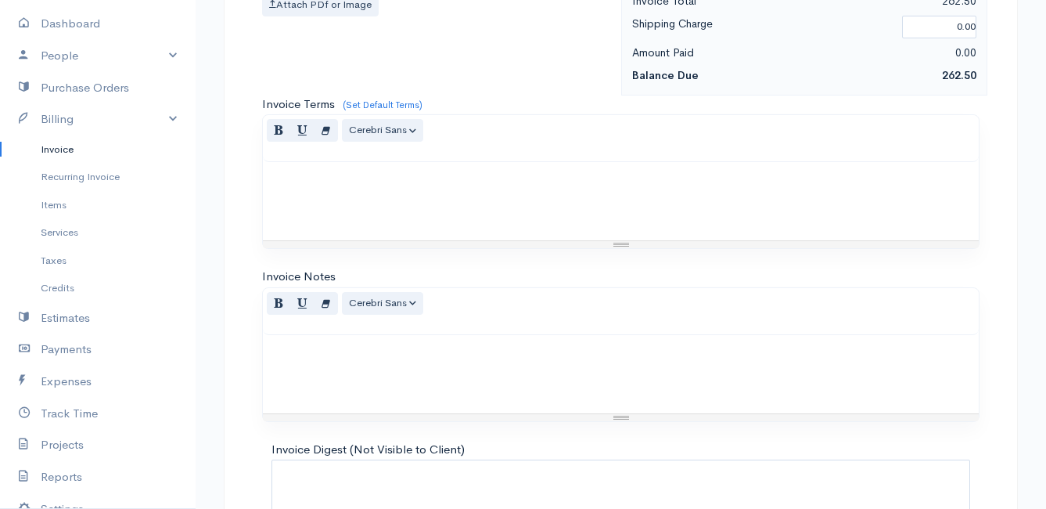
scroll to position [1146, 0]
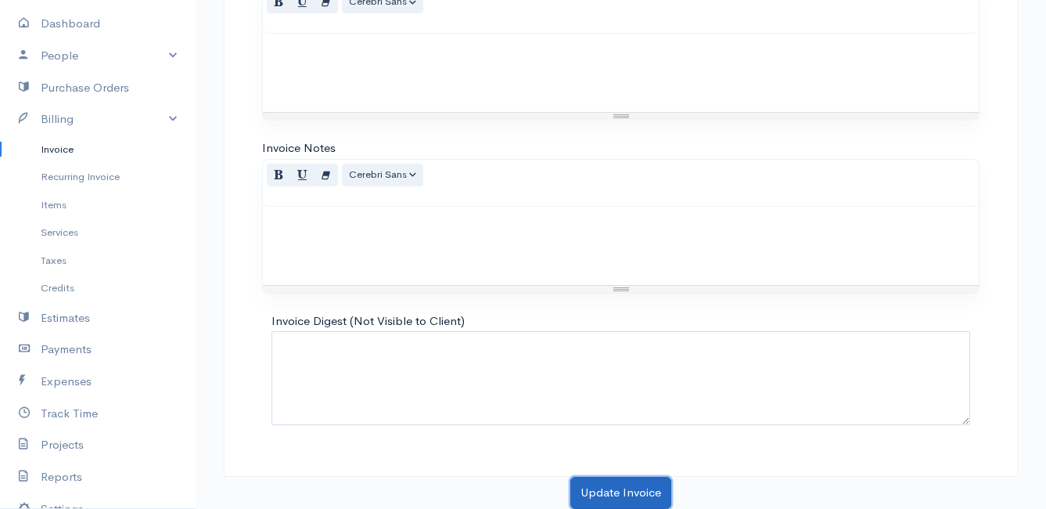
click at [643, 495] on button "Update Invoice" at bounding box center [621, 493] width 101 height 32
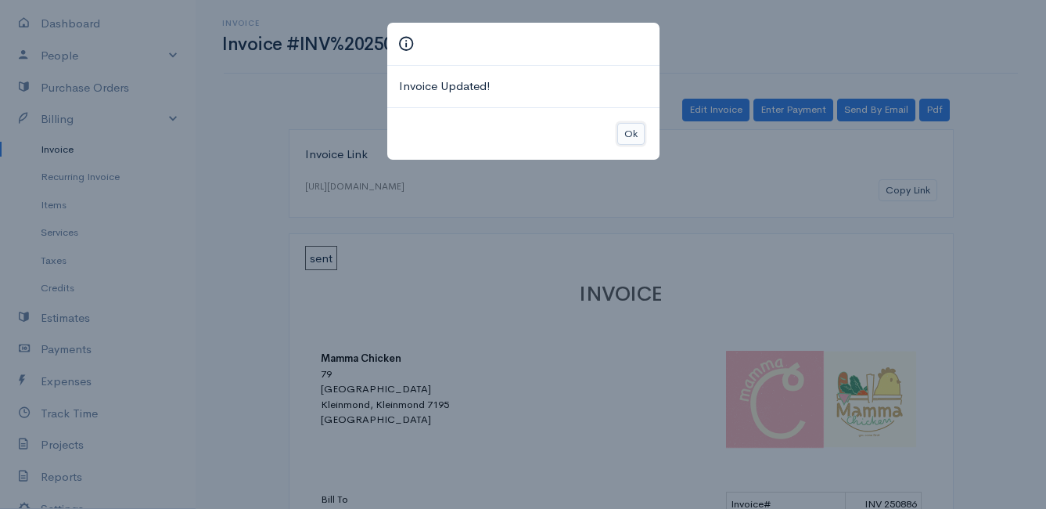
click at [639, 133] on button "Ok" at bounding box center [631, 134] width 27 height 23
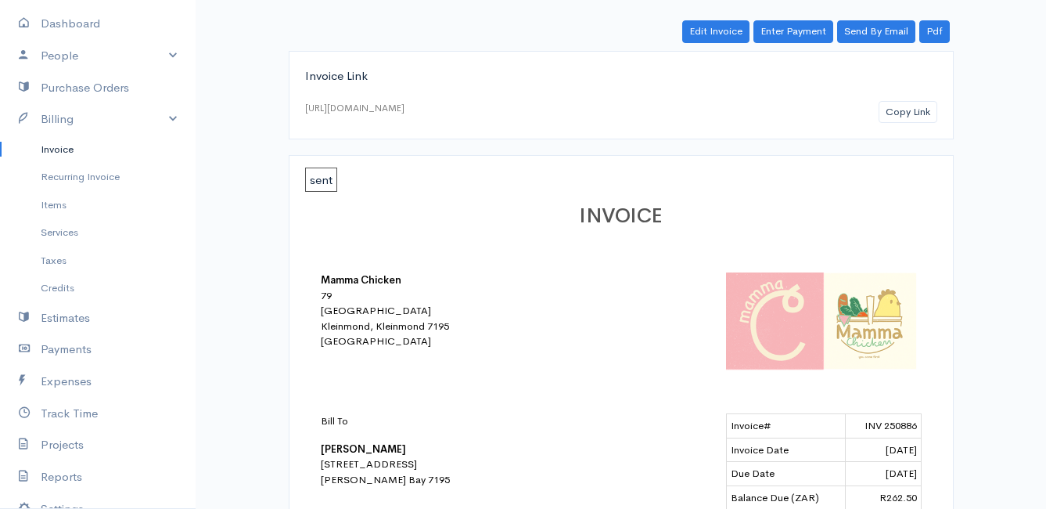
scroll to position [157, 0]
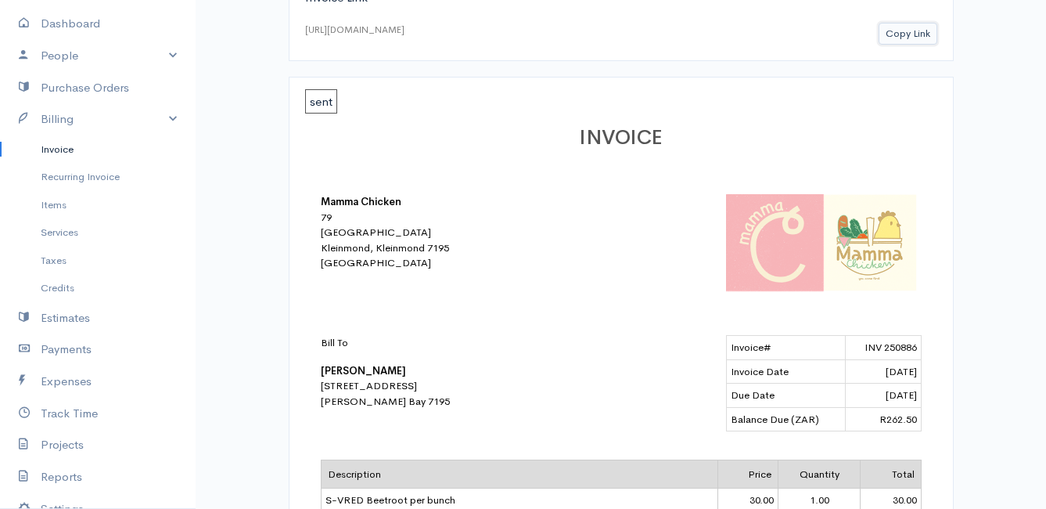
click at [906, 28] on button "Copy Link" at bounding box center [908, 34] width 59 height 23
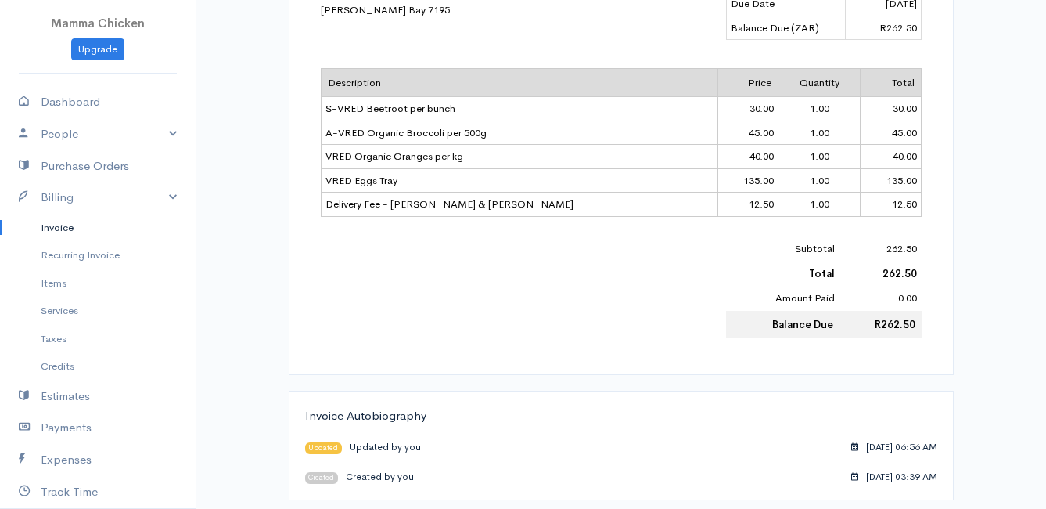
scroll to position [0, 0]
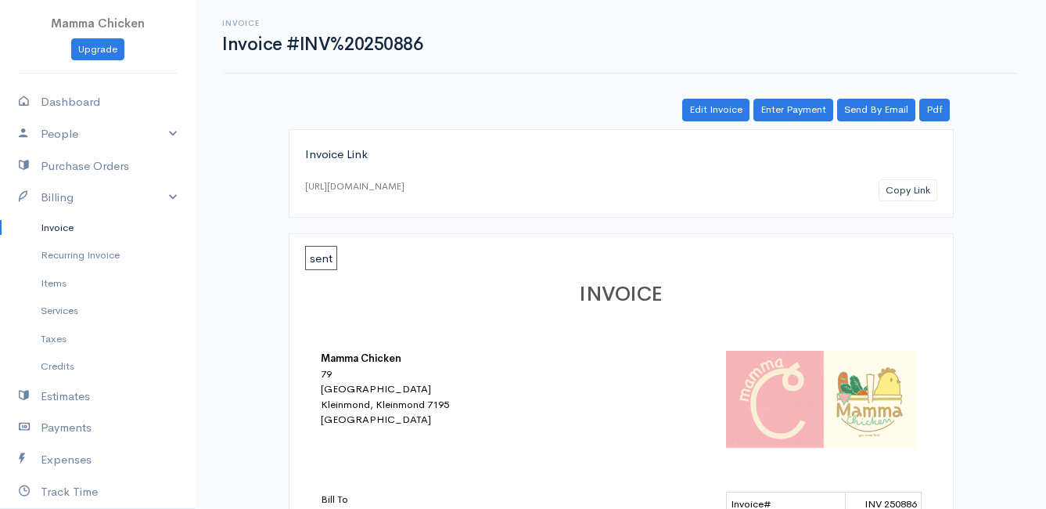
click at [69, 227] on link "Invoice" at bounding box center [98, 228] width 196 height 28
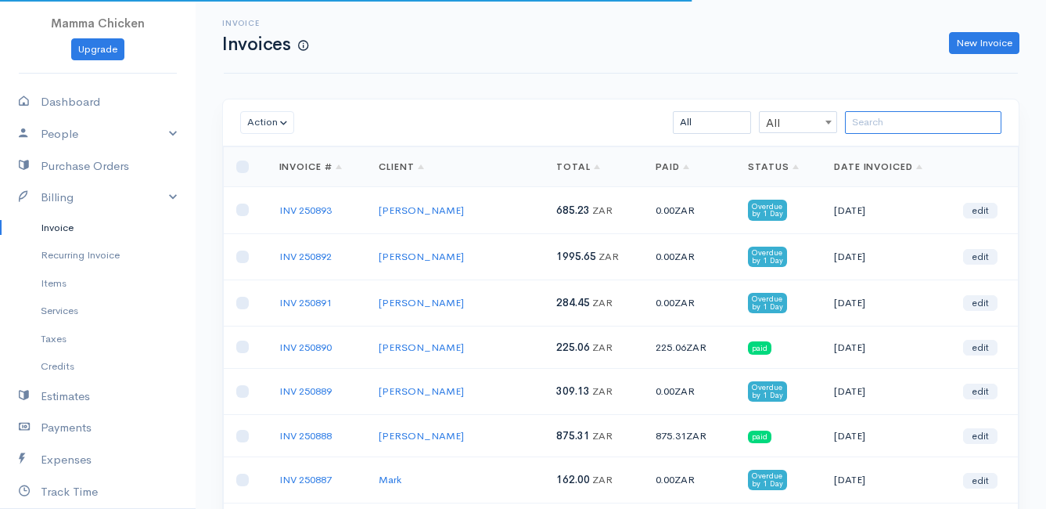
click at [915, 115] on input "search" at bounding box center [923, 122] width 157 height 23
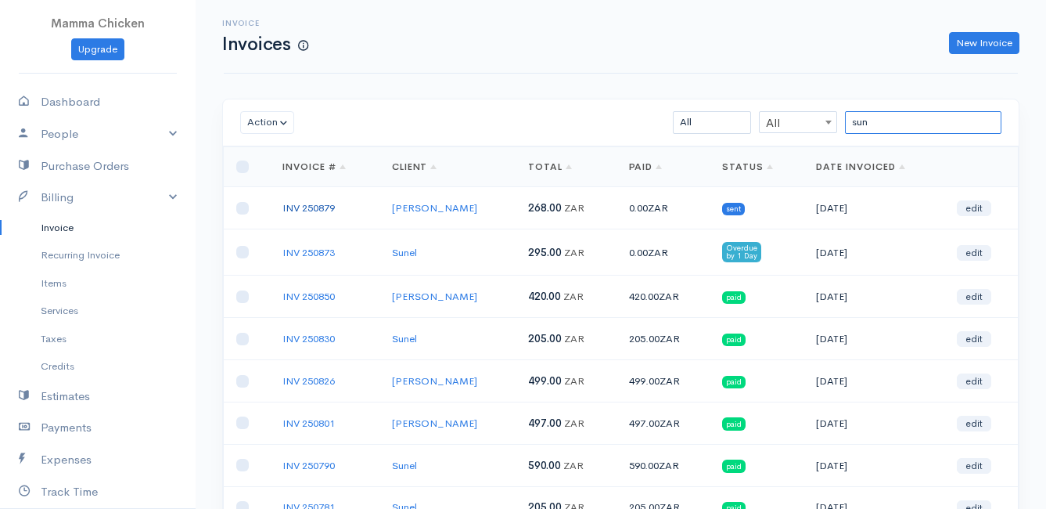
type input "sun"
click at [315, 210] on link "INV 250879" at bounding box center [309, 207] width 52 height 13
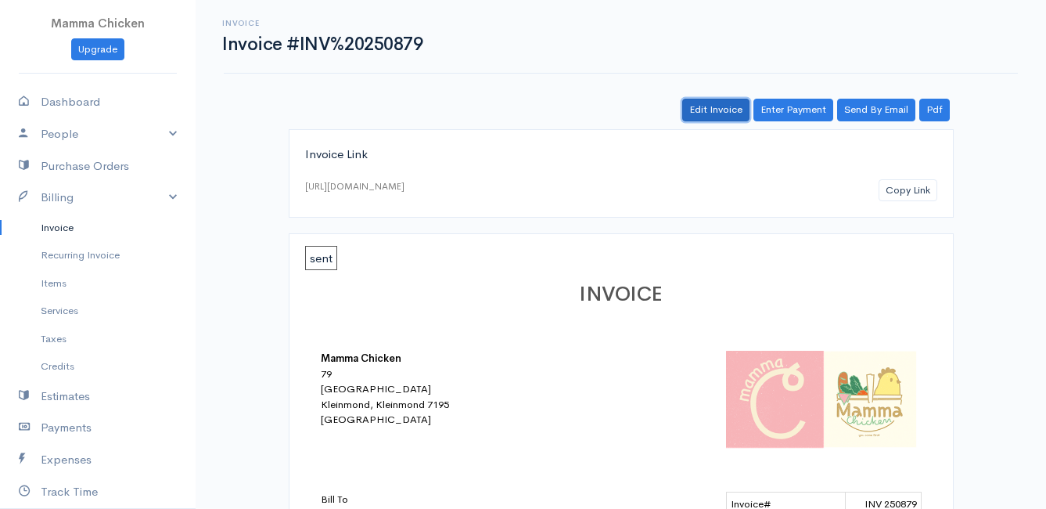
click at [732, 113] on link "Edit Invoice" at bounding box center [715, 110] width 67 height 23
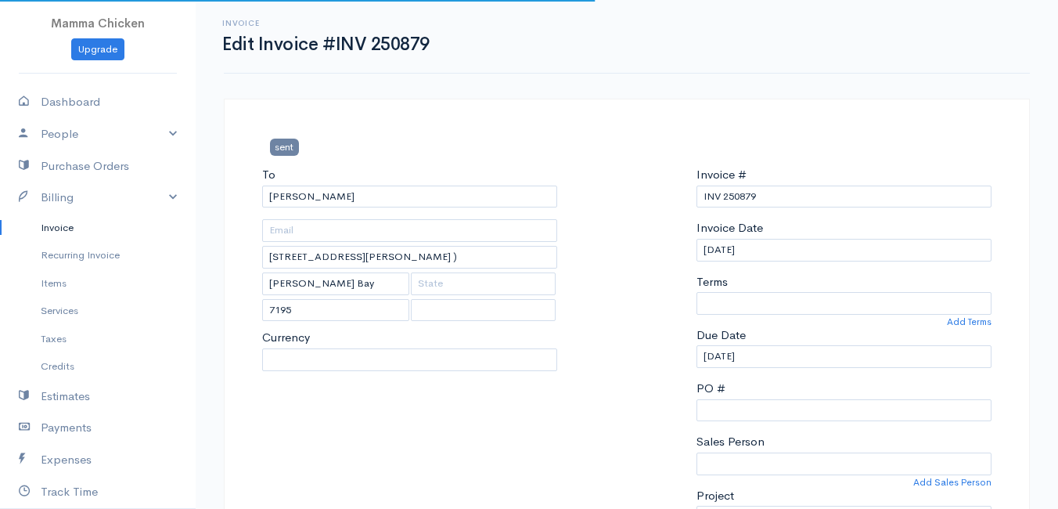
select select
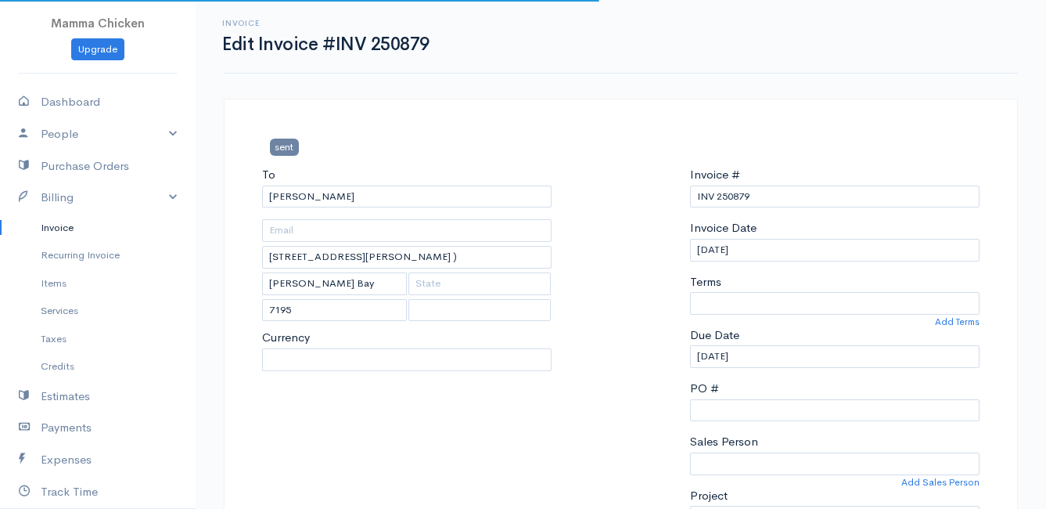
select select "0"
select select "[GEOGRAPHIC_DATA]"
select select "ZAR"
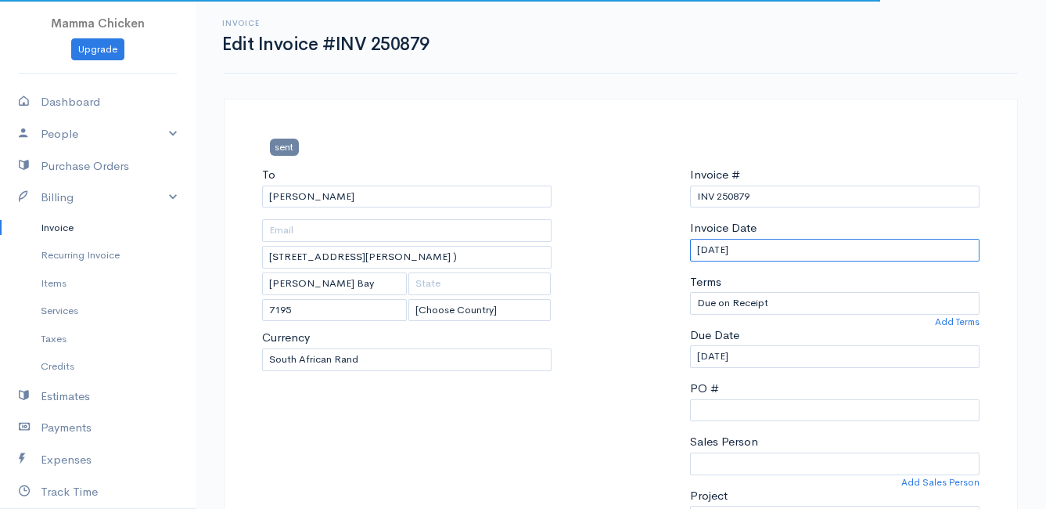
click at [763, 251] on input "[DATE]" at bounding box center [835, 250] width 290 height 23
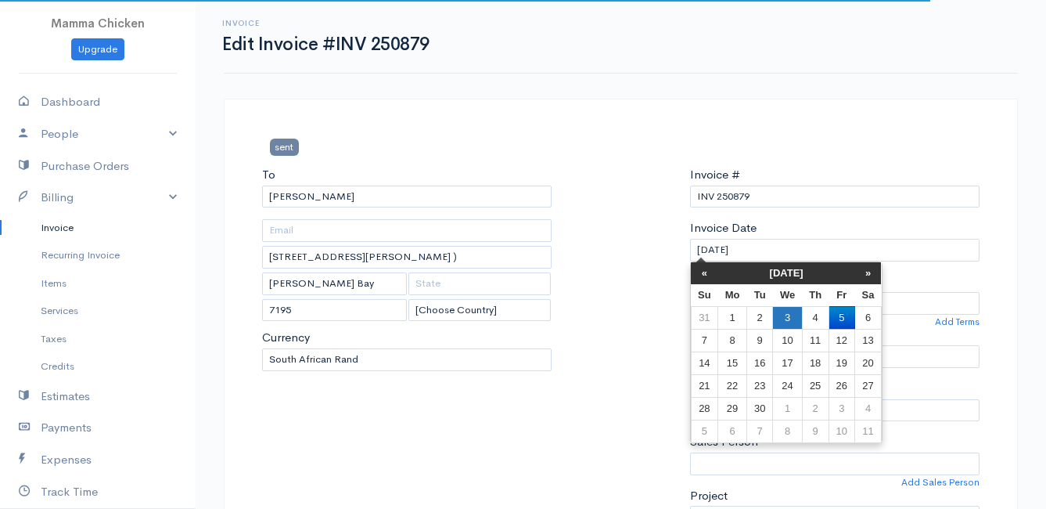
click at [787, 315] on td "3" at bounding box center [787, 317] width 29 height 23
type input "[DATE]"
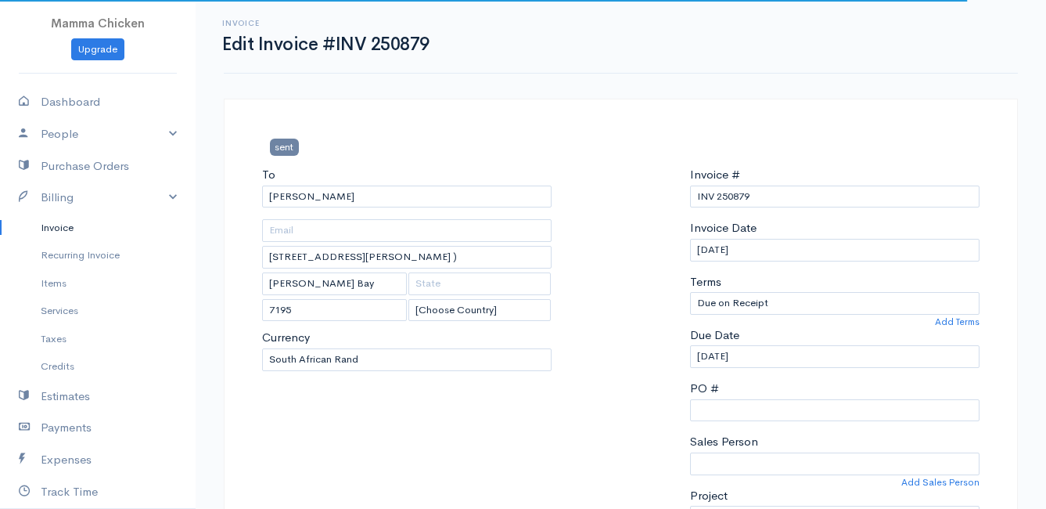
click at [780, 369] on div "Invoice # INV 250879 Invoice Date [DATE] Terms Due on Receipt After 7 days Afte…" at bounding box center [834, 353] width 305 height 374
click at [780, 363] on input "[DATE]" at bounding box center [835, 356] width 290 height 23
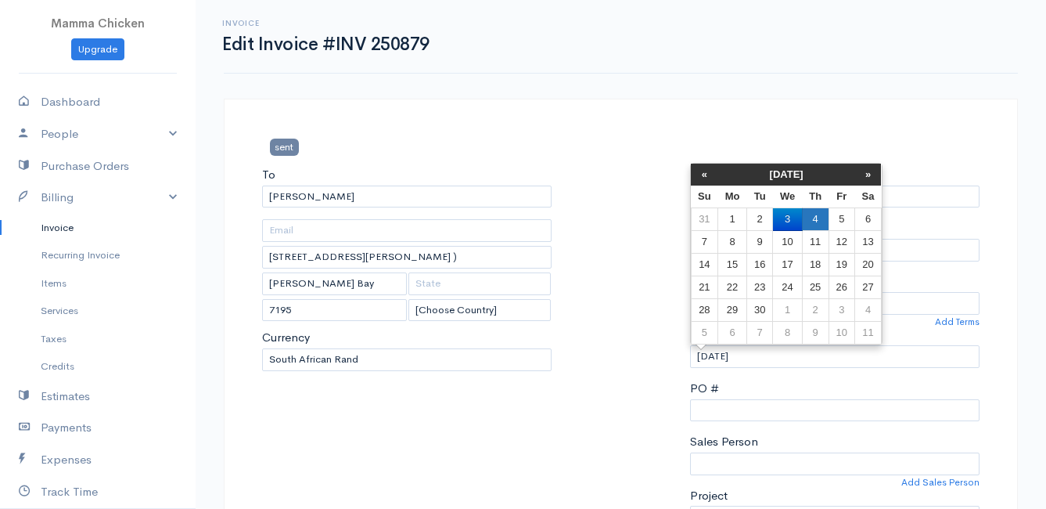
click at [814, 221] on td "4" at bounding box center [815, 219] width 27 height 23
type input "[DATE]"
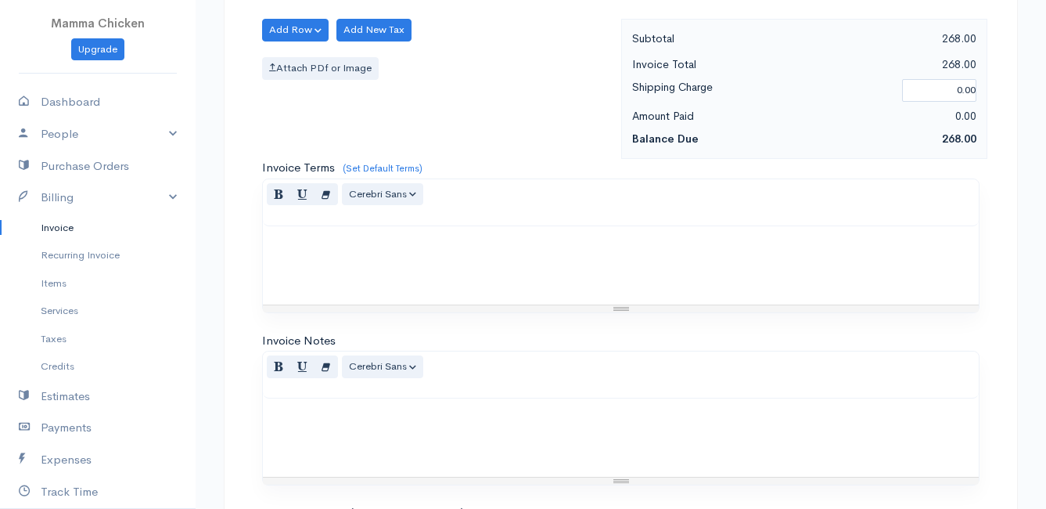
scroll to position [1522, 0]
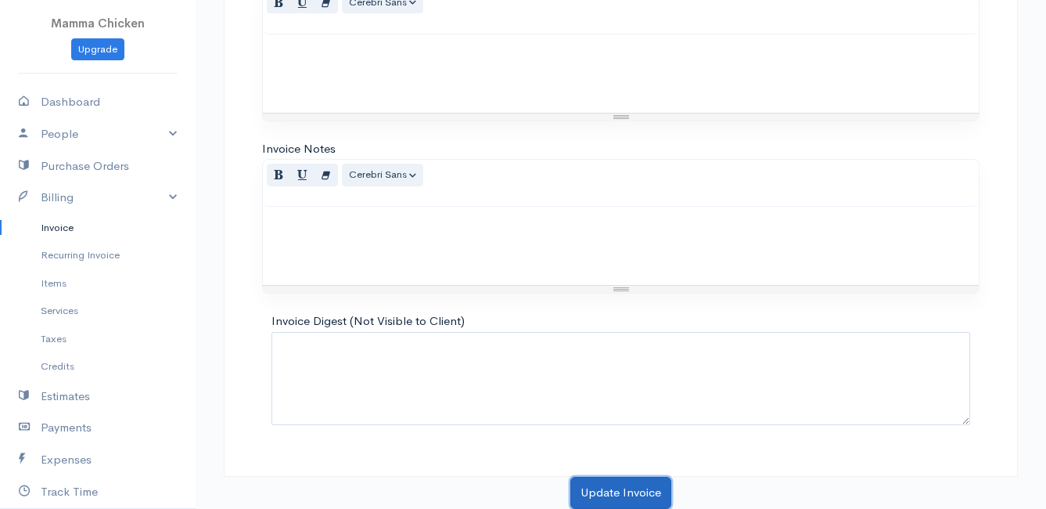
click at [614, 494] on button "Update Invoice" at bounding box center [621, 493] width 101 height 32
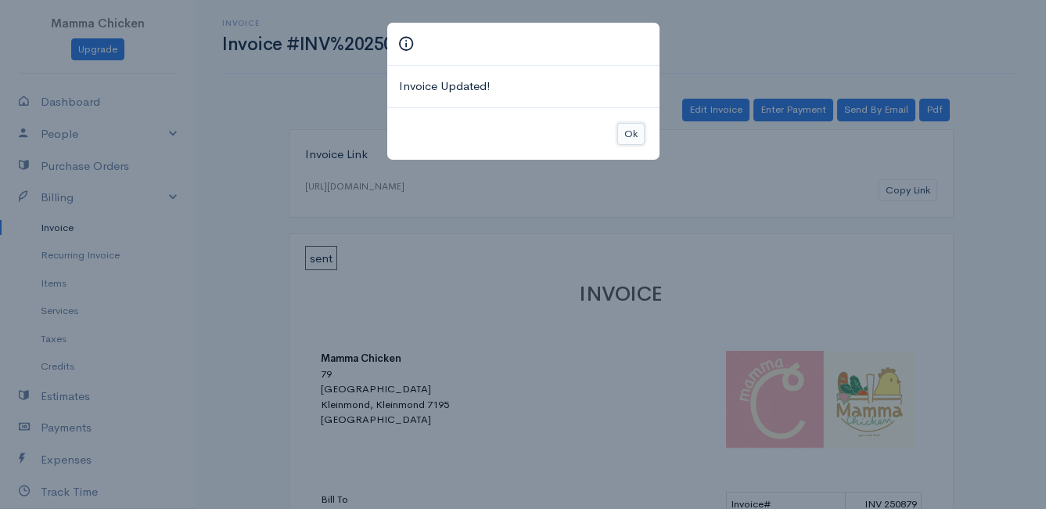
click at [638, 124] on button "Ok" at bounding box center [631, 134] width 27 height 23
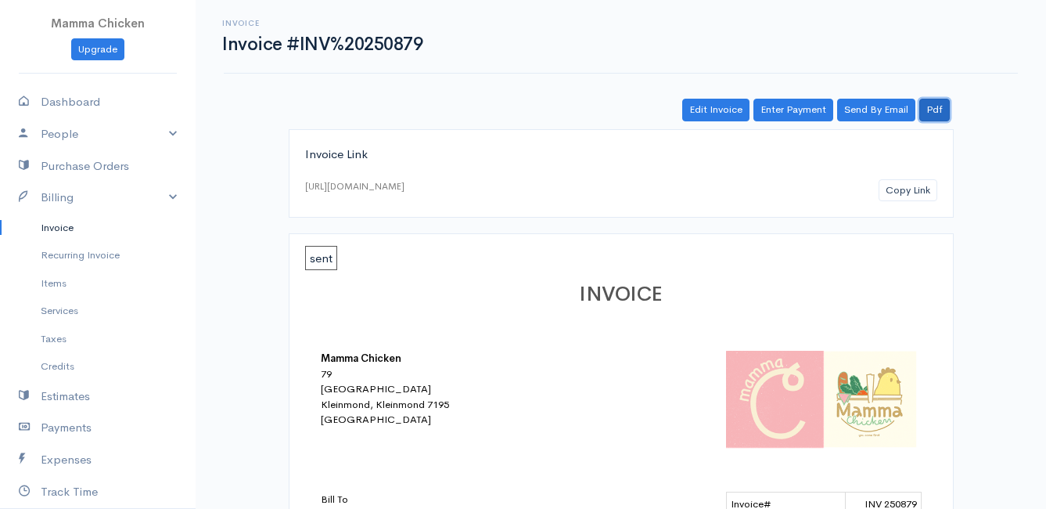
click at [933, 106] on link "Pdf" at bounding box center [935, 110] width 31 height 23
click at [491, 99] on div "Edit Invoice Enter Payment Send By Email Pdf" at bounding box center [621, 110] width 665 height 23
click at [933, 105] on link "Pdf" at bounding box center [935, 110] width 31 height 23
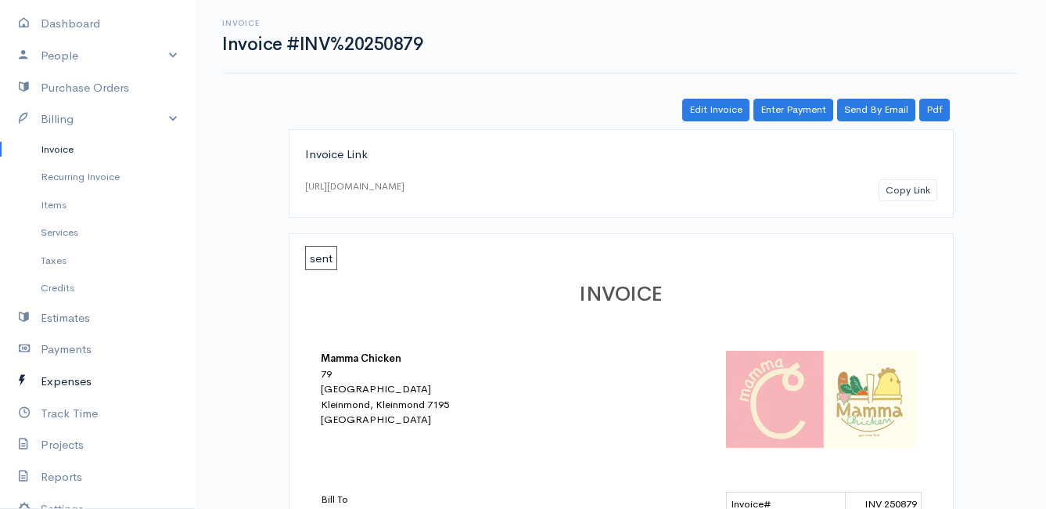
click at [76, 373] on link "Expenses" at bounding box center [98, 381] width 196 height 32
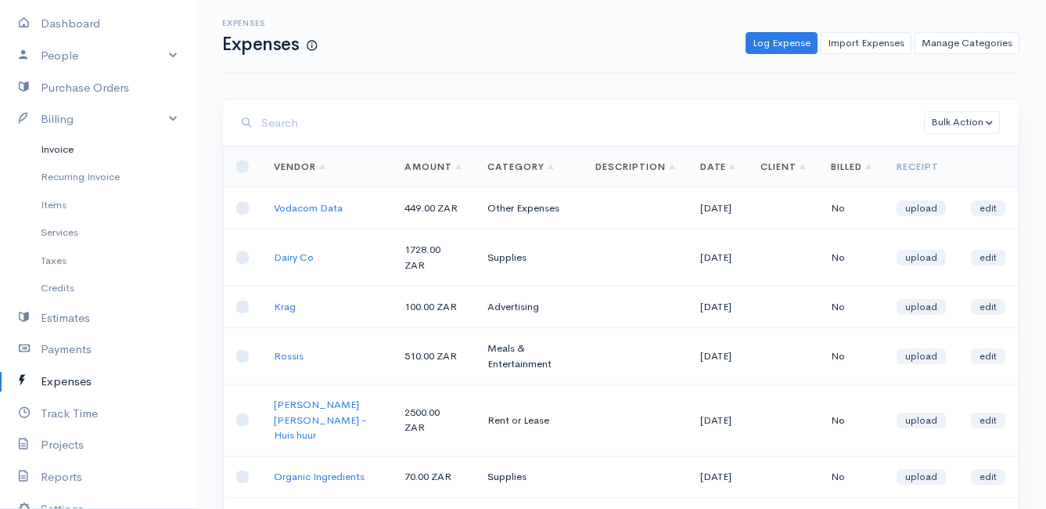
click at [70, 144] on link "Invoice" at bounding box center [98, 149] width 196 height 28
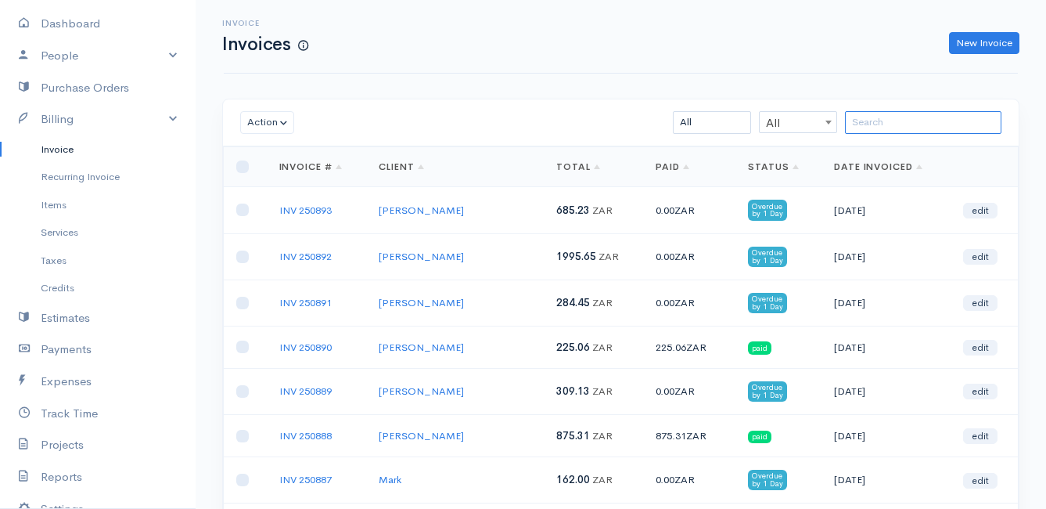
click at [881, 131] on input "search" at bounding box center [923, 122] width 157 height 23
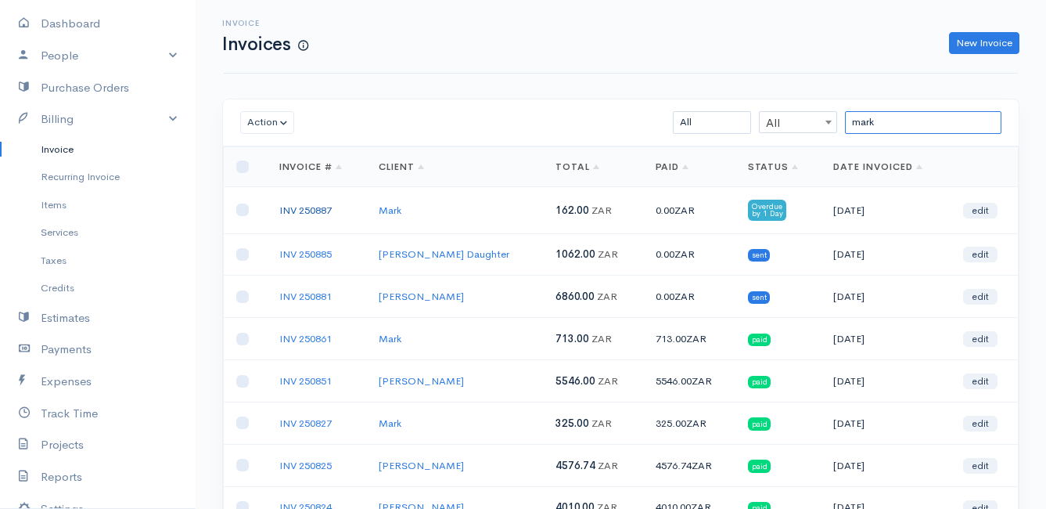
type input "mark"
click at [322, 209] on link "INV 250887" at bounding box center [305, 209] width 52 height 13
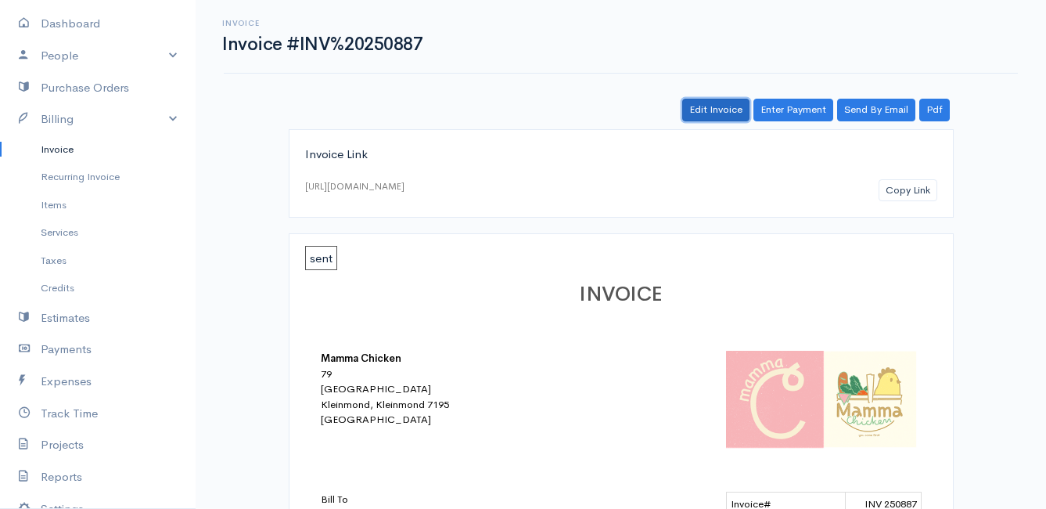
click at [729, 108] on link "Edit Invoice" at bounding box center [715, 110] width 67 height 23
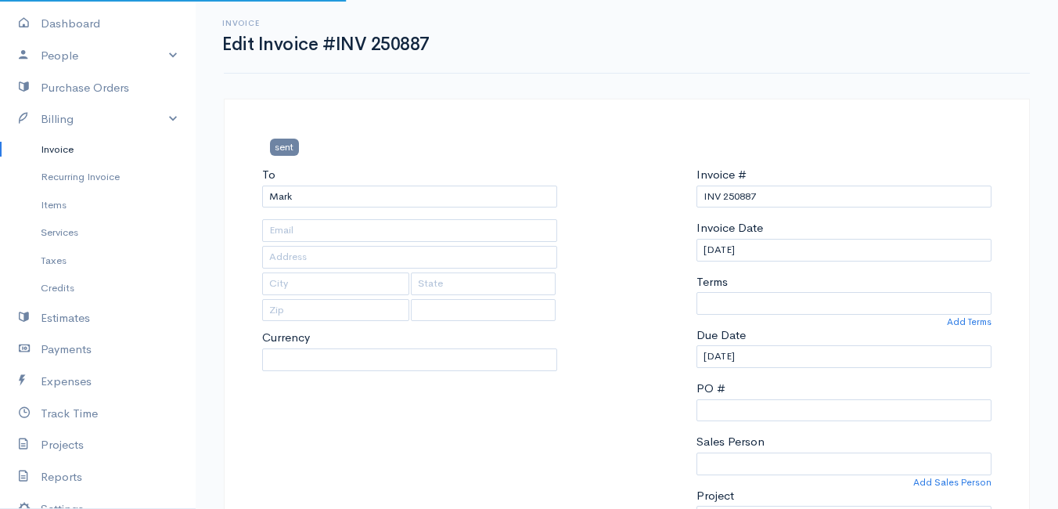
type input "[STREET_ADDRESS][PERSON_NAME]"
type input "Pringlebay"
type input "7195"
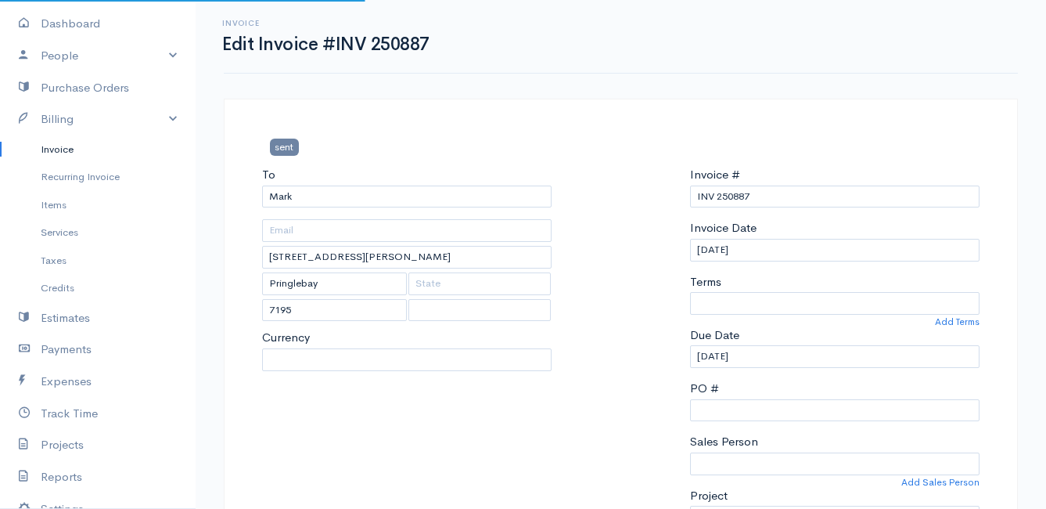
select select
select select "[GEOGRAPHIC_DATA]"
select select "ZAR"
select select "0"
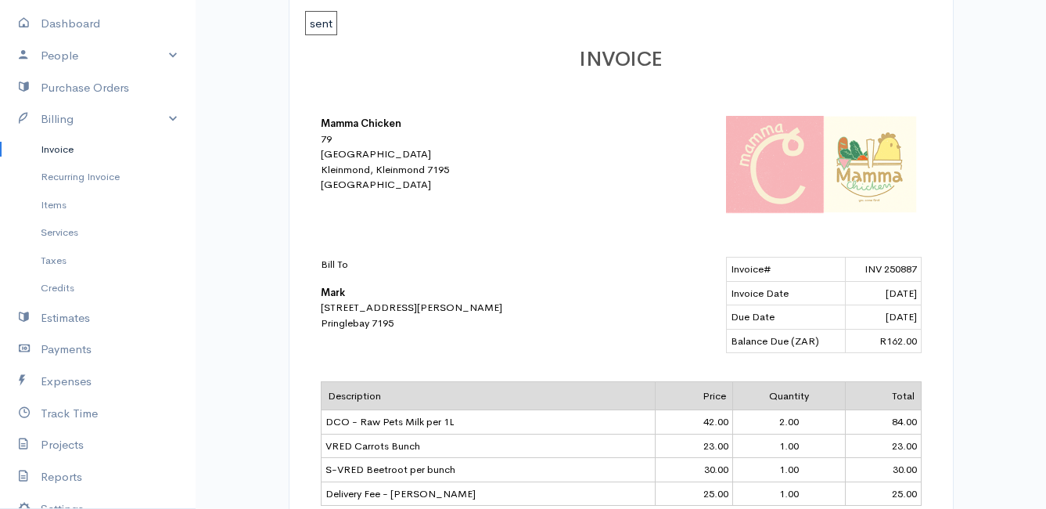
scroll to position [78, 0]
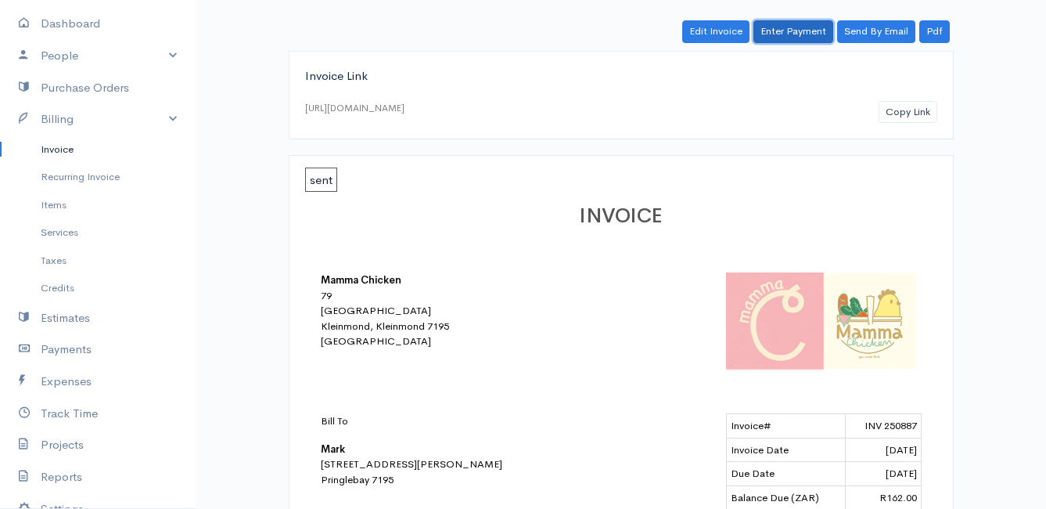
click at [801, 33] on link "Enter Payment" at bounding box center [794, 31] width 80 height 23
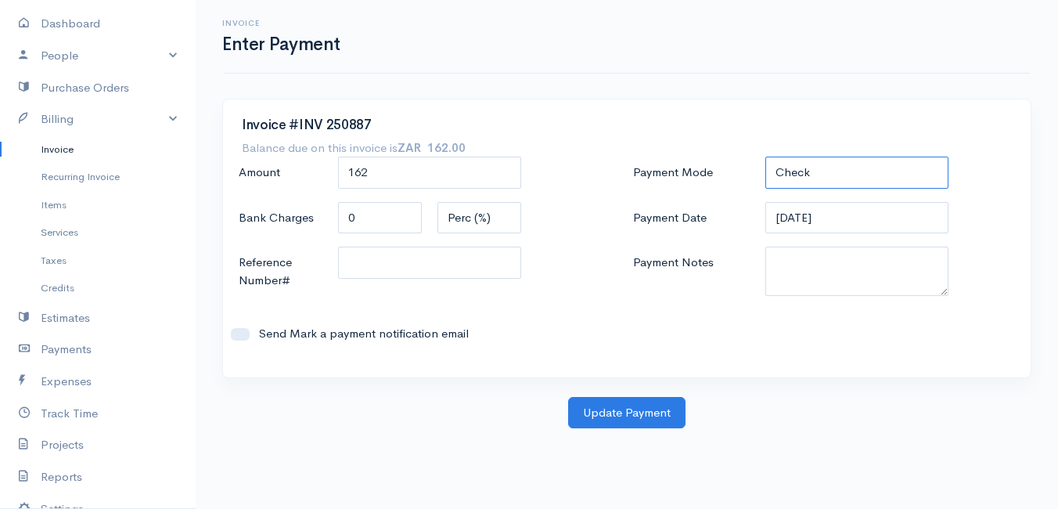
click at [870, 165] on select "Check Bank Transfer Credit Cash Debit ACH VISA MASTERCARD AMEX DISCOVER DINERS …" at bounding box center [856, 173] width 183 height 32
select select "Bank Transfer"
click at [765, 157] on select "Check Bank Transfer Credit Cash Debit ACH VISA MASTERCARD AMEX DISCOVER DINERS …" at bounding box center [856, 173] width 183 height 32
click at [642, 410] on button "Update Payment" at bounding box center [626, 413] width 117 height 32
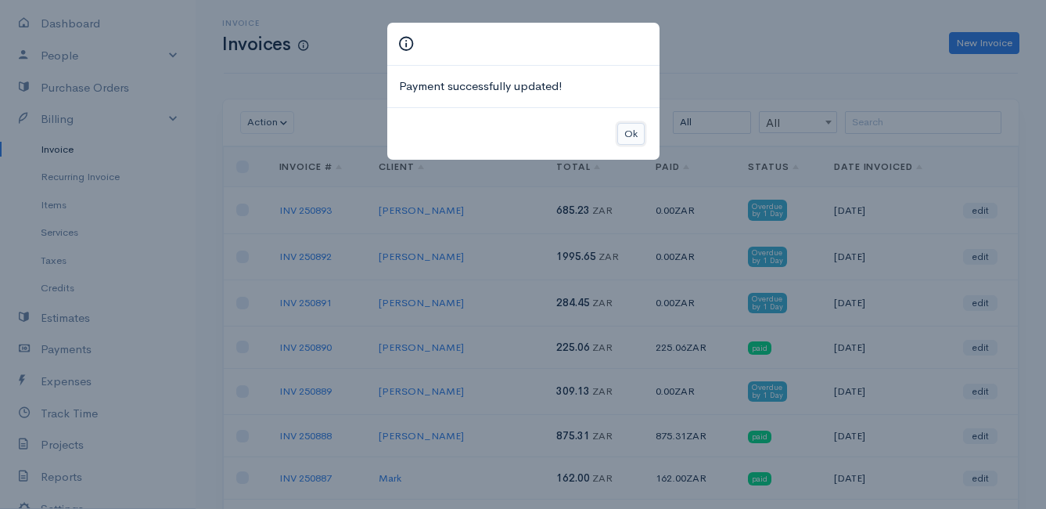
click at [639, 128] on button "Ok" at bounding box center [631, 134] width 27 height 23
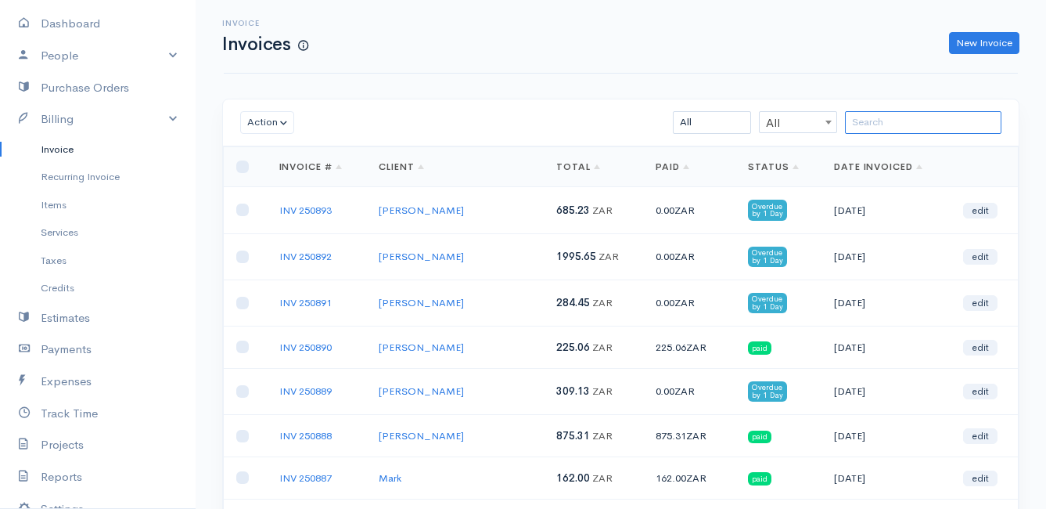
click at [889, 117] on input "search" at bounding box center [923, 122] width 157 height 23
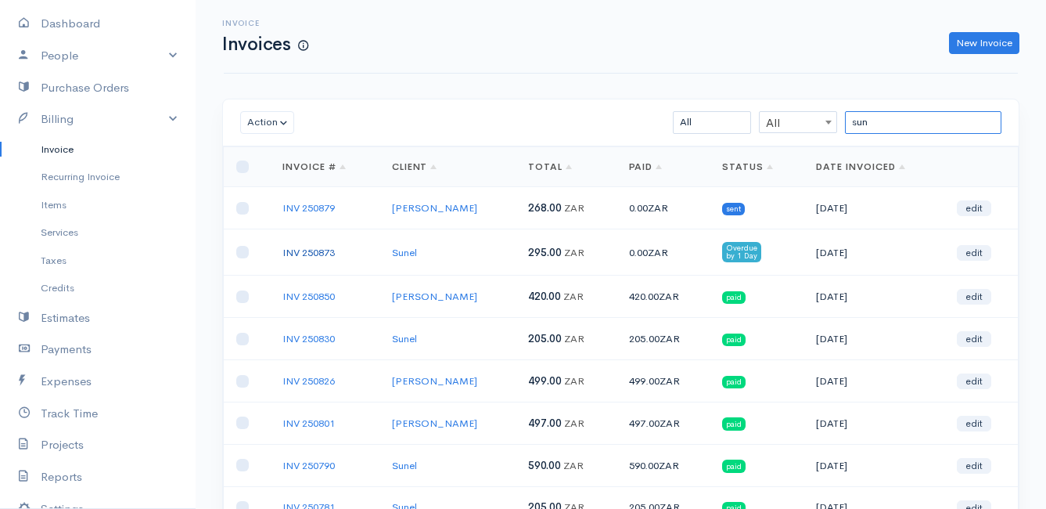
type input "sun"
click at [323, 254] on link "INV 250873" at bounding box center [309, 252] width 52 height 13
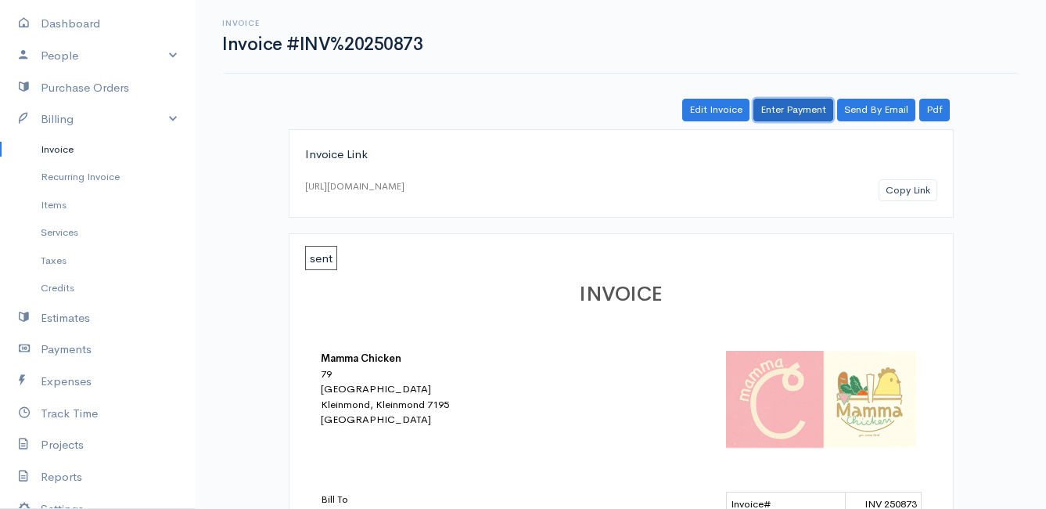
click at [782, 104] on link "Enter Payment" at bounding box center [794, 110] width 80 height 23
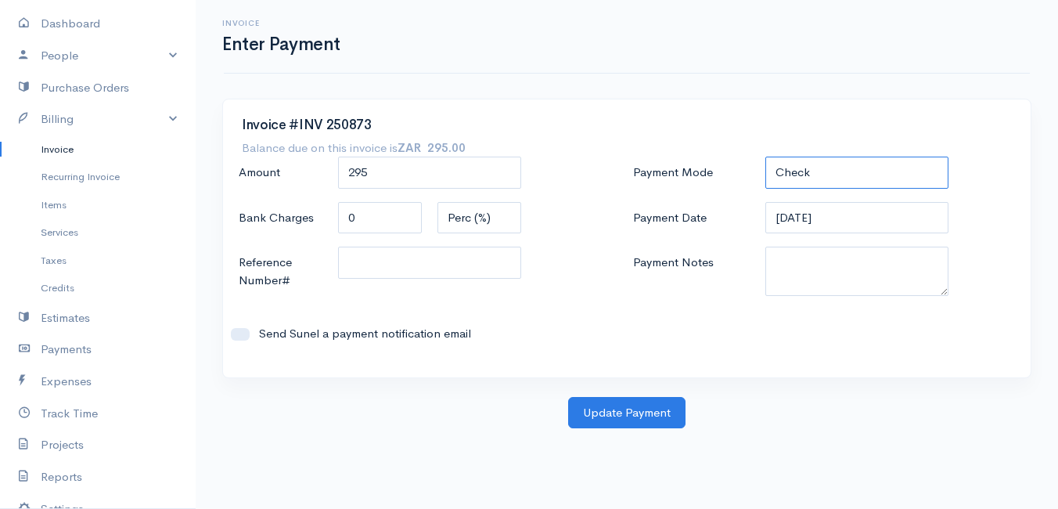
click at [817, 175] on select "Check Bank Transfer Credit Cash Debit ACH VISA MASTERCARD AMEX DISCOVER DINERS …" at bounding box center [856, 173] width 183 height 32
select select "Bank Transfer"
click at [765, 157] on select "Check Bank Transfer Credit Cash Debit ACH VISA MASTERCARD AMEX DISCOVER DINERS …" at bounding box center [856, 173] width 183 height 32
click at [647, 410] on button "Update Payment" at bounding box center [626, 413] width 117 height 32
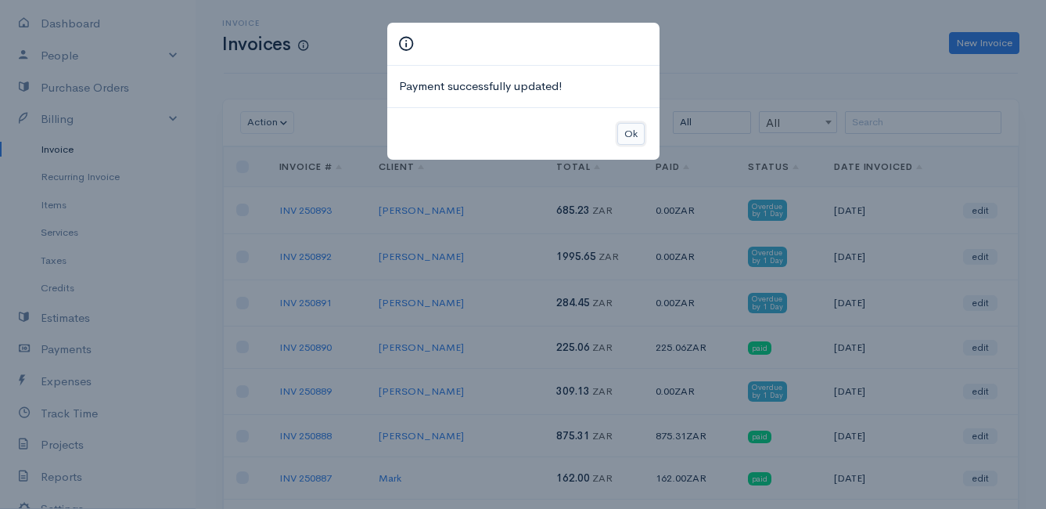
click at [624, 126] on button "Ok" at bounding box center [631, 134] width 27 height 23
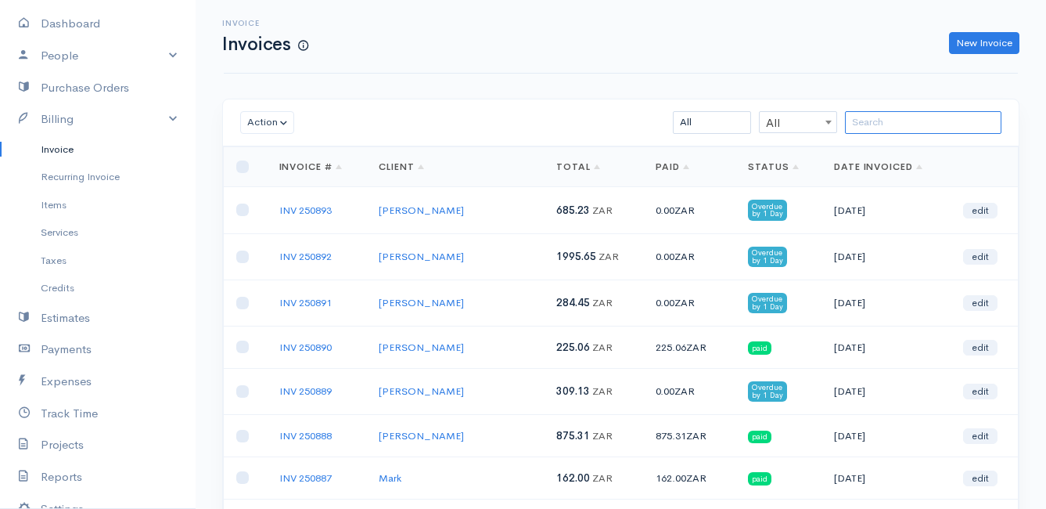
click at [880, 117] on input "search" at bounding box center [923, 122] width 157 height 23
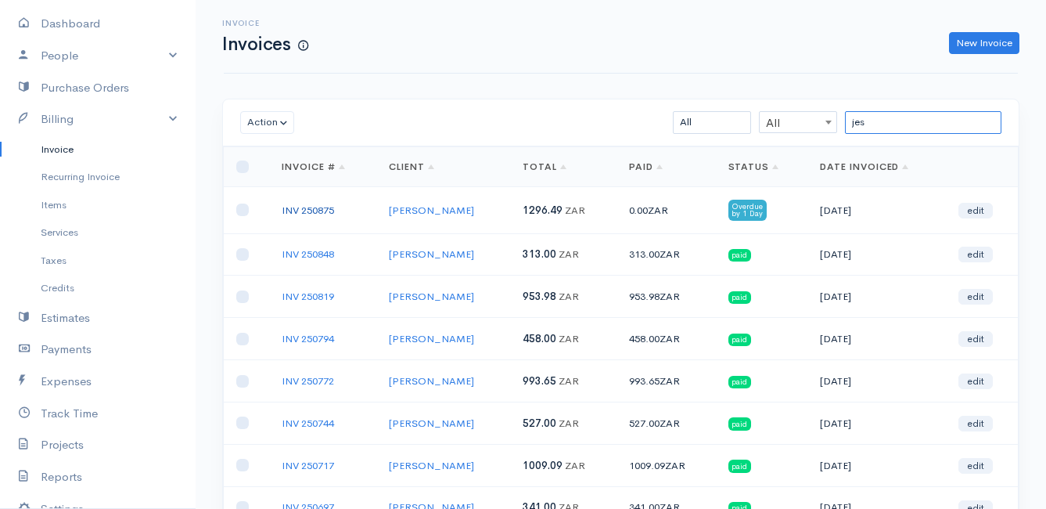
type input "jes"
click at [312, 209] on link "INV 250875" at bounding box center [308, 209] width 52 height 13
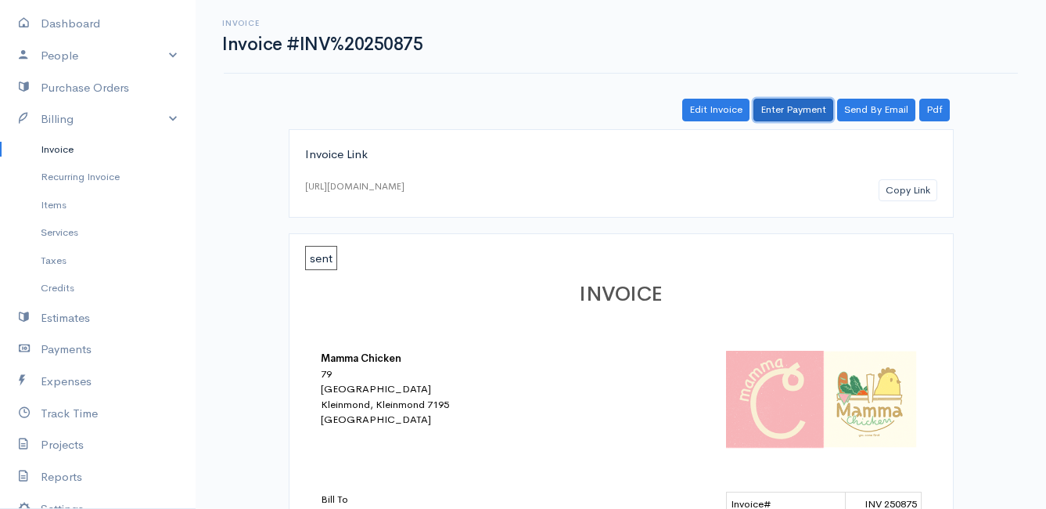
click at [792, 112] on link "Enter Payment" at bounding box center [794, 110] width 80 height 23
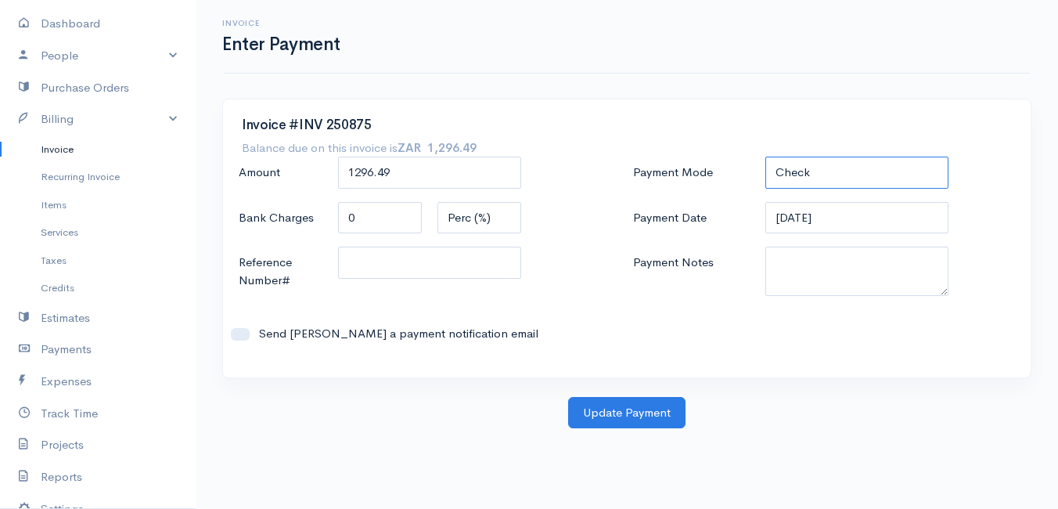
click at [858, 176] on select "Check Bank Transfer Credit Cash Debit ACH VISA MASTERCARD AMEX DISCOVER DINERS …" at bounding box center [856, 173] width 183 height 32
select select "Bank Transfer"
click at [765, 157] on select "Check Bank Transfer Credit Cash Debit ACH VISA MASTERCARD AMEX DISCOVER DINERS …" at bounding box center [856, 173] width 183 height 32
click at [643, 409] on button "Update Payment" at bounding box center [626, 413] width 117 height 32
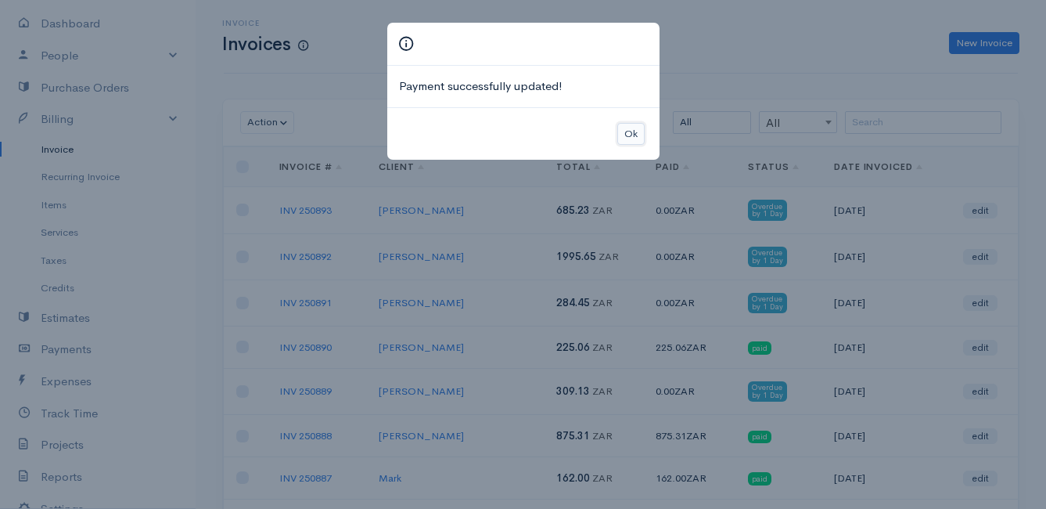
click at [632, 131] on button "Ok" at bounding box center [631, 134] width 27 height 23
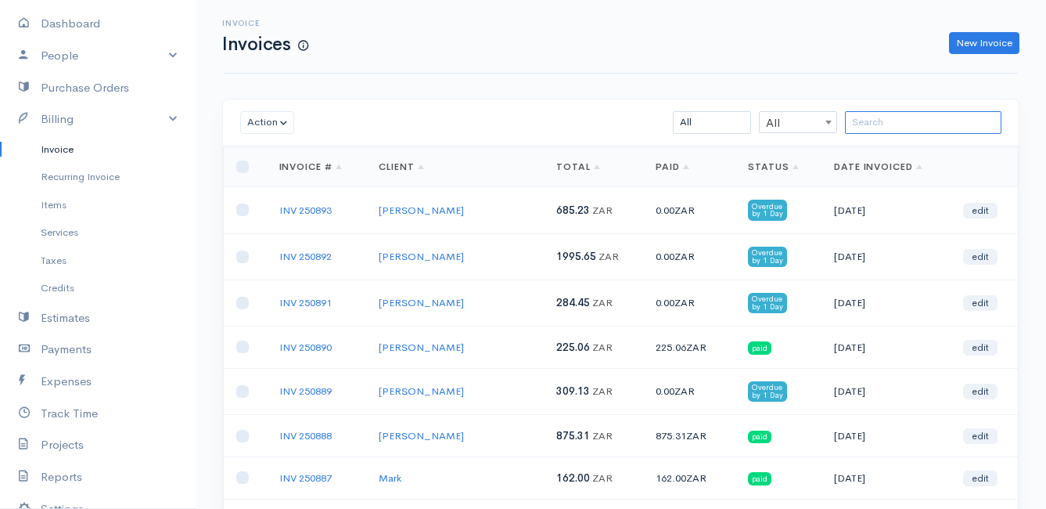
click at [877, 128] on input "search" at bounding box center [923, 122] width 157 height 23
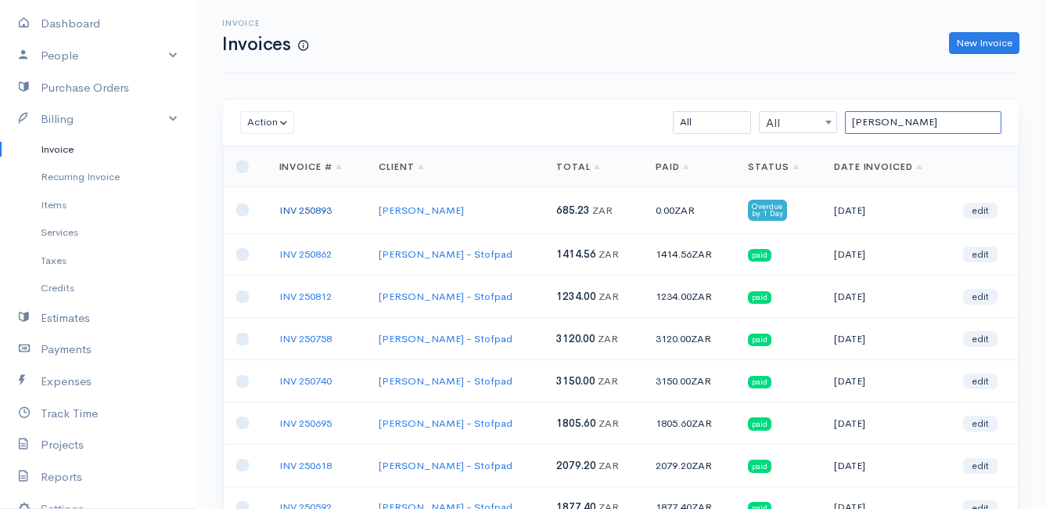
type input "[PERSON_NAME]"
click at [311, 207] on link "INV 250893" at bounding box center [305, 209] width 52 height 13
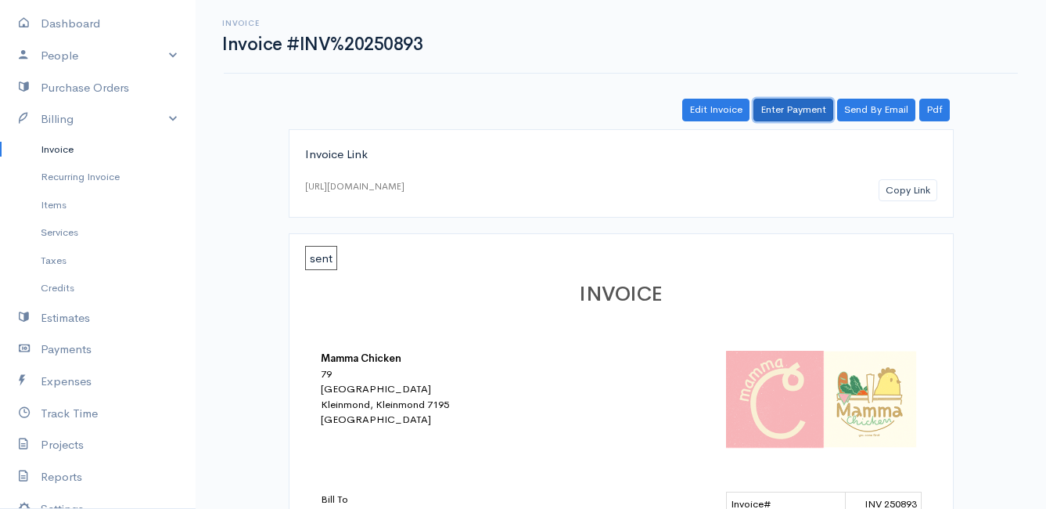
click at [789, 108] on link "Enter Payment" at bounding box center [794, 110] width 80 height 23
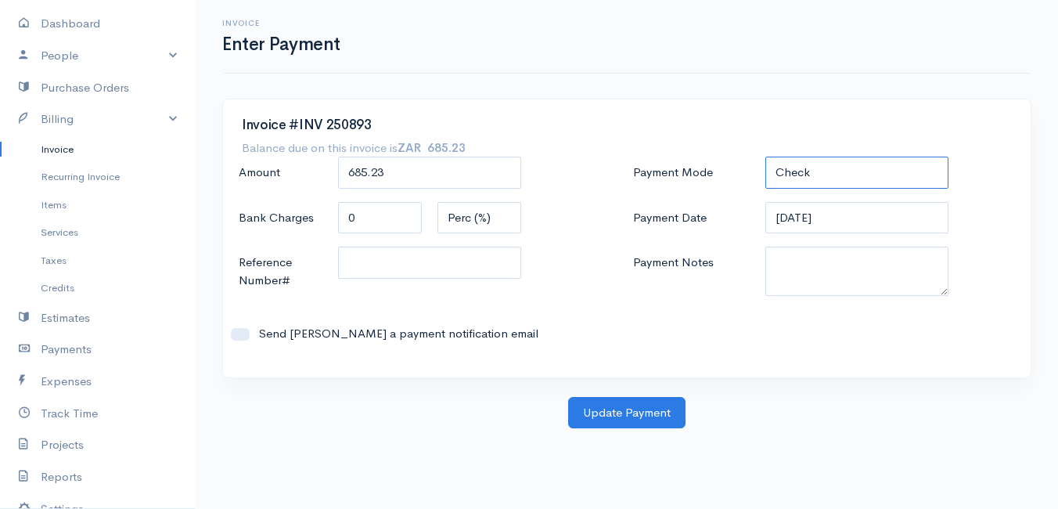
click at [848, 171] on select "Check Bank Transfer Credit Cash Debit ACH VISA MASTERCARD AMEX DISCOVER DINERS …" at bounding box center [856, 173] width 183 height 32
select select "Bank Transfer"
click at [765, 157] on select "Check Bank Transfer Credit Cash Debit ACH VISA MASTERCARD AMEX DISCOVER DINERS …" at bounding box center [856, 173] width 183 height 32
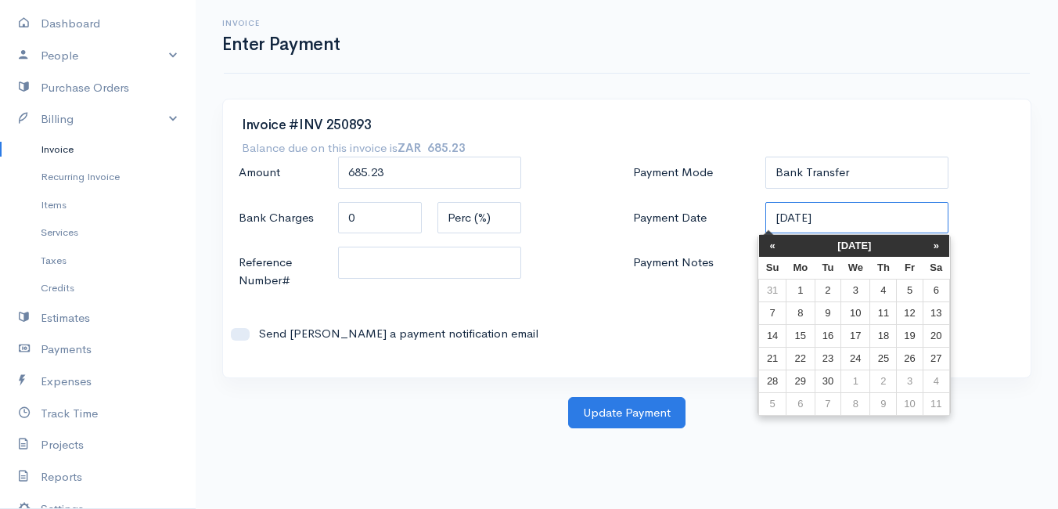
click at [862, 217] on input "[DATE]" at bounding box center [856, 218] width 183 height 32
click at [832, 290] on td "2" at bounding box center [828, 290] width 26 height 23
type input "[DATE]"
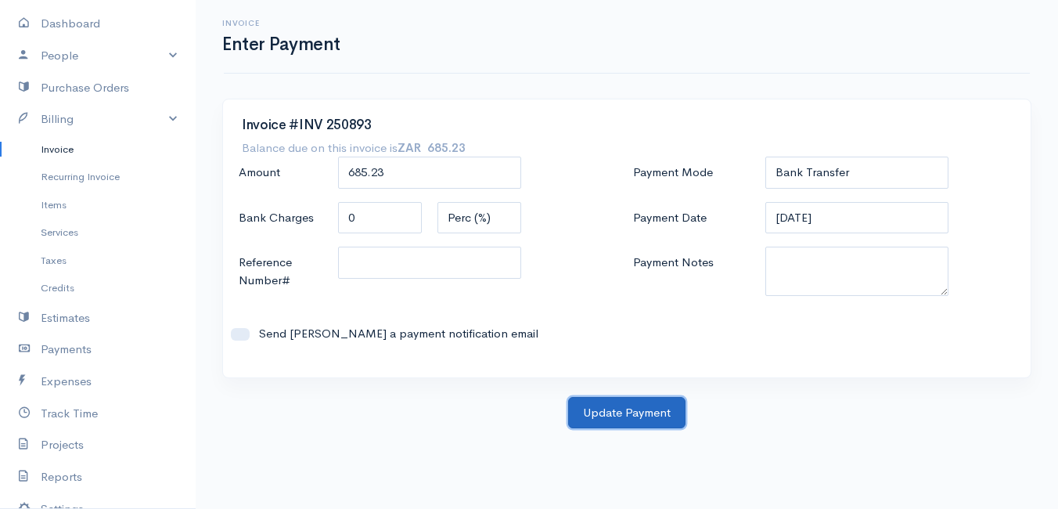
click at [611, 409] on button "Update Payment" at bounding box center [626, 413] width 117 height 32
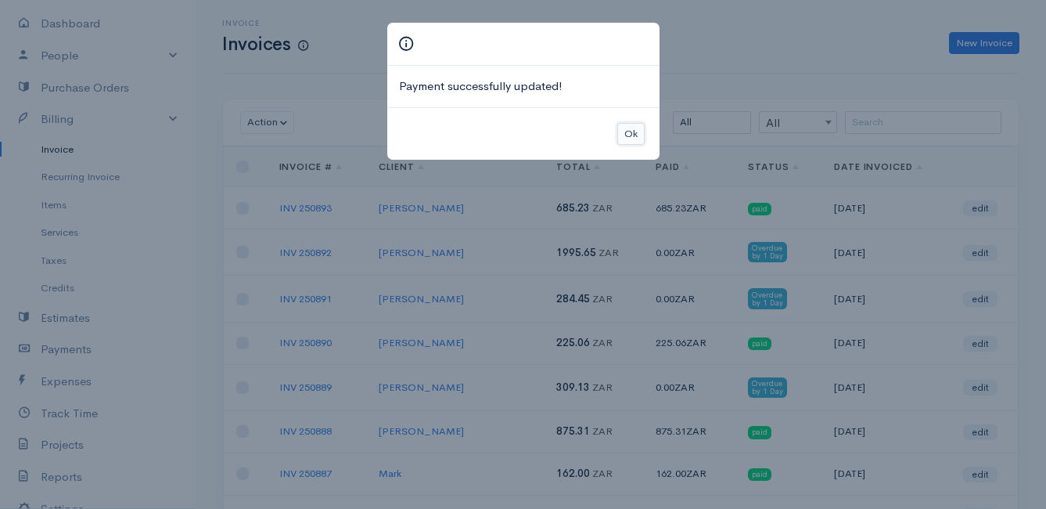
click at [631, 133] on button "Ok" at bounding box center [631, 134] width 27 height 23
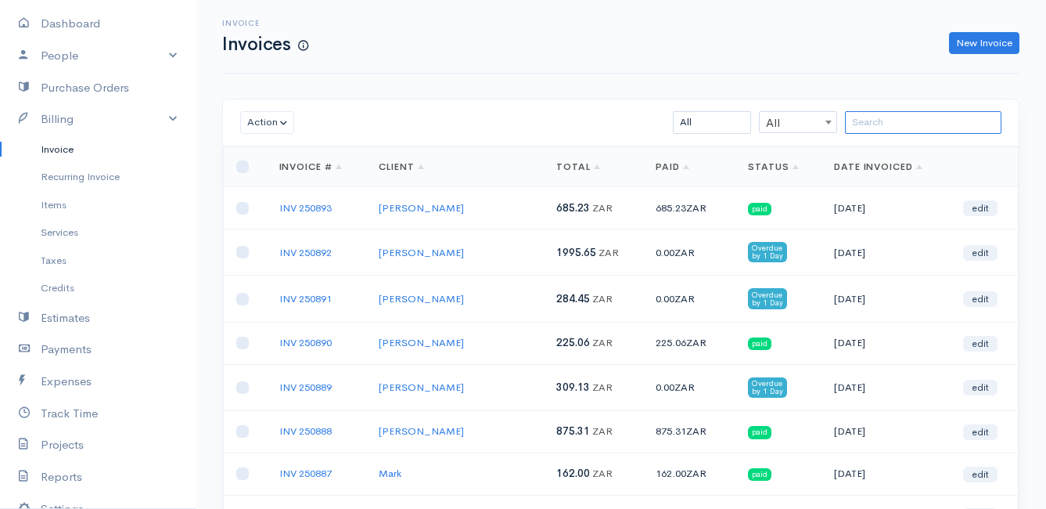
click at [869, 124] on input "search" at bounding box center [923, 122] width 157 height 23
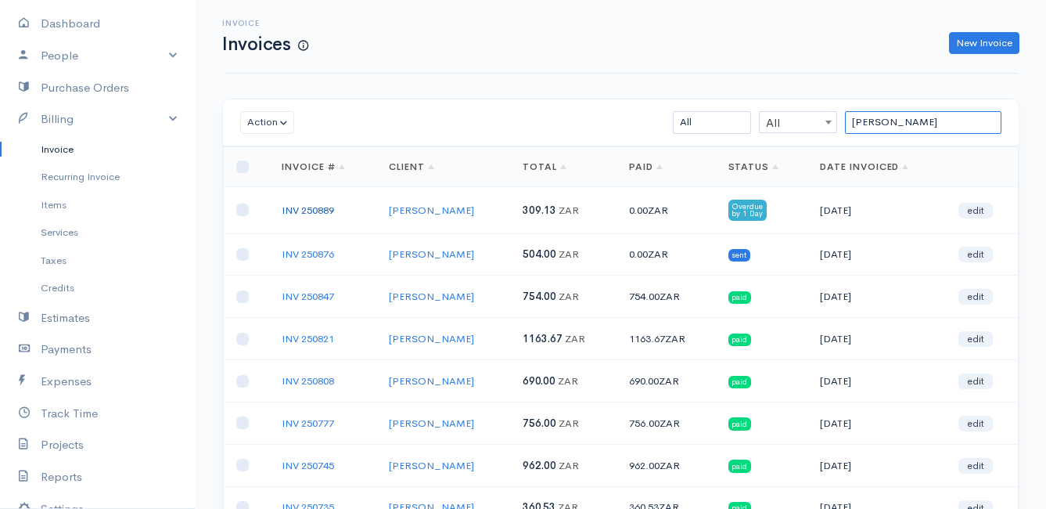
type input "[PERSON_NAME]"
click at [309, 208] on link "INV 250889" at bounding box center [308, 209] width 52 height 13
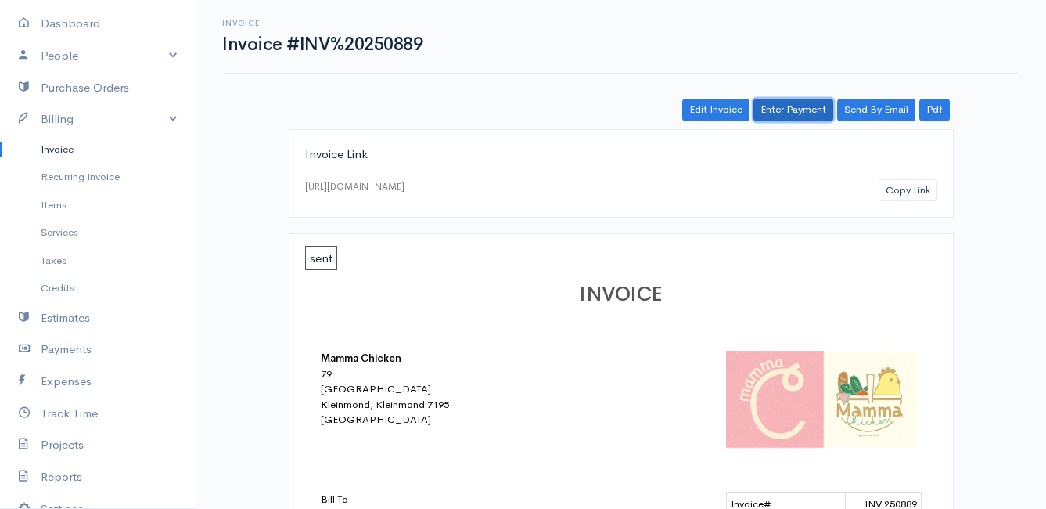
click at [819, 106] on link "Enter Payment" at bounding box center [794, 110] width 80 height 23
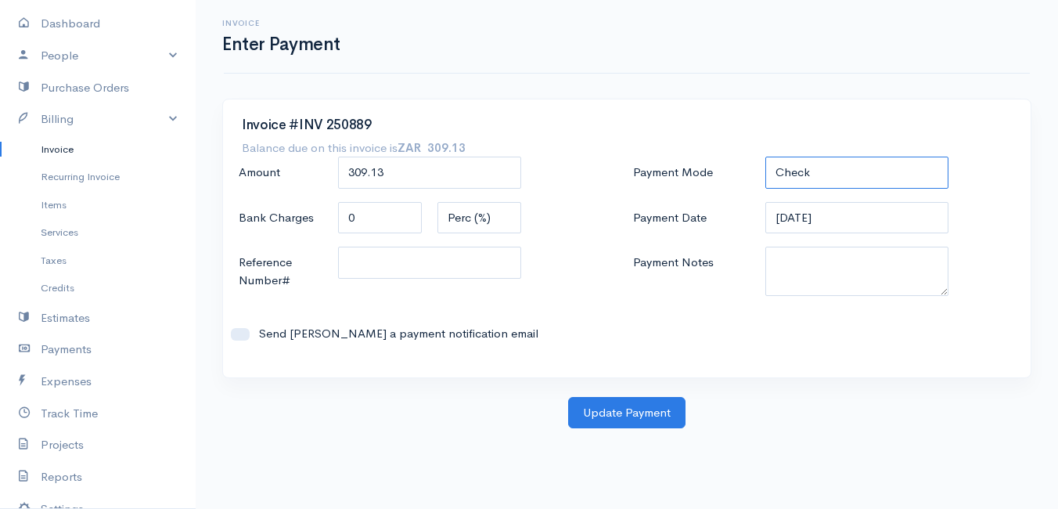
click at [849, 176] on select "Check Bank Transfer Credit Cash Debit ACH VISA MASTERCARD AMEX DISCOVER DINERS …" at bounding box center [856, 173] width 183 height 32
select select "Bank Transfer"
click at [765, 157] on select "Check Bank Transfer Credit Cash Debit ACH VISA MASTERCARD AMEX DISCOVER DINERS …" at bounding box center [856, 173] width 183 height 32
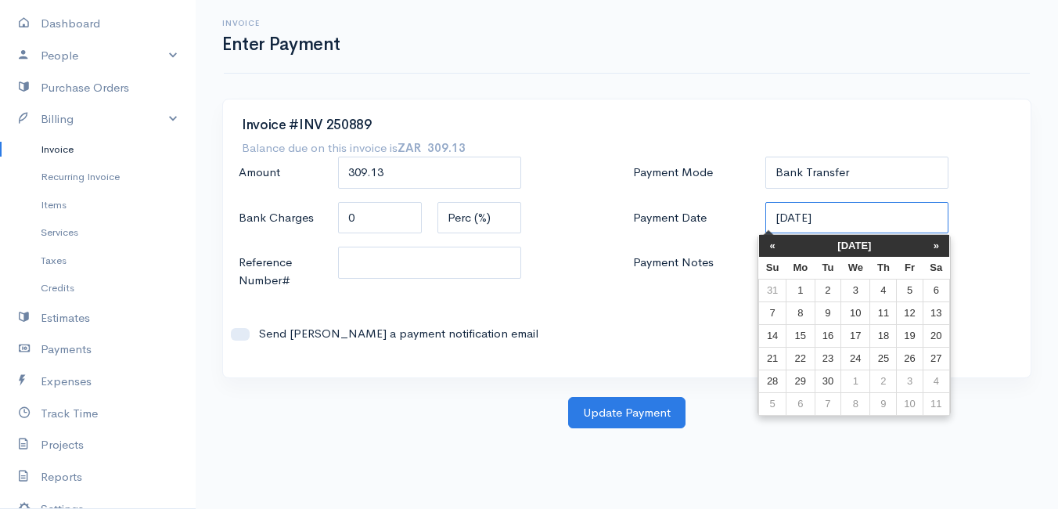
click at [853, 217] on input "[DATE]" at bounding box center [856, 218] width 183 height 32
click at [828, 290] on td "2" at bounding box center [828, 290] width 26 height 23
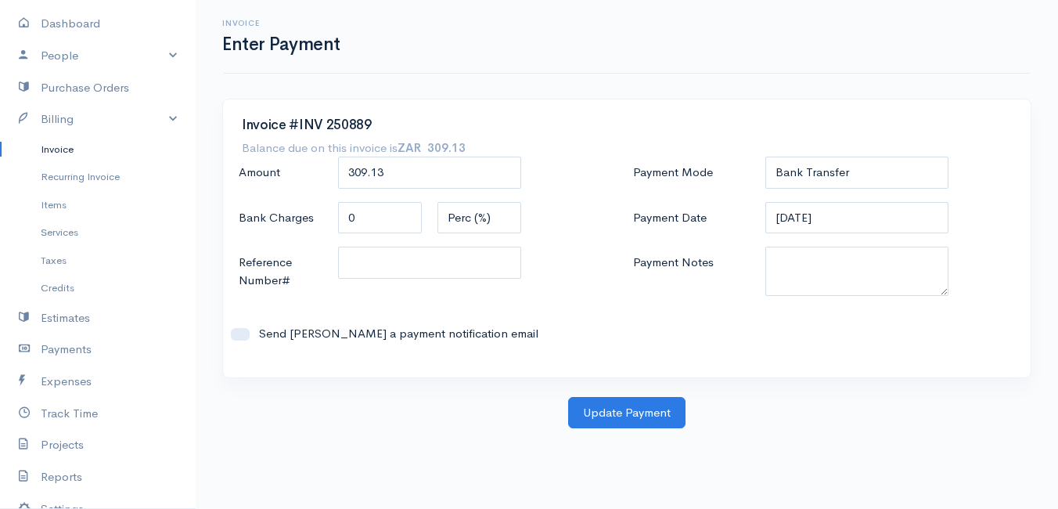
type input "[DATE]"
click at [627, 412] on button "Update Payment" at bounding box center [626, 413] width 117 height 32
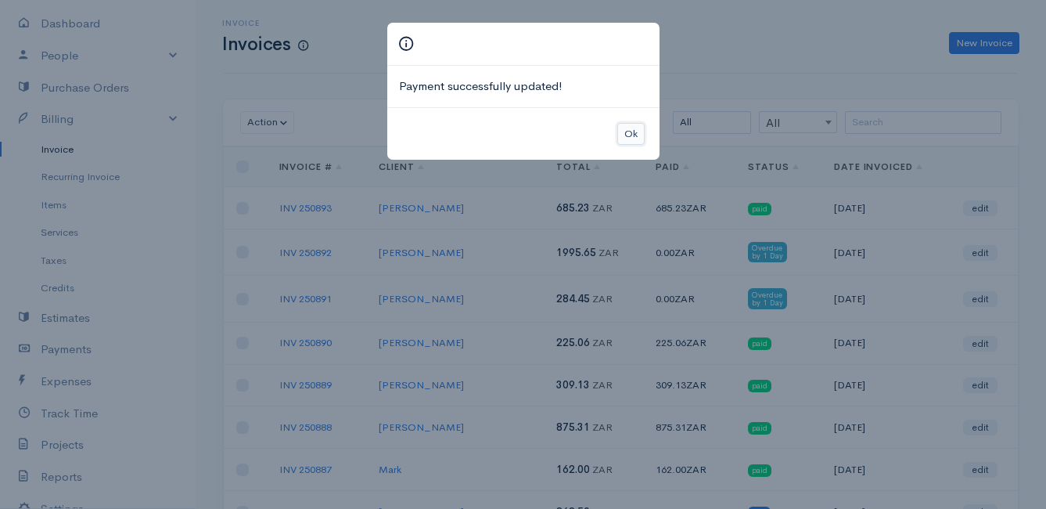
click at [639, 128] on button "Ok" at bounding box center [631, 134] width 27 height 23
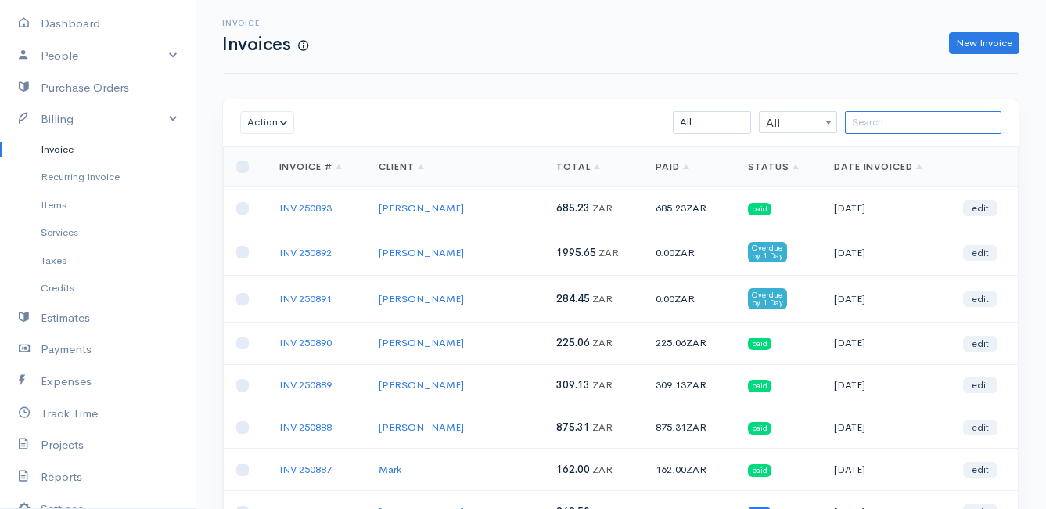
click at [953, 122] on input "search" at bounding box center [923, 122] width 157 height 23
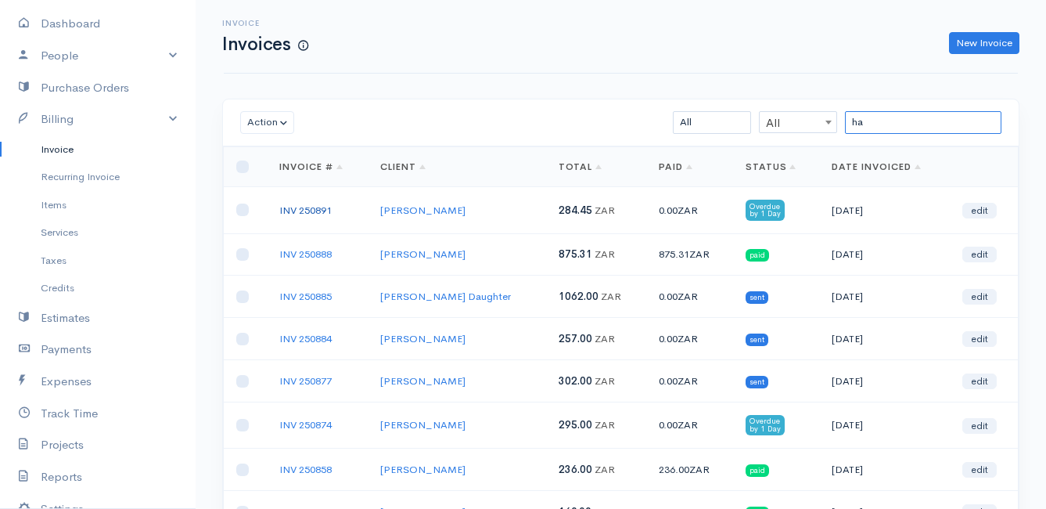
type input "ha"
click at [313, 207] on link "INV 250891" at bounding box center [305, 209] width 52 height 13
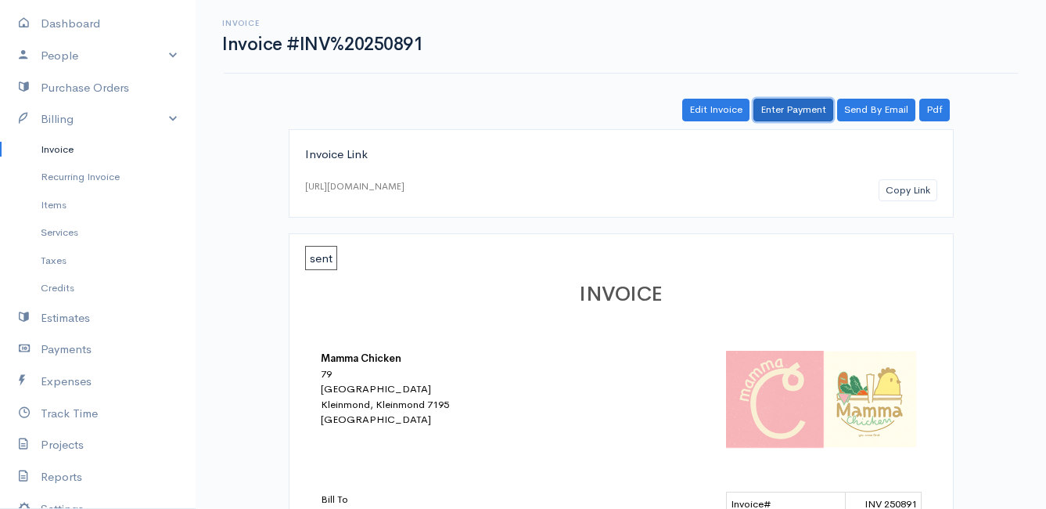
click at [794, 101] on link "Enter Payment" at bounding box center [794, 110] width 80 height 23
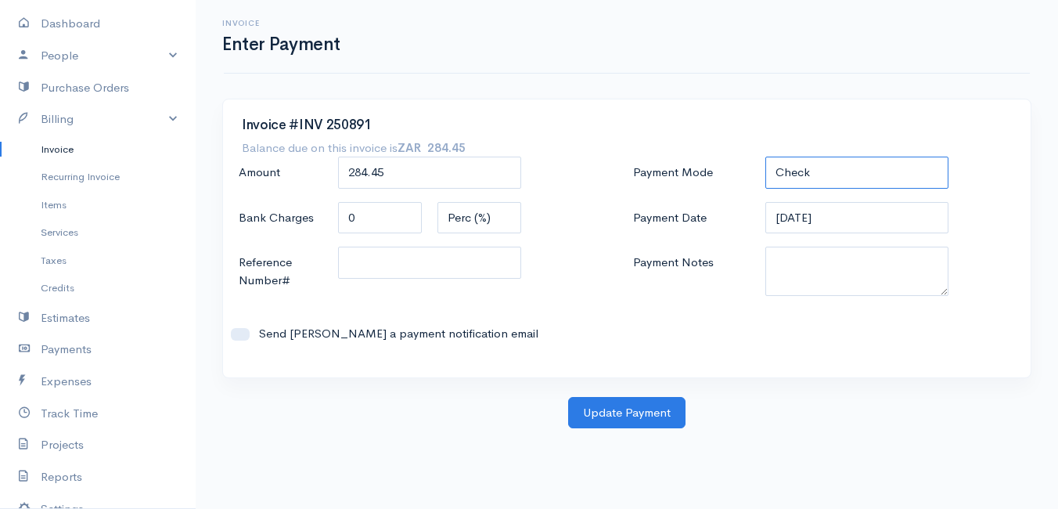
click at [805, 178] on select "Check Bank Transfer Credit Cash Debit ACH VISA MASTERCARD AMEX DISCOVER DINERS …" at bounding box center [856, 173] width 183 height 32
select select "Bank Transfer"
click at [765, 157] on select "Check Bank Transfer Credit Cash Debit ACH VISA MASTERCARD AMEX DISCOVER DINERS …" at bounding box center [856, 173] width 183 height 32
click at [845, 225] on input "[DATE]" at bounding box center [856, 218] width 183 height 32
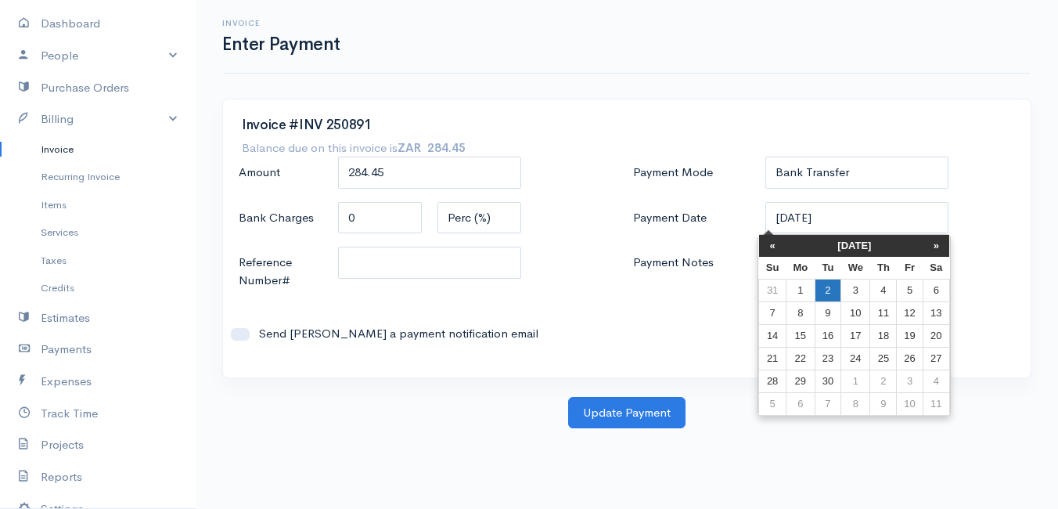
click at [835, 294] on td "2" at bounding box center [828, 290] width 26 height 23
type input "[DATE]"
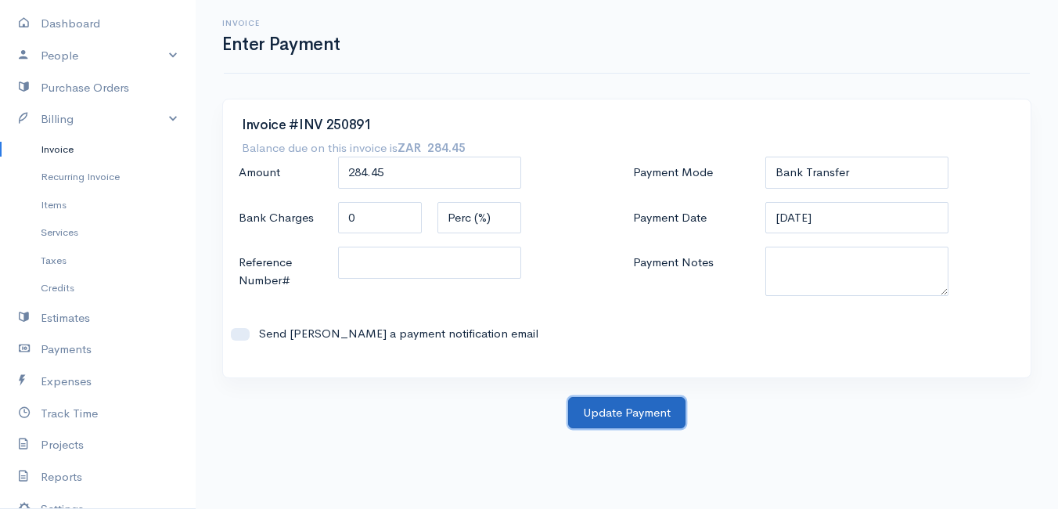
click at [641, 407] on button "Update Payment" at bounding box center [626, 413] width 117 height 32
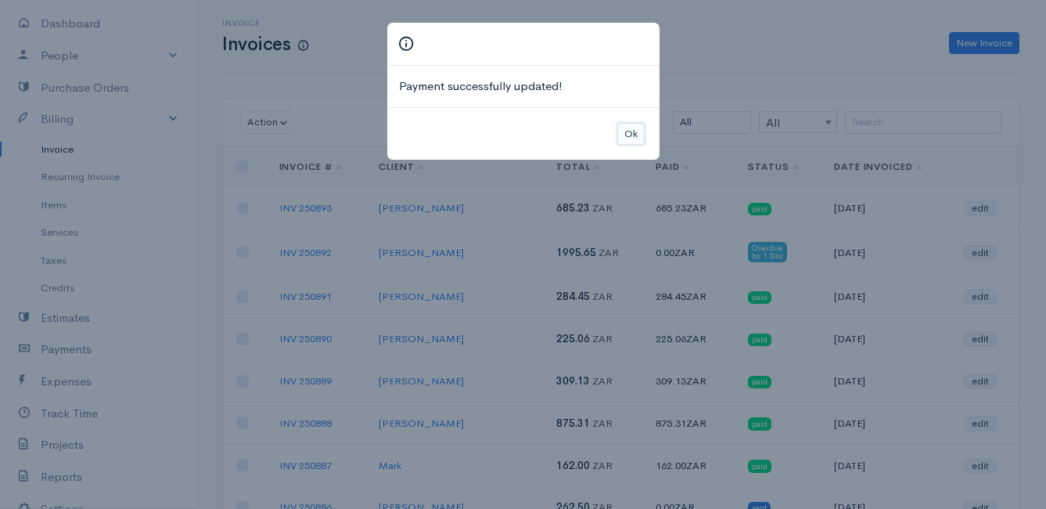
click at [636, 137] on button "Ok" at bounding box center [631, 134] width 27 height 23
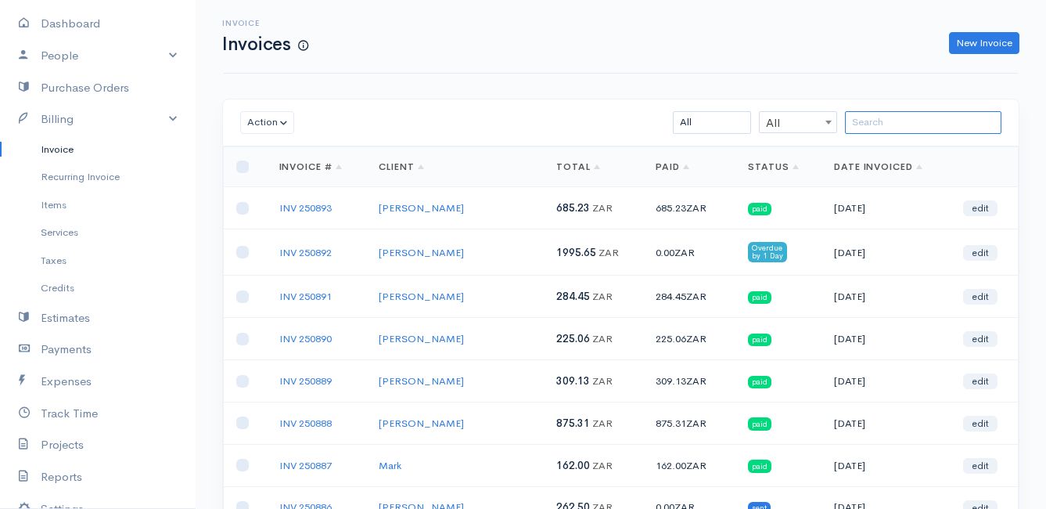
click at [895, 127] on input "search" at bounding box center [923, 122] width 157 height 23
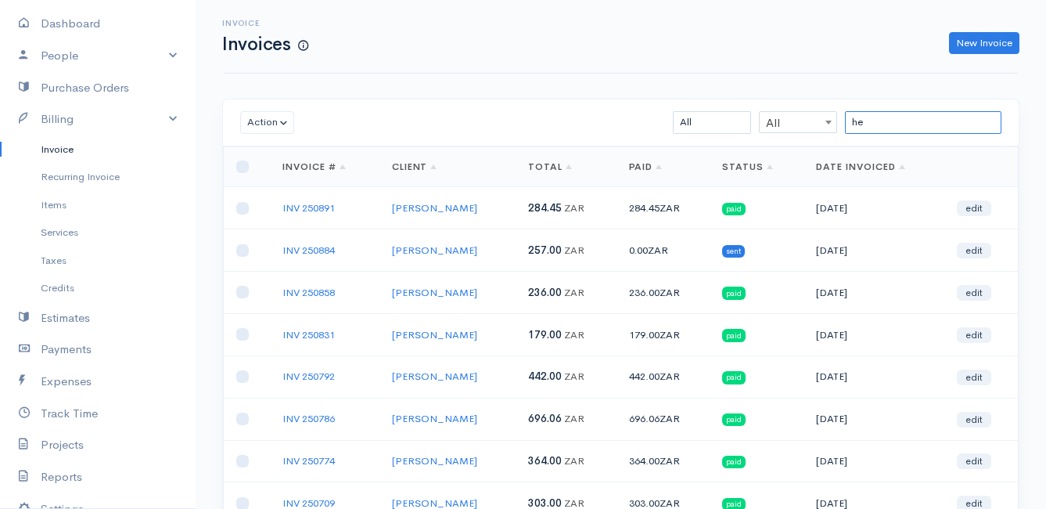
type input "h"
type input "el"
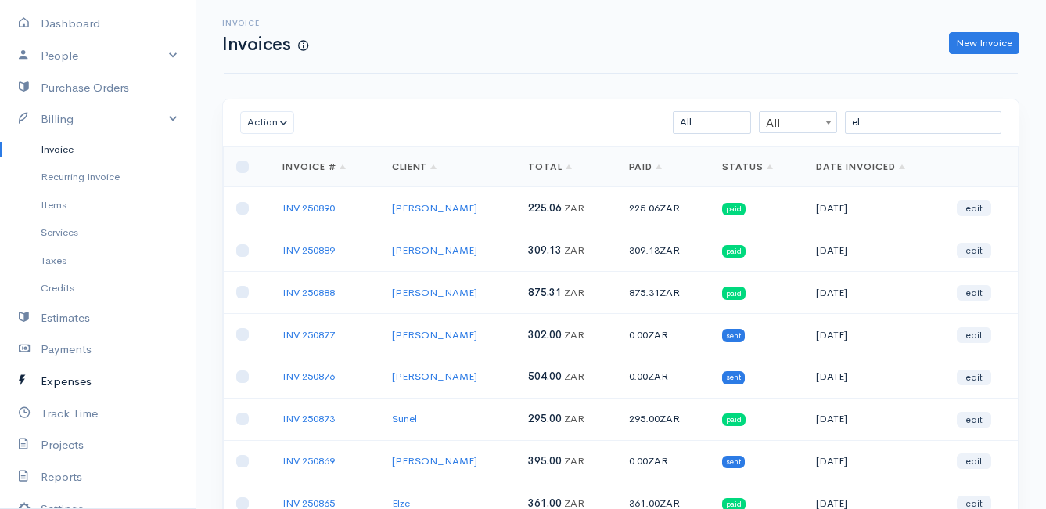
click at [70, 382] on link "Expenses" at bounding box center [98, 381] width 196 height 32
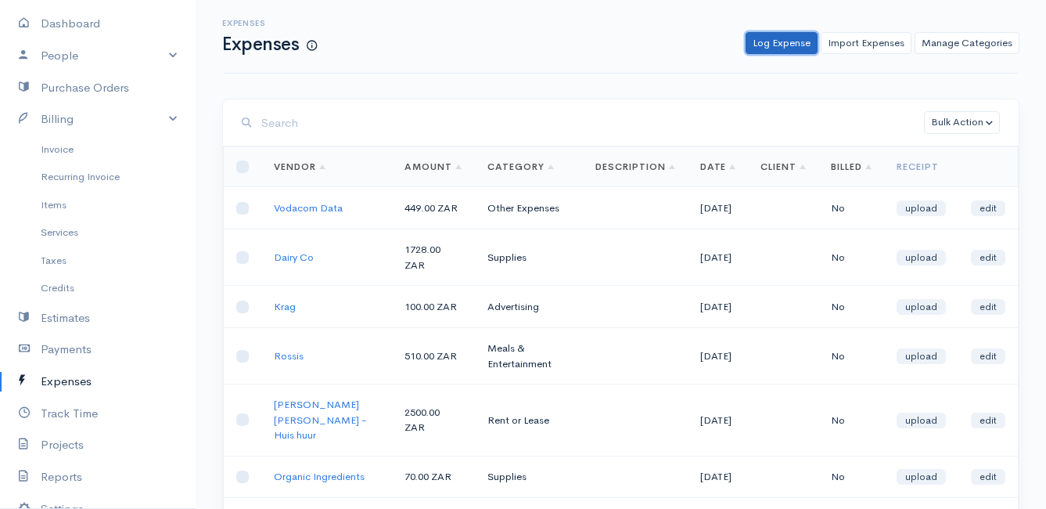
click at [794, 44] on link "Log Expense" at bounding box center [782, 43] width 72 height 23
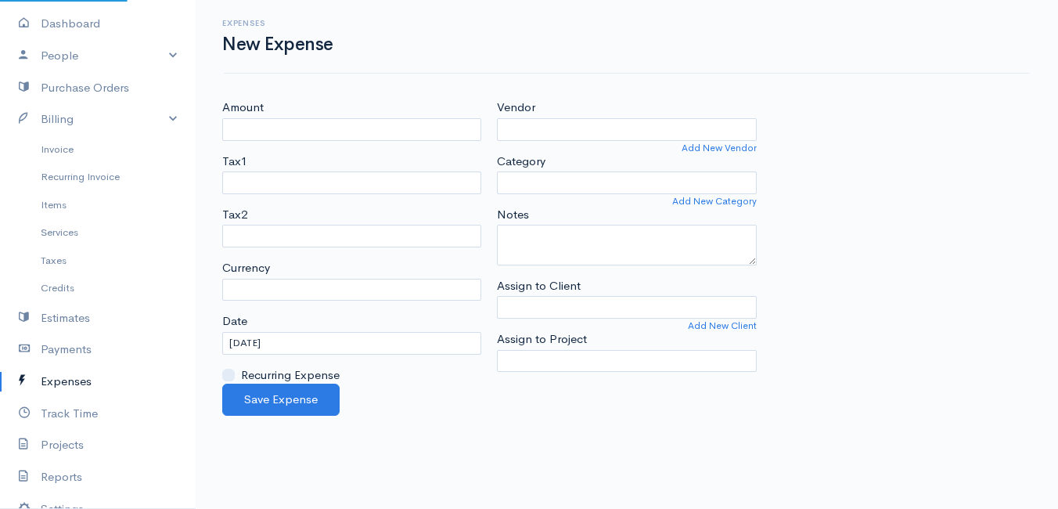
select select "ZAR"
click at [367, 115] on div "Amount" at bounding box center [351, 119] width 259 height 41
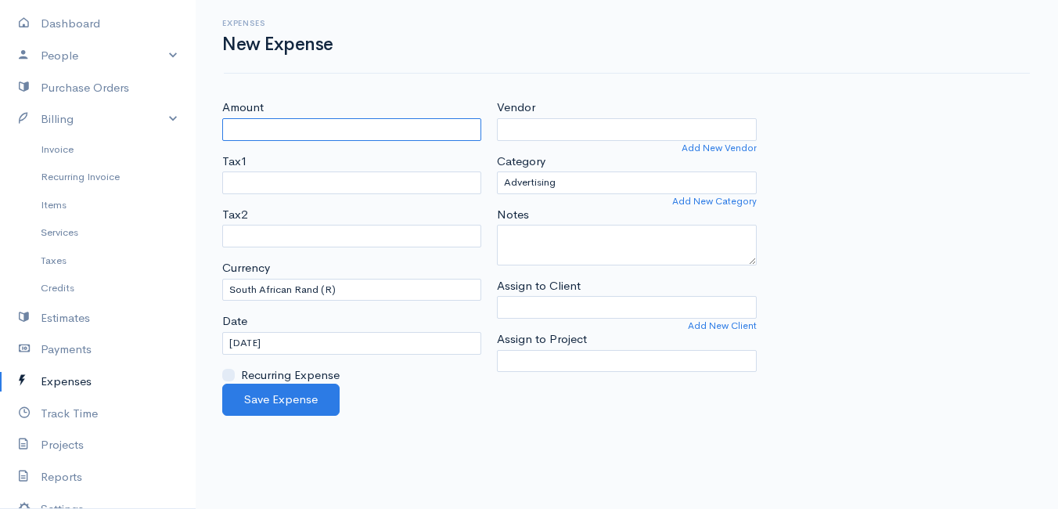
click at [365, 124] on input "Amount" at bounding box center [351, 129] width 259 height 23
type input "149"
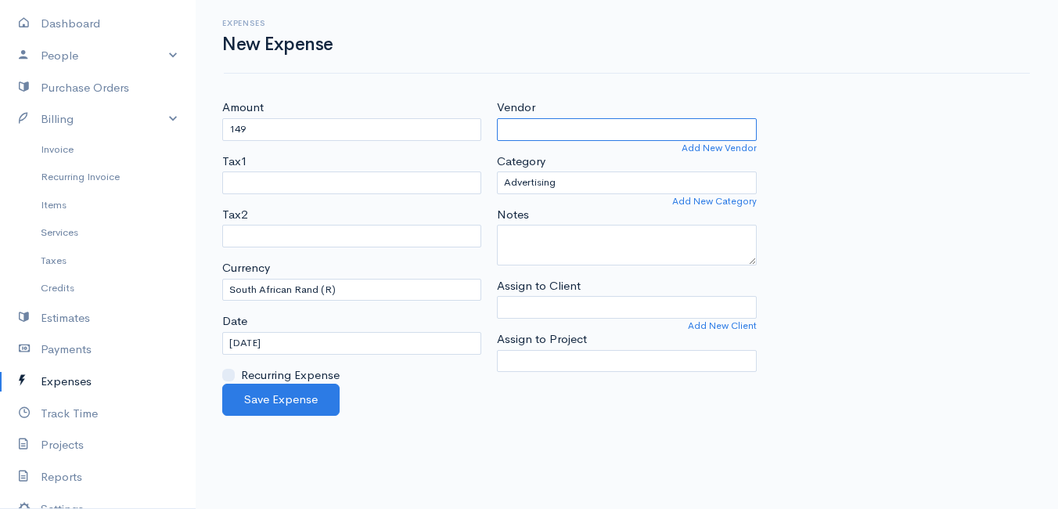
click at [561, 133] on input "Vendor" at bounding box center [626, 129] width 259 height 23
type input "Vodacom Data"
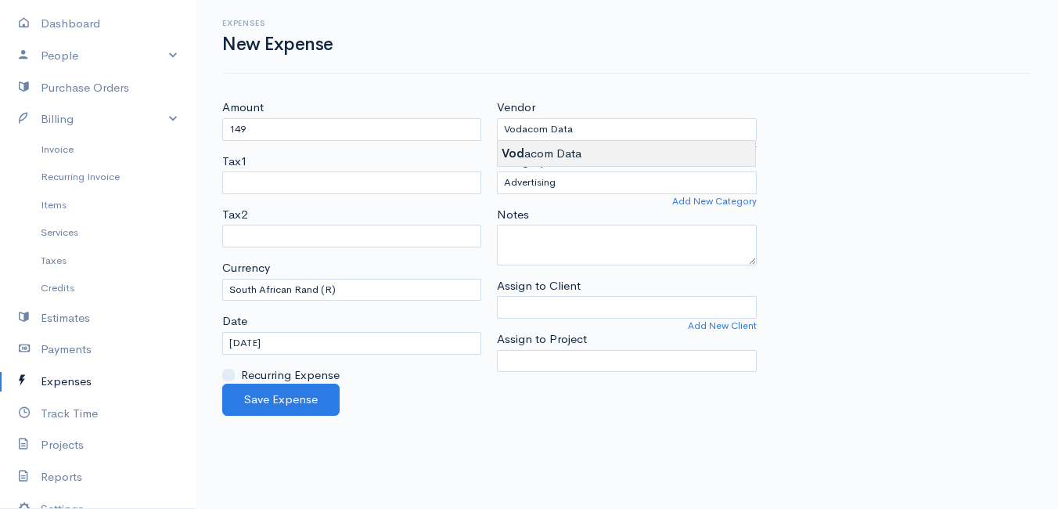
click at [561, 149] on body "Mamma Chicken Upgrade Dashboard People Clients Vendors Staff Users Purchase Ord…" at bounding box center [529, 254] width 1058 height 509
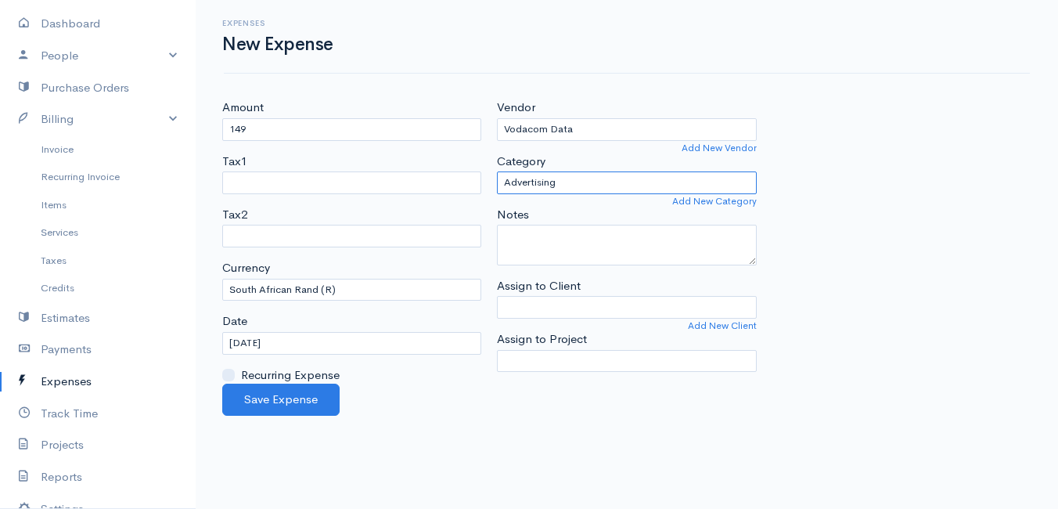
click at [571, 182] on select "Advertising Car & Truck Expenses Contractors Education Education and Training E…" at bounding box center [626, 182] width 259 height 23
select select "Other Expenses"
click at [497, 171] on select "Advertising Car & Truck Expenses Contractors Education Education and Training E…" at bounding box center [626, 182] width 259 height 23
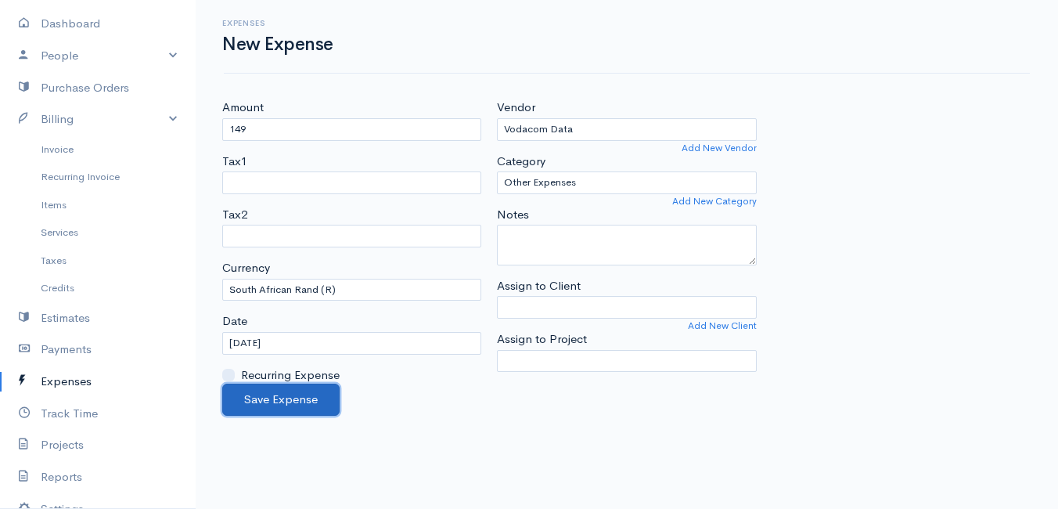
click at [290, 397] on button "Save Expense" at bounding box center [280, 399] width 117 height 32
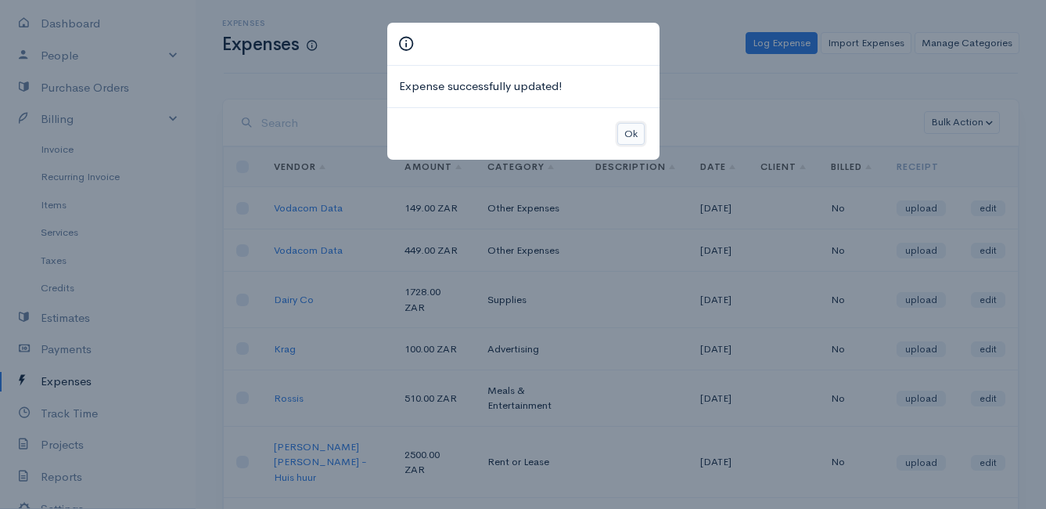
click at [636, 138] on button "Ok" at bounding box center [631, 134] width 27 height 23
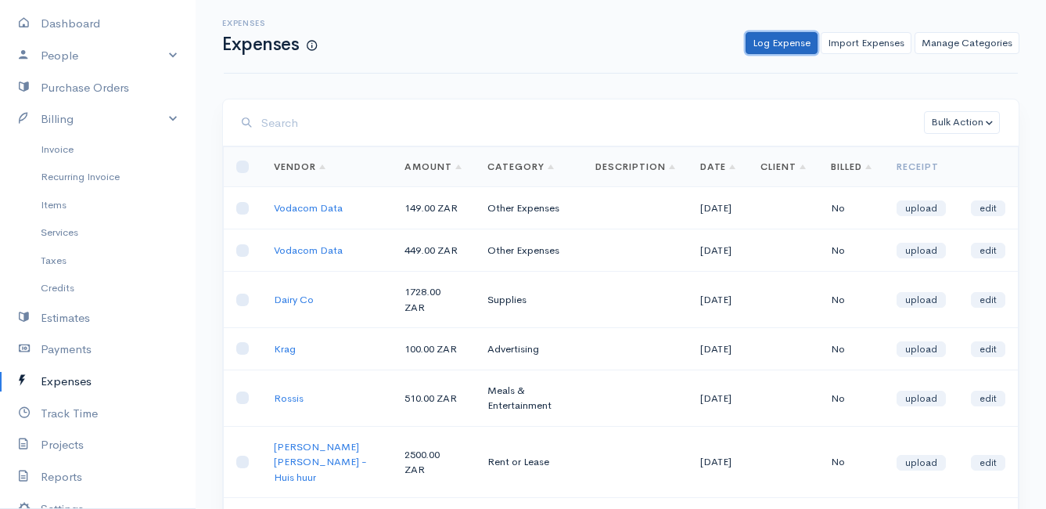
click at [784, 47] on link "Log Expense" at bounding box center [782, 43] width 72 height 23
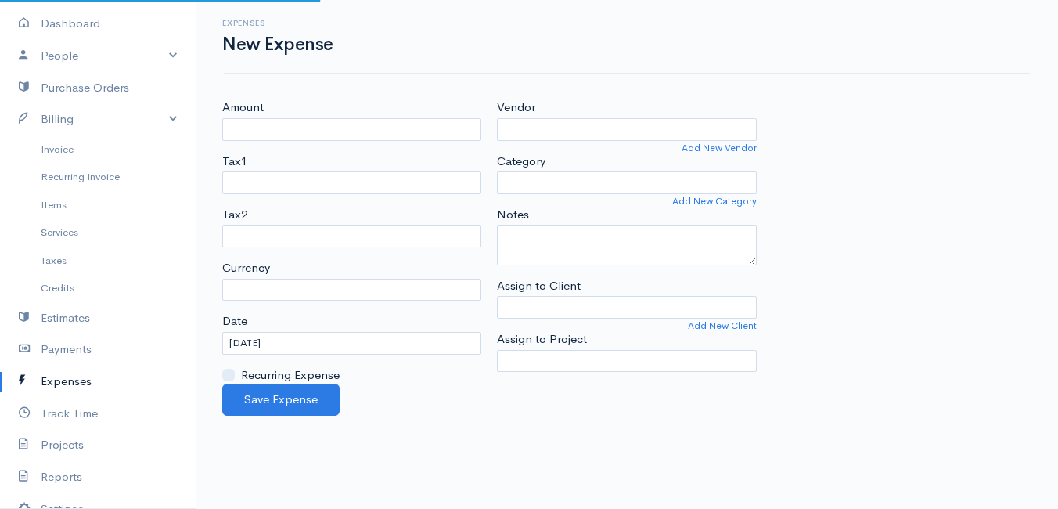
select select "ZAR"
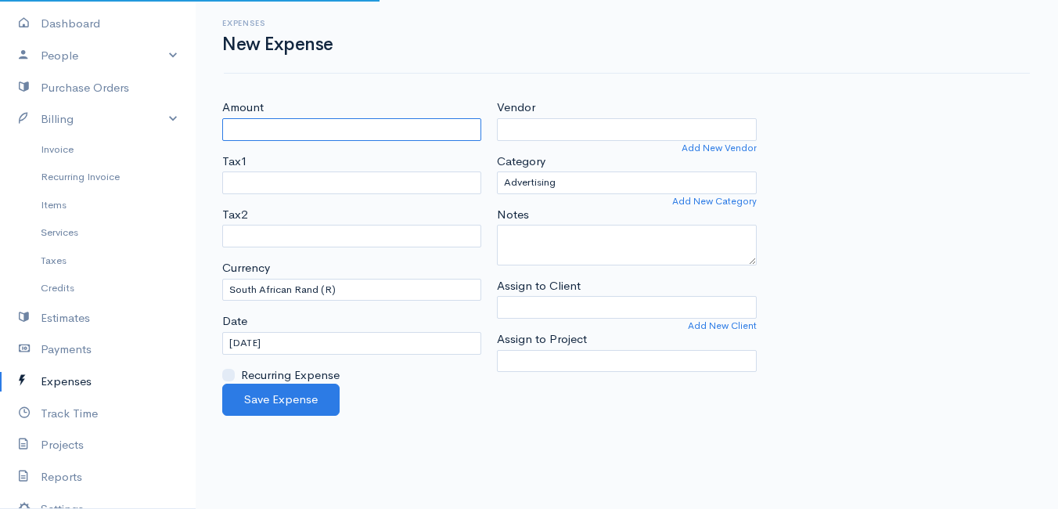
click at [382, 134] on input "Amount" at bounding box center [351, 129] width 259 height 23
type input "687.20"
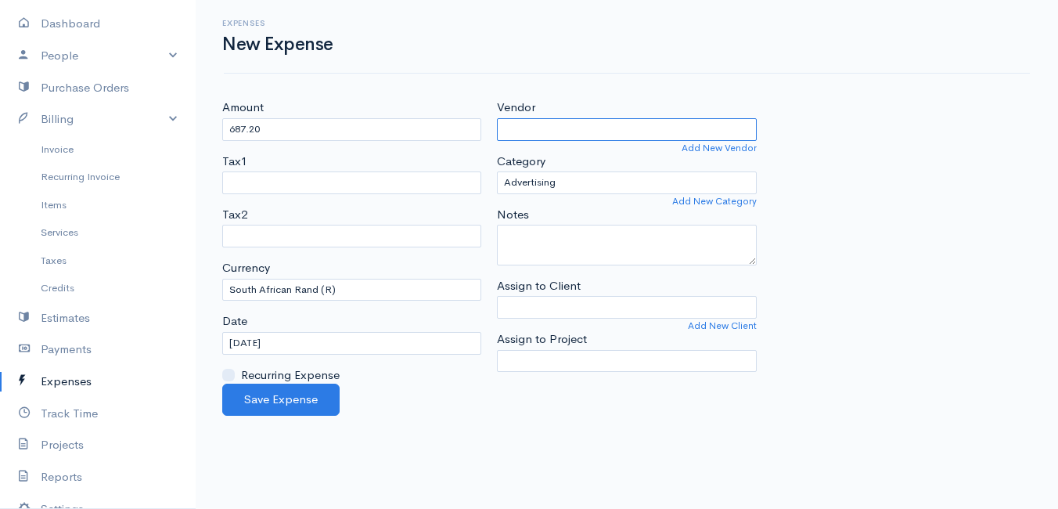
click at [592, 124] on input "Vendor" at bounding box center [626, 129] width 259 height 23
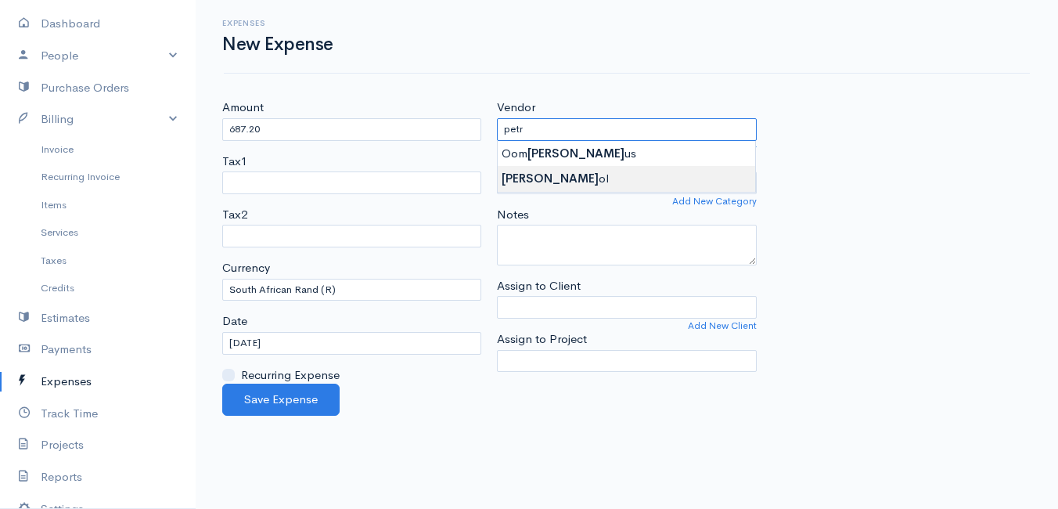
type input "Petrol"
click at [556, 171] on body "Mamma Chicken Upgrade Dashboard People Clients Vendors Staff Users Purchase Ord…" at bounding box center [529, 254] width 1058 height 509
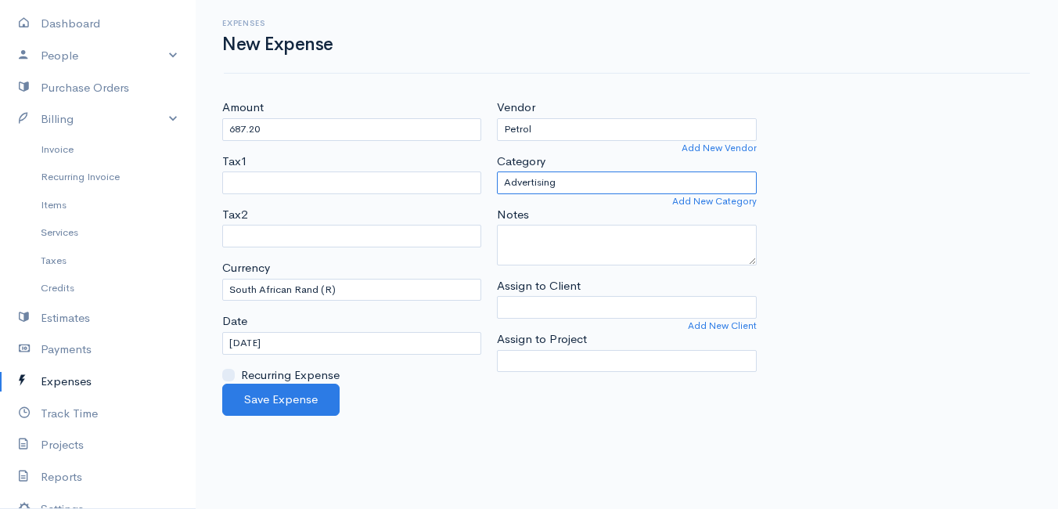
click at [566, 183] on select "Advertising Car & Truck Expenses Contractors Education Education and Training E…" at bounding box center [626, 182] width 259 height 23
select select "Travel"
click at [497, 171] on select "Advertising Car & Truck Expenses Contractors Education Education and Training E…" at bounding box center [626, 182] width 259 height 23
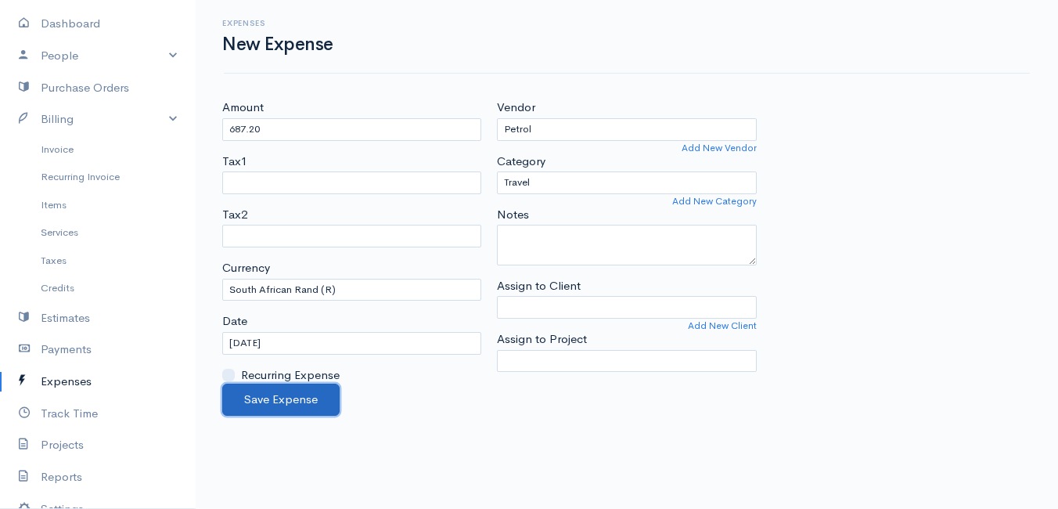
click at [306, 398] on button "Save Expense" at bounding box center [280, 399] width 117 height 32
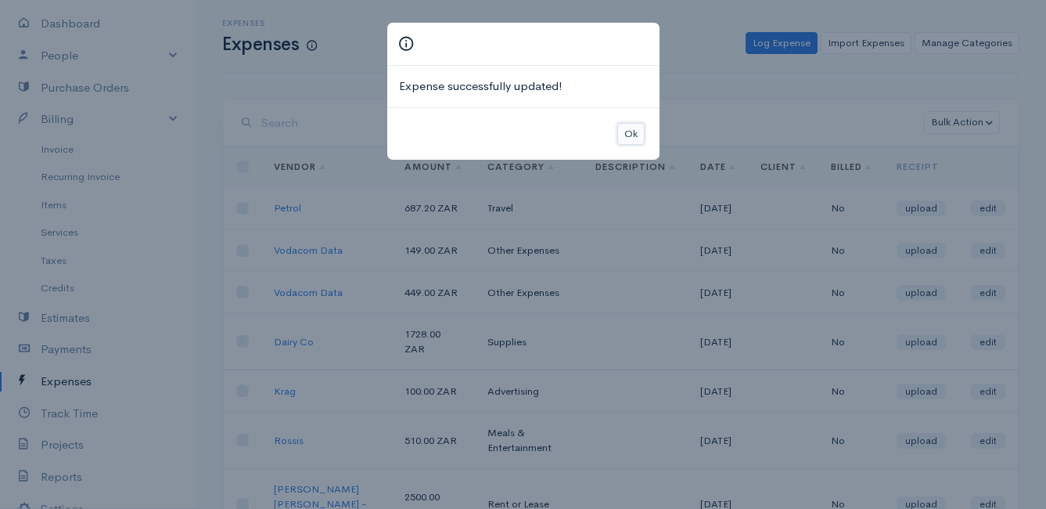
click at [641, 130] on button "Ok" at bounding box center [631, 134] width 27 height 23
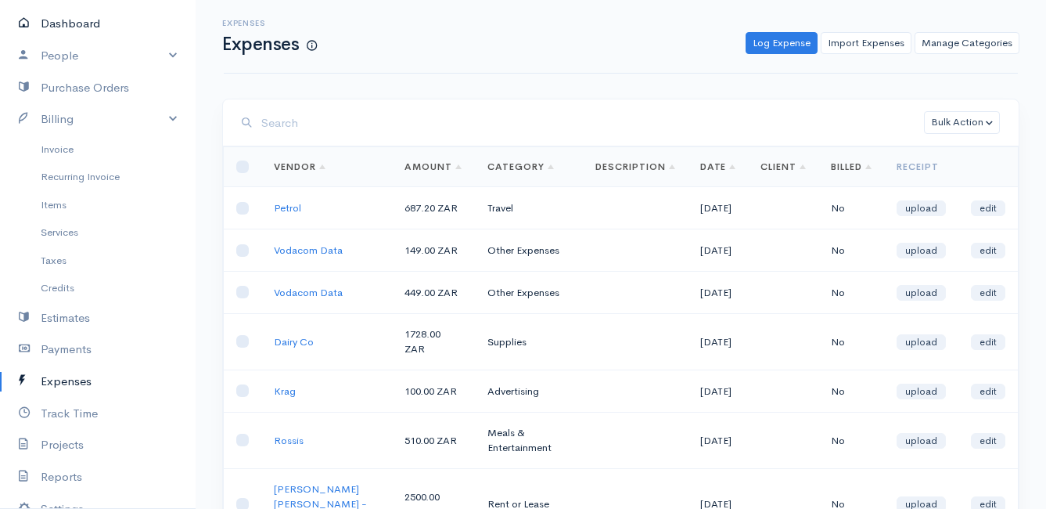
click at [72, 25] on link "Dashboard" at bounding box center [98, 24] width 196 height 32
select select "thistoyear"
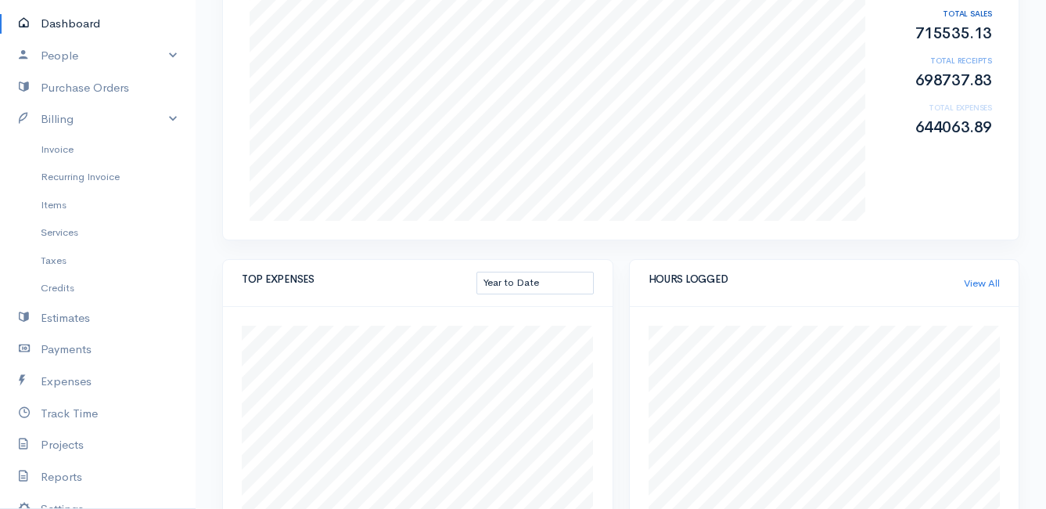
scroll to position [235, 0]
